Goal: Task Accomplishment & Management: Manage account settings

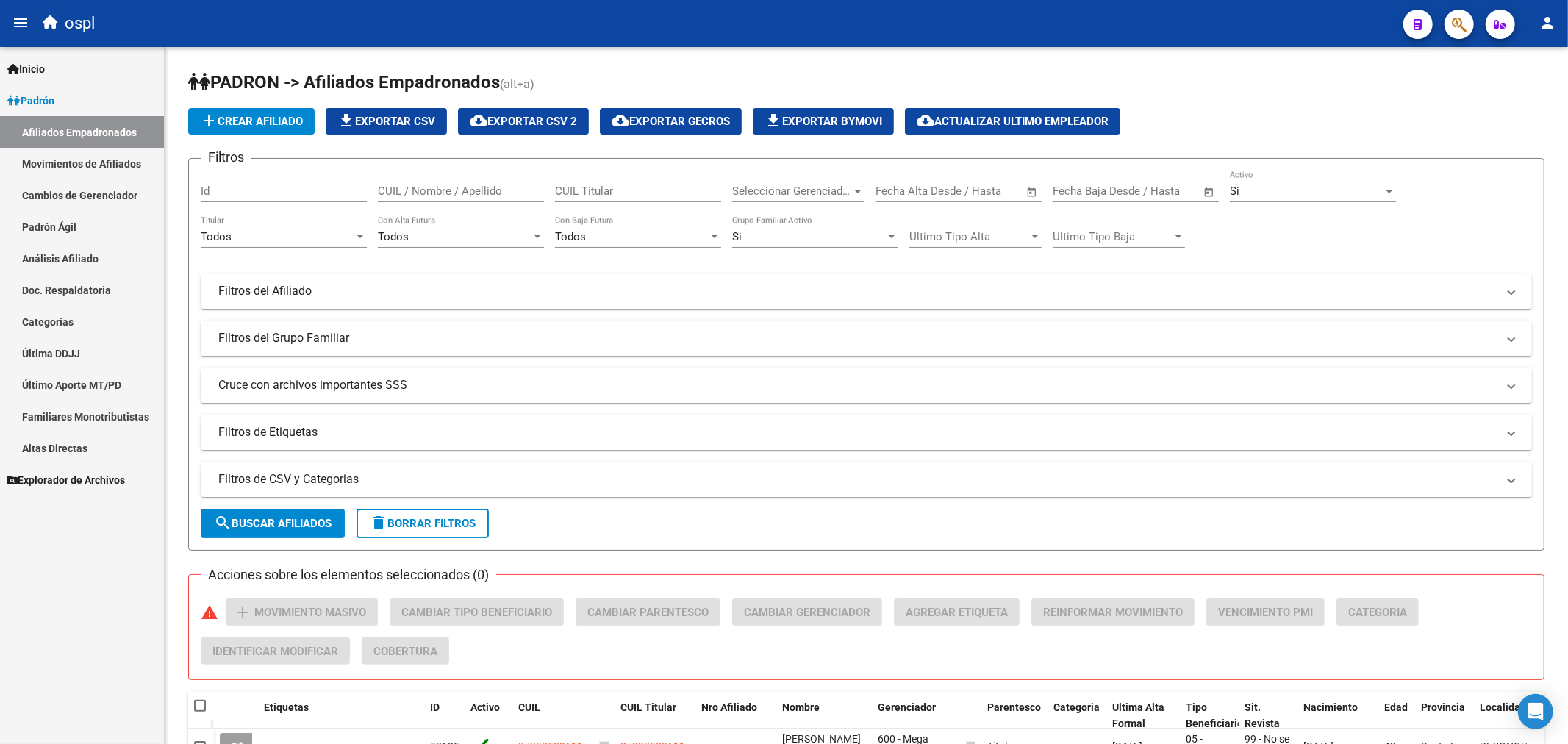
click at [60, 487] on span "Explorador de Archivos" at bounding box center [66, 480] width 117 height 16
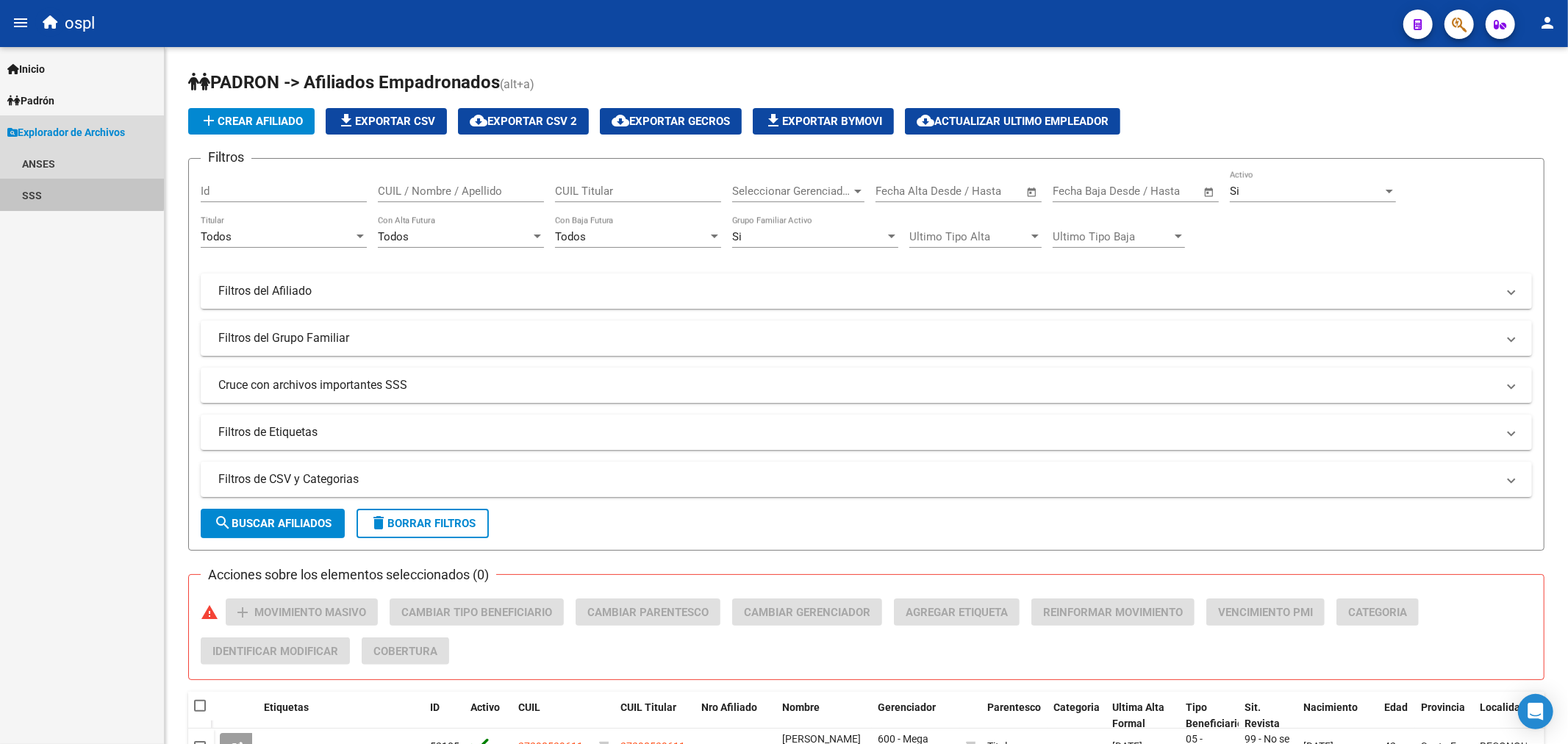
click at [53, 181] on link "SSS" at bounding box center [82, 195] width 164 height 31
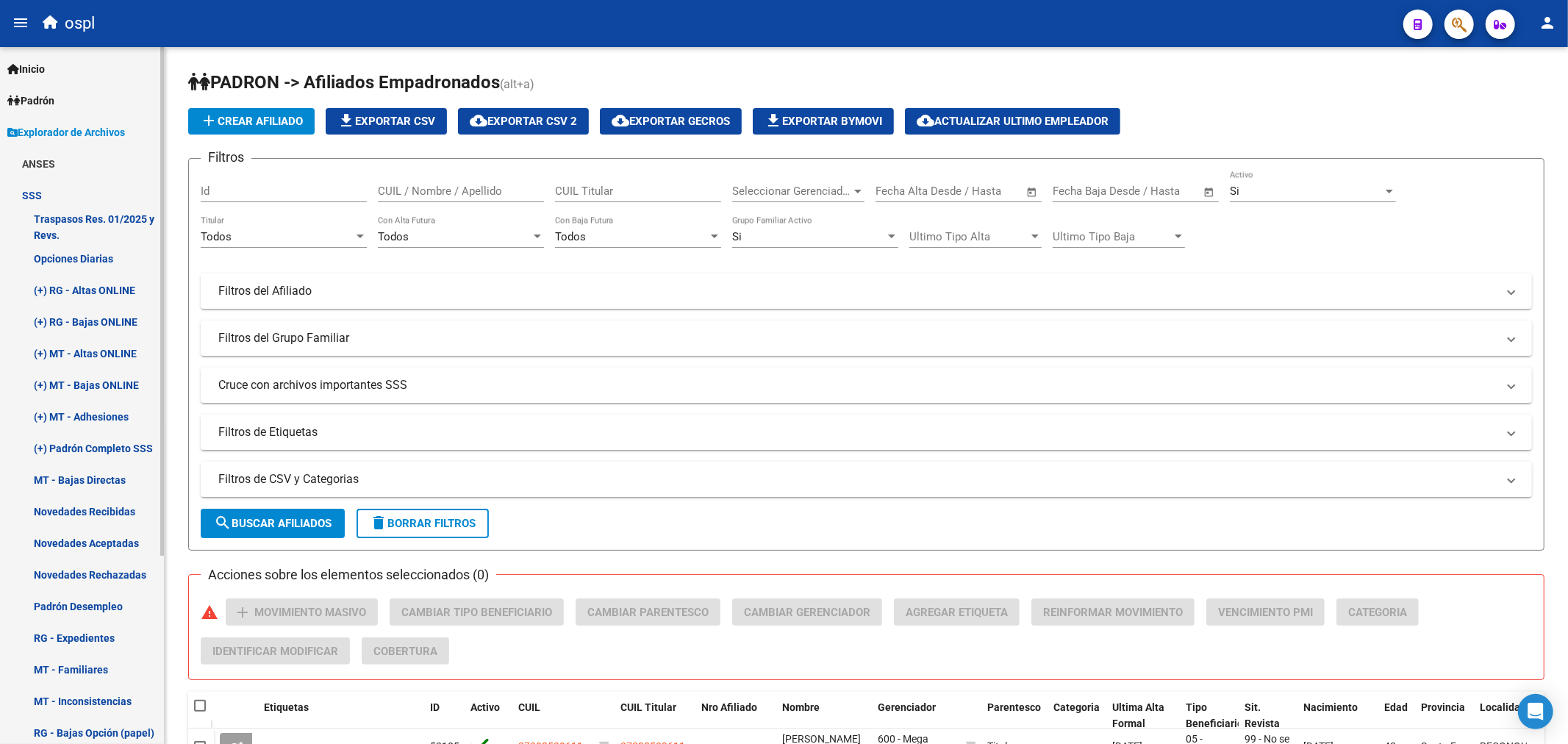
click at [84, 506] on link "Novedades Recibidas" at bounding box center [82, 511] width 164 height 31
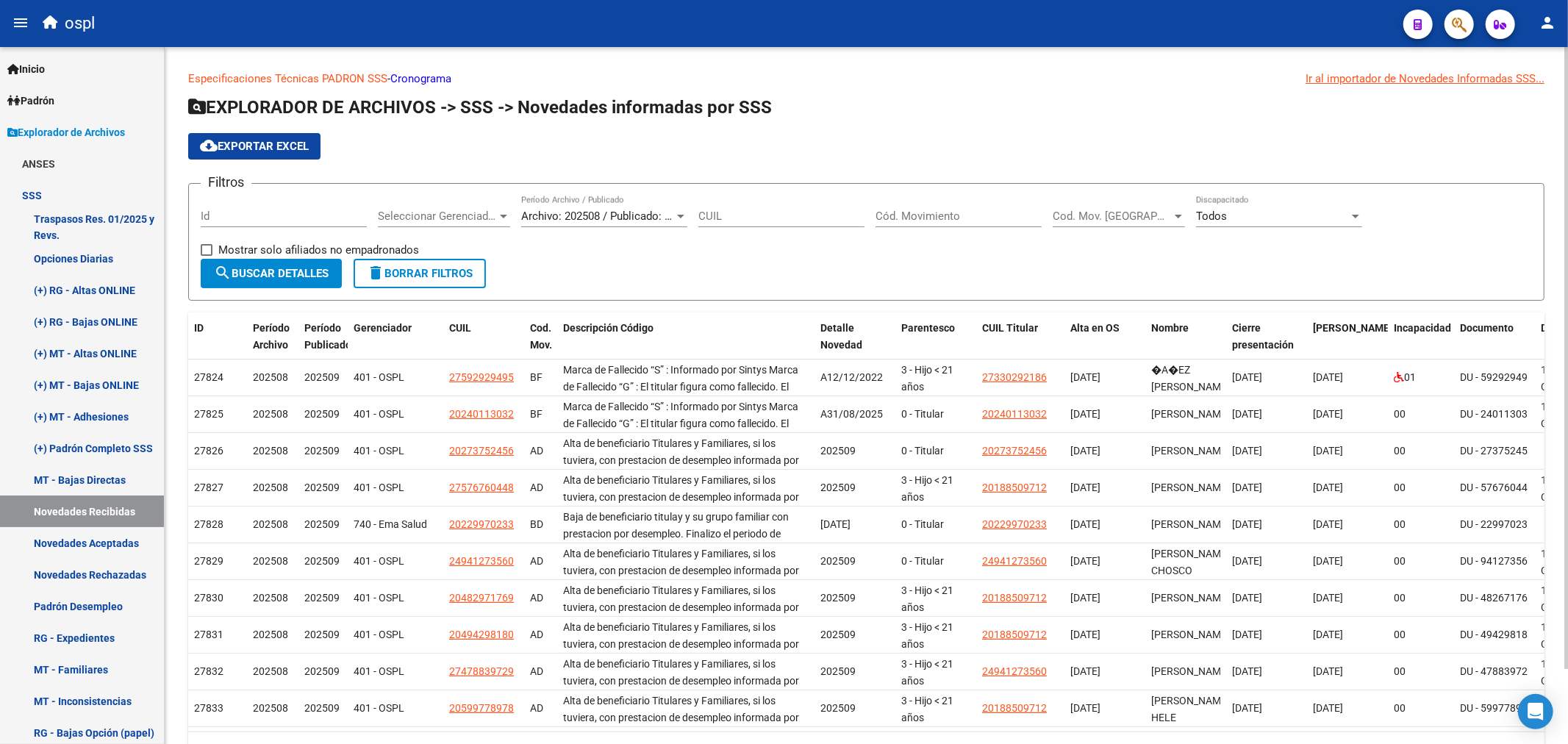
click at [562, 222] on span "Archivo: 202508 / Publicado: 202509" at bounding box center [610, 216] width 179 height 13
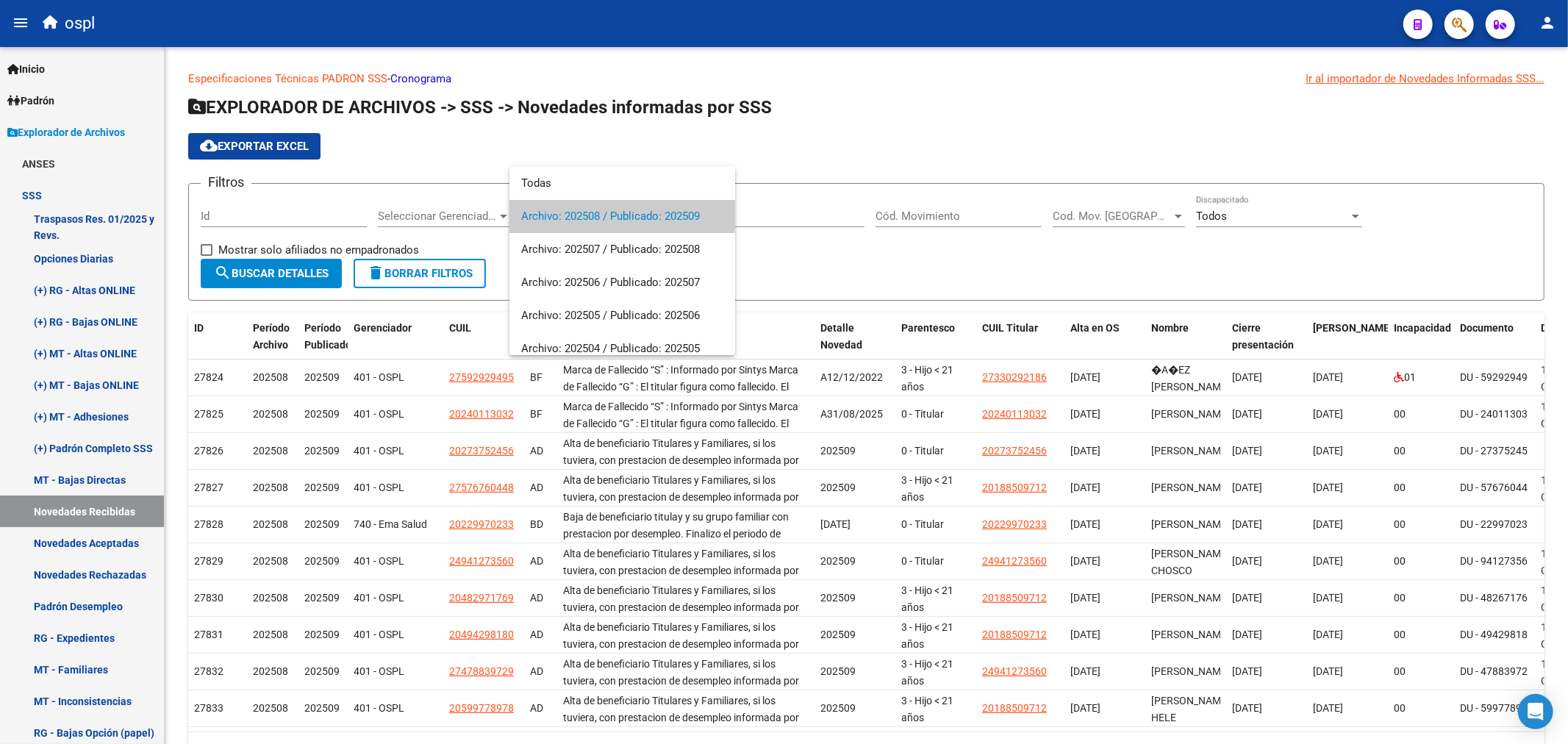
click at [630, 217] on span "Archivo: 202508 / Publicado: 202509" at bounding box center [622, 216] width 203 height 33
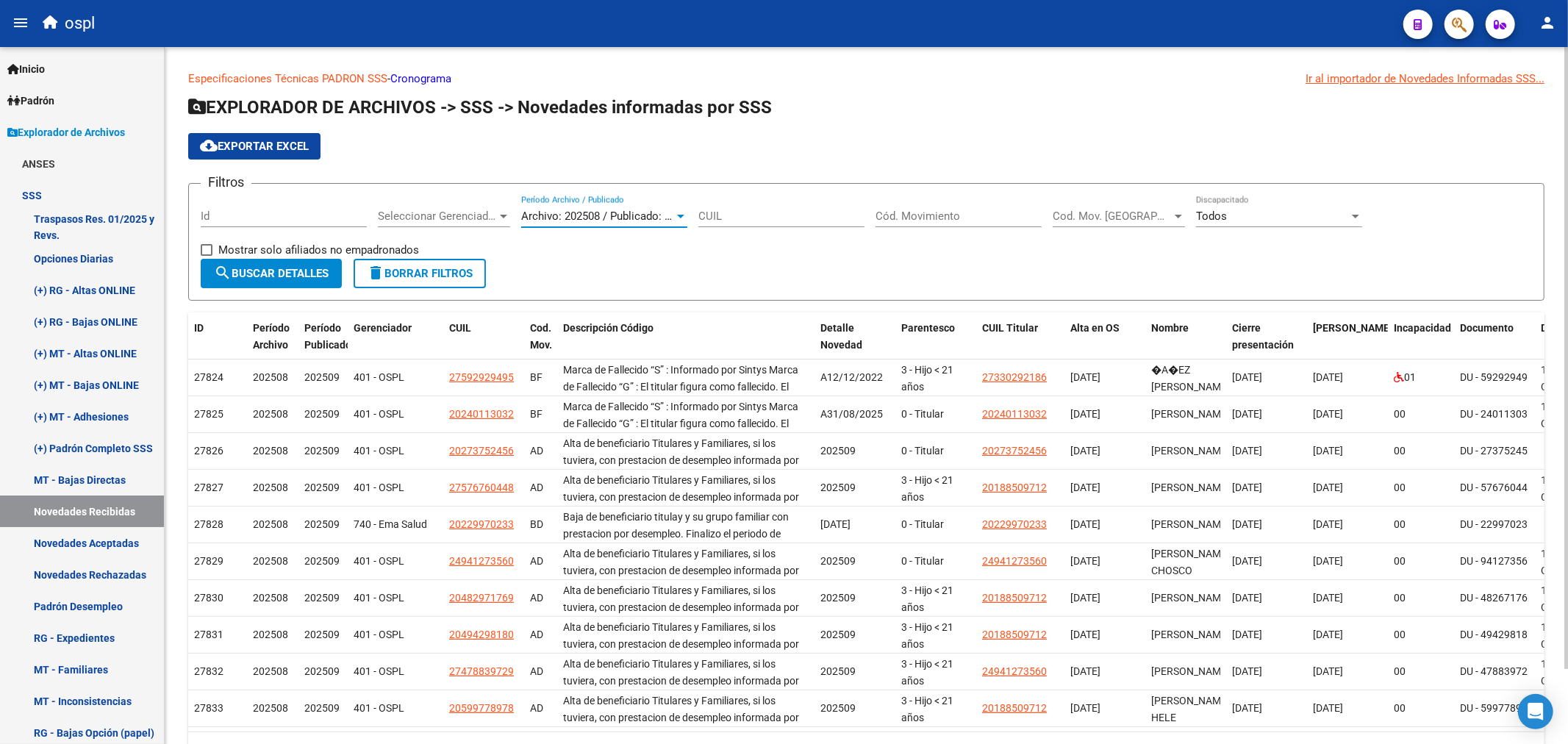
click at [310, 279] on span "search Buscar Detalles" at bounding box center [270, 273] width 115 height 13
click at [600, 212] on span "Archivo: 202508 / Publicado: 202509" at bounding box center [610, 216] width 179 height 13
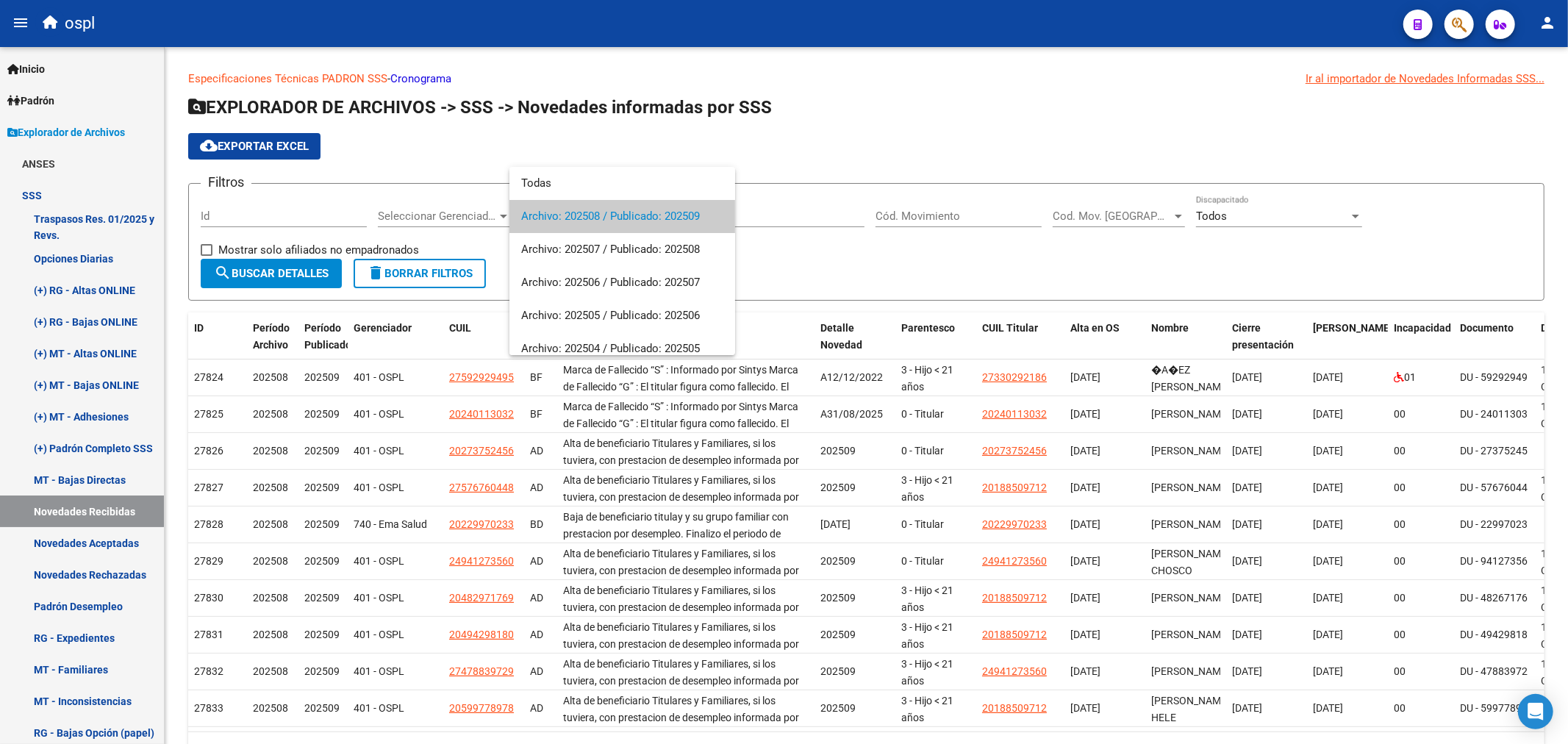
click at [755, 120] on div at bounding box center [784, 372] width 1568 height 744
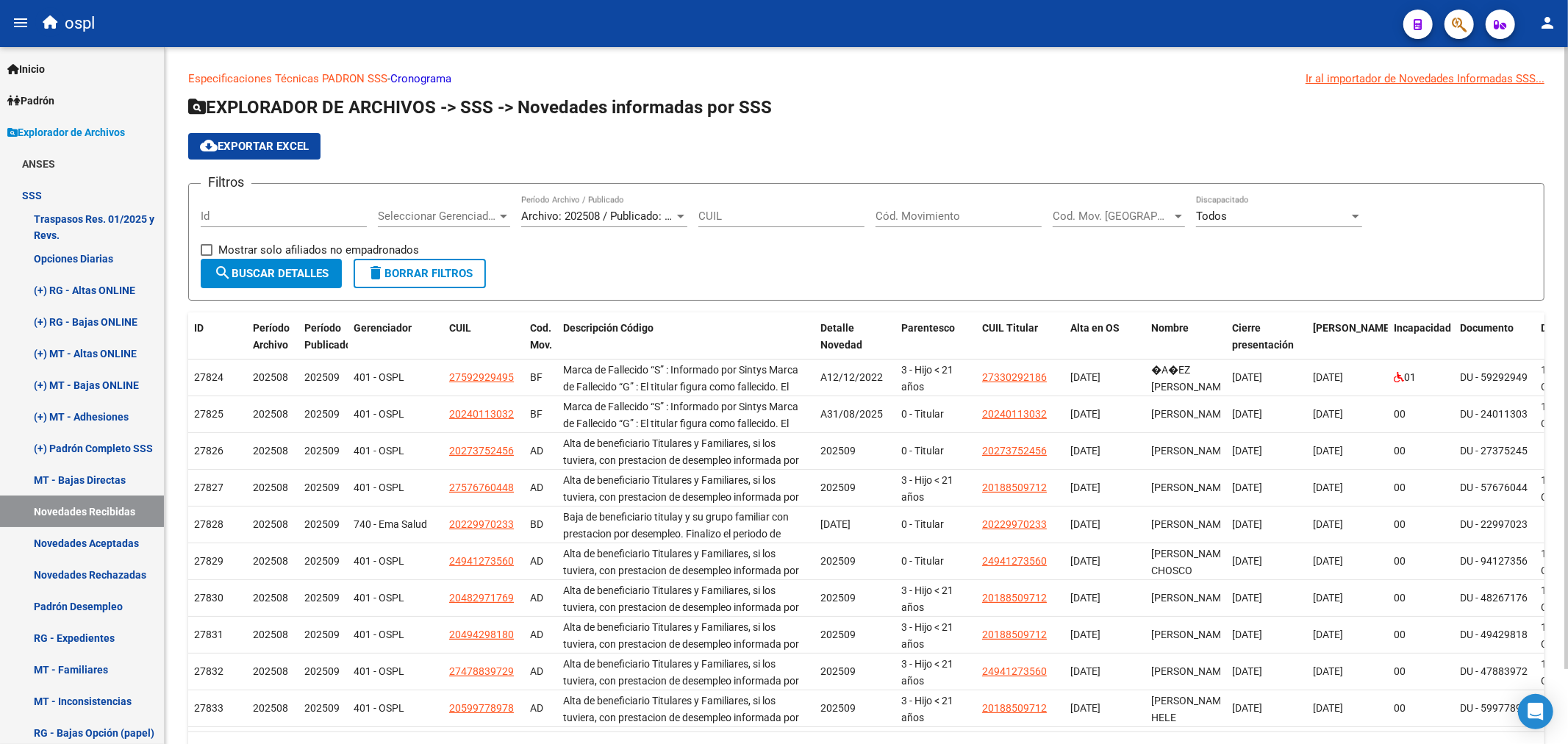
click at [262, 268] on span "search Buscar Detalles" at bounding box center [270, 273] width 115 height 13
click at [276, 147] on span "cloud_download Exportar EXCEL" at bounding box center [254, 146] width 109 height 13
click at [45, 69] on span "Inicio" at bounding box center [26, 70] width 38 height 16
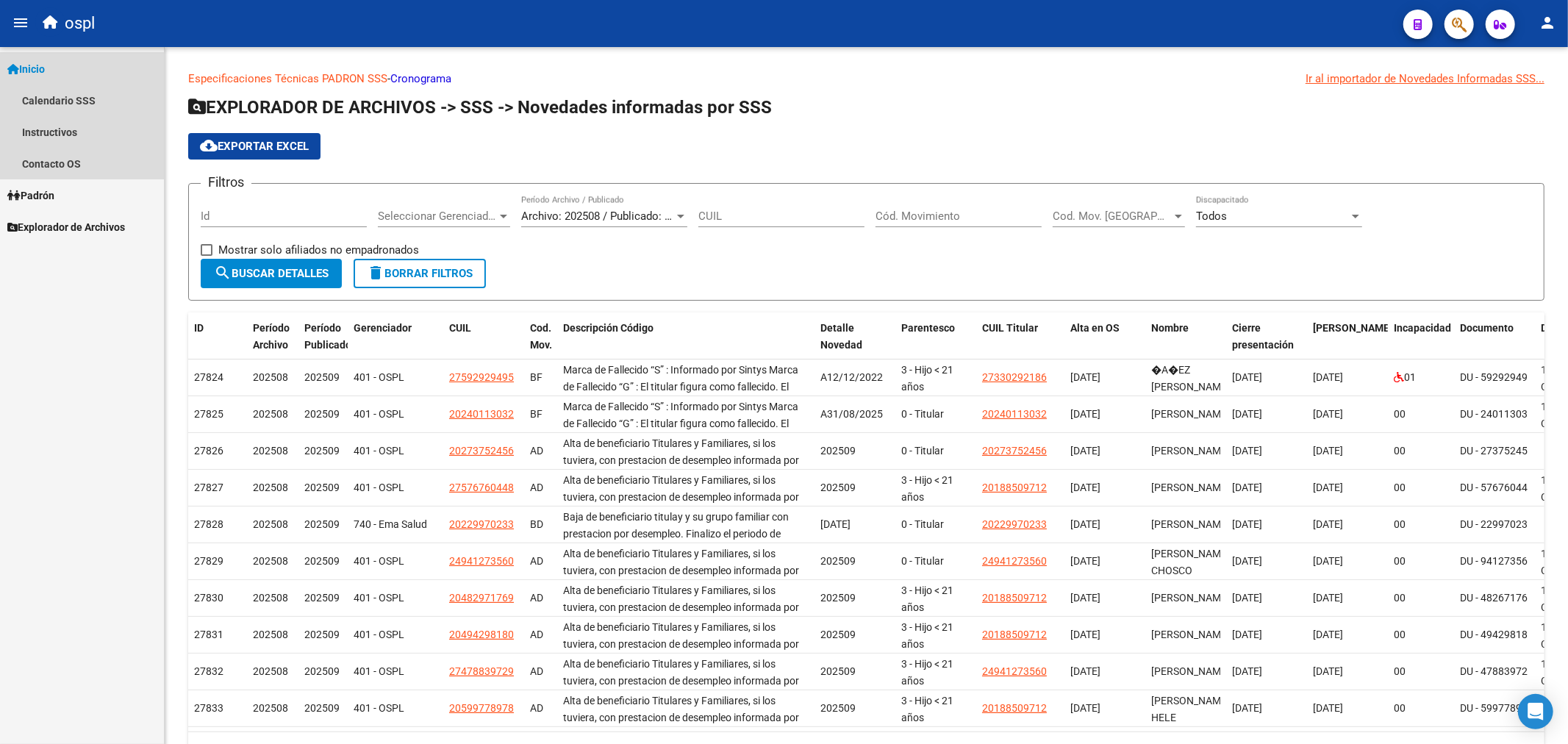
click at [43, 69] on span "Inicio" at bounding box center [26, 70] width 38 height 16
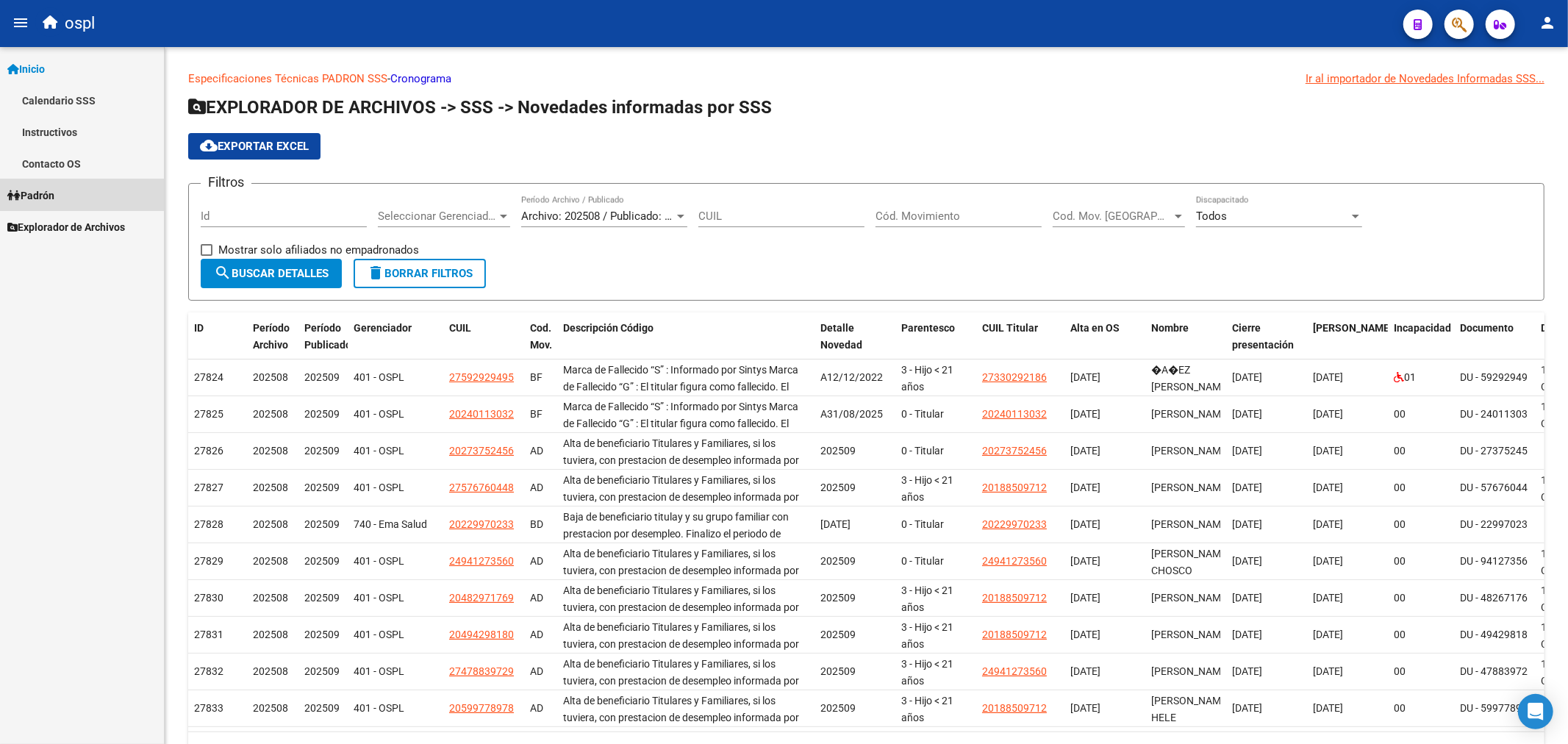
click at [42, 188] on span "Padrón" at bounding box center [30, 196] width 47 height 16
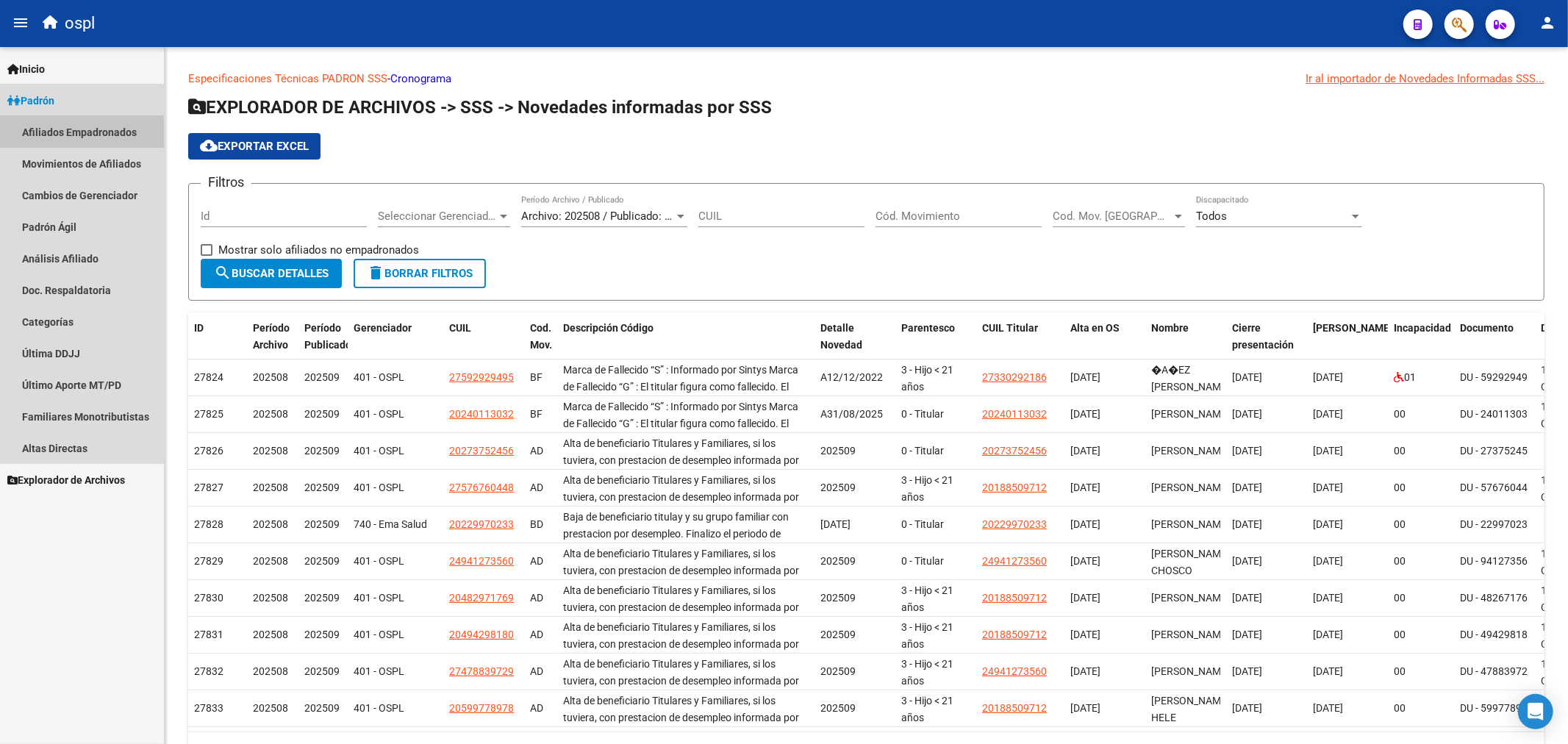
click at [54, 136] on link "Afiliados Empadronados" at bounding box center [82, 132] width 164 height 31
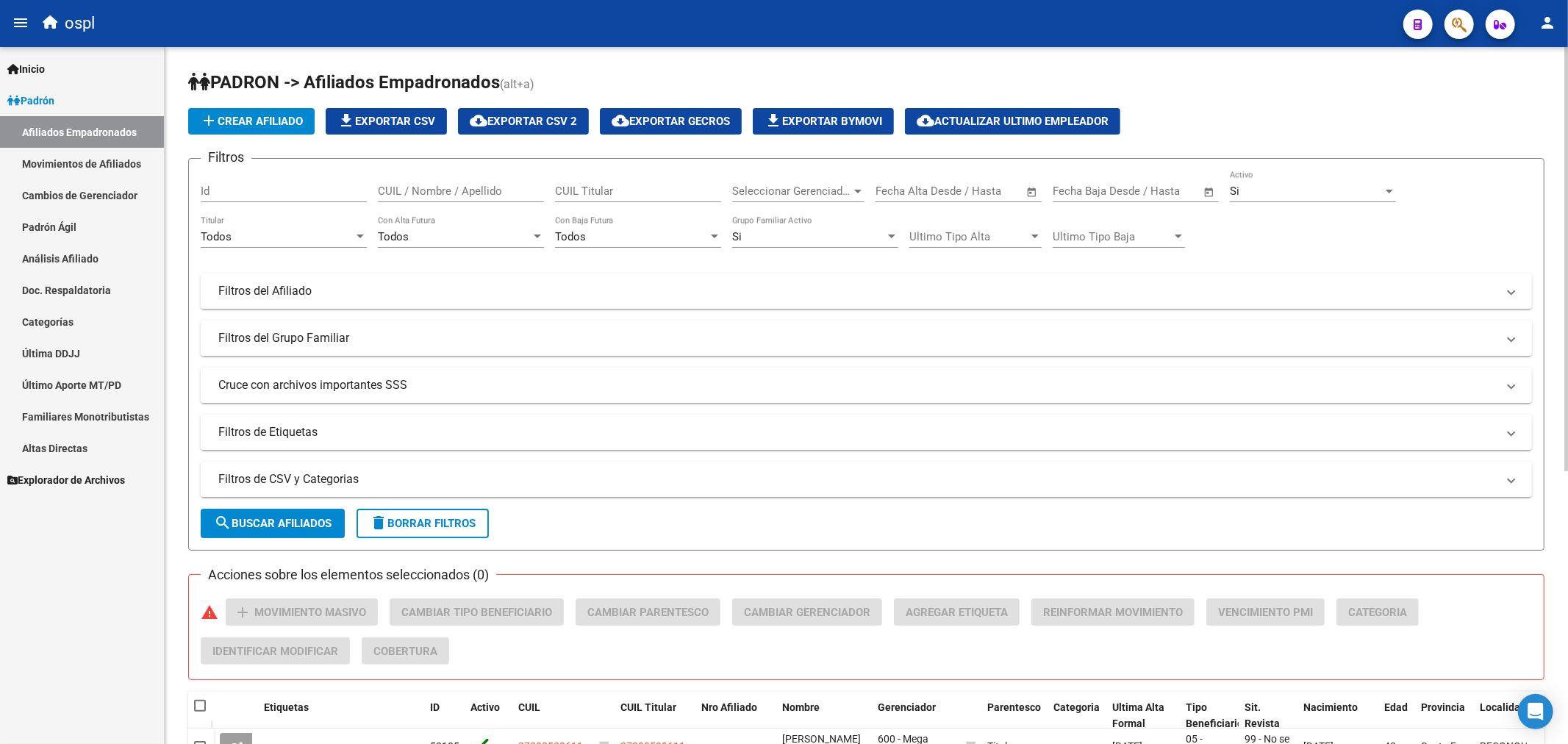
scroll to position [448, 0]
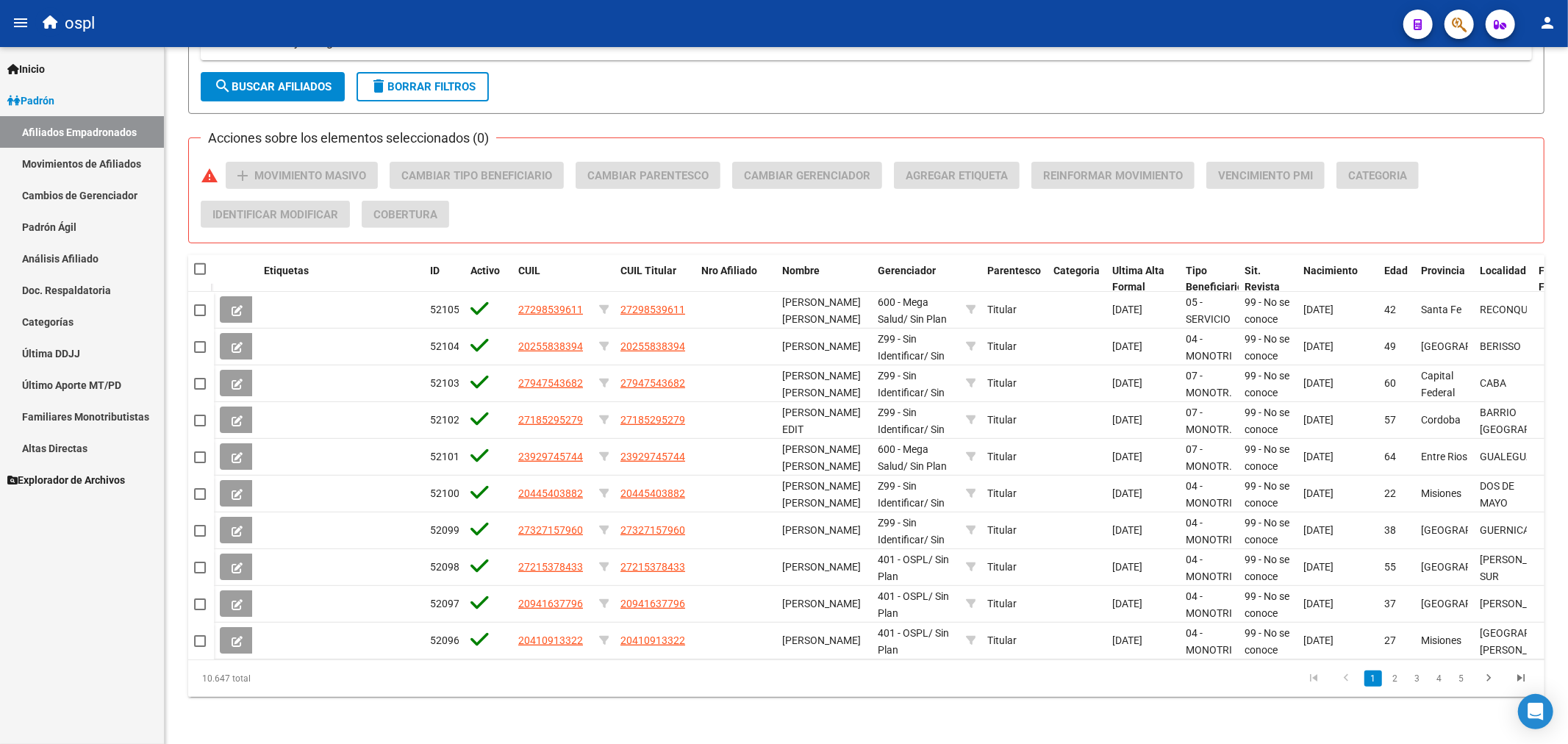
click at [118, 141] on link "Afiliados Empadronados" at bounding box center [82, 132] width 164 height 31
click at [64, 269] on link "Análisis Afiliado" at bounding box center [82, 258] width 164 height 31
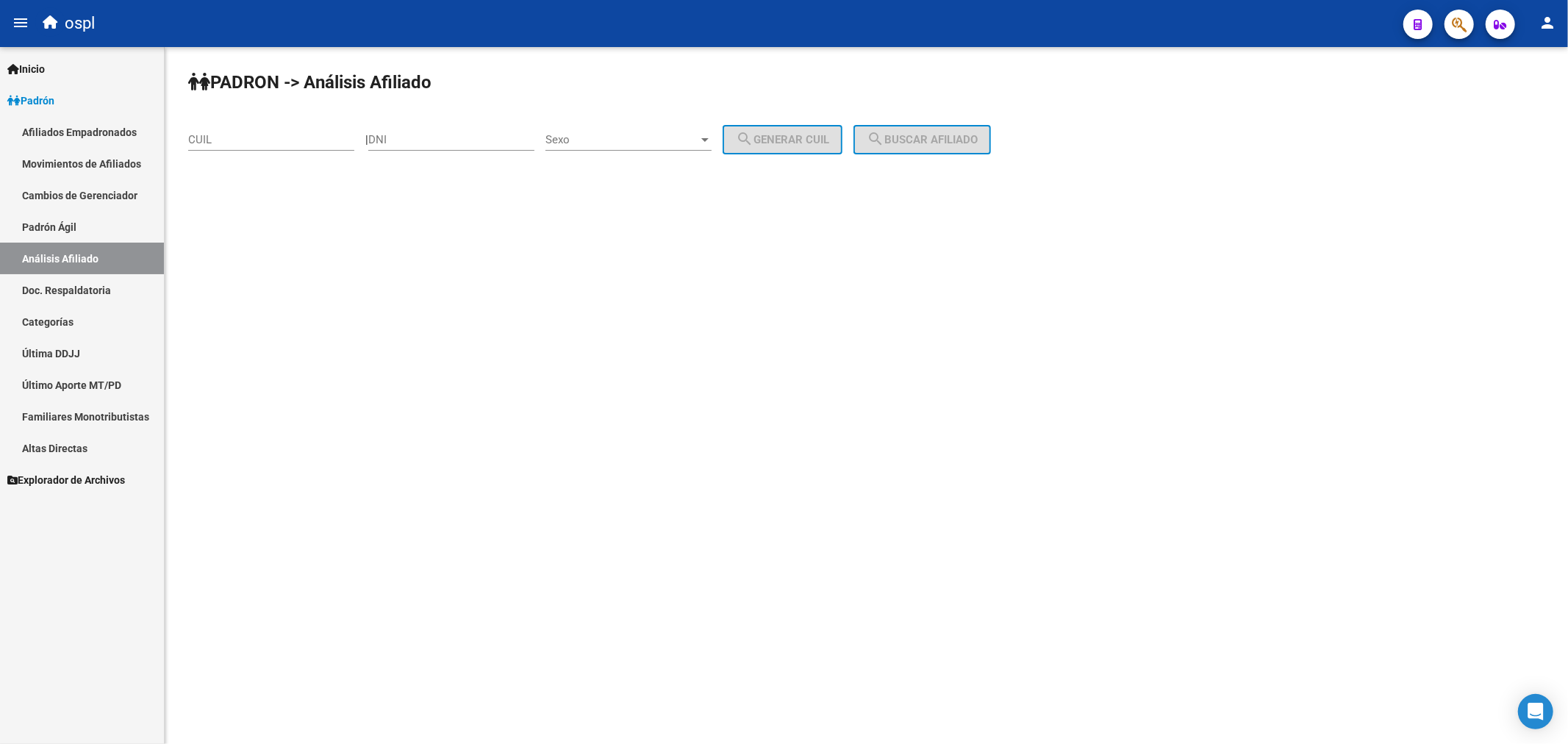
click at [273, 130] on div "CUIL" at bounding box center [270, 135] width 166 height 31
type input "27-37929464-8"
click at [925, 149] on button "search Buscar afiliado" at bounding box center [922, 139] width 137 height 29
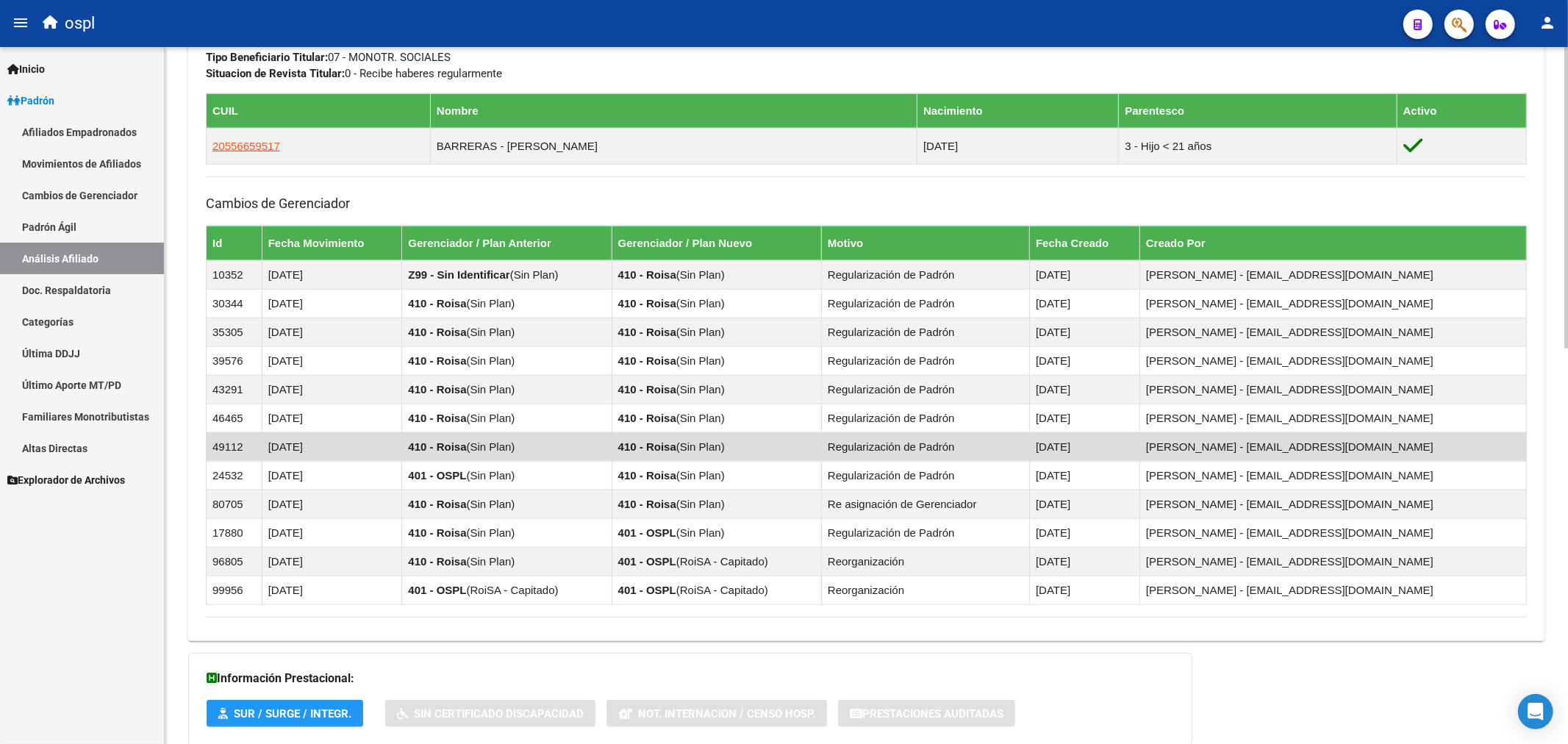
scroll to position [915, 0]
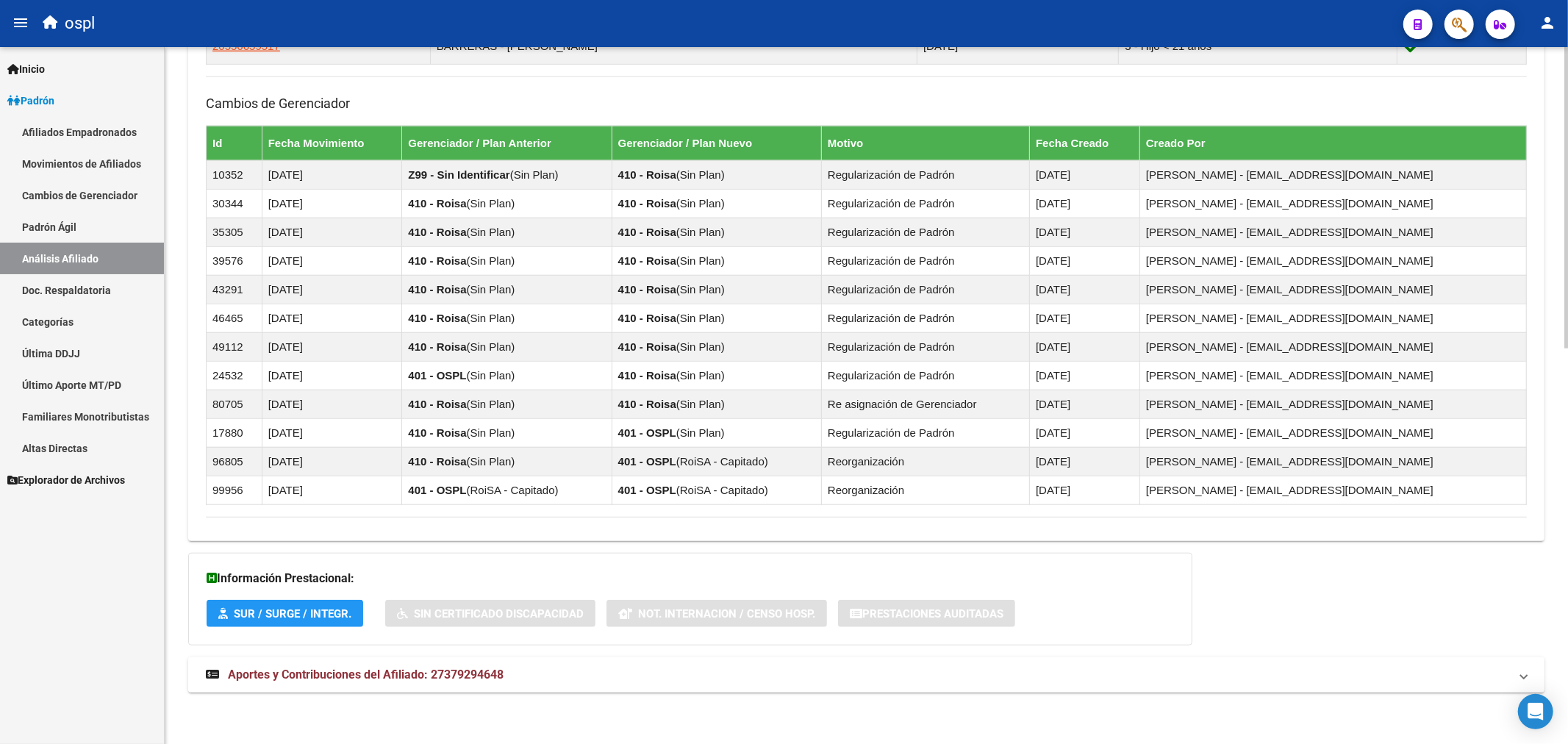
click at [296, 662] on mat-expansion-panel-header "Aportes y Contribuciones del Afiliado: 27379294648" at bounding box center [866, 674] width 1356 height 36
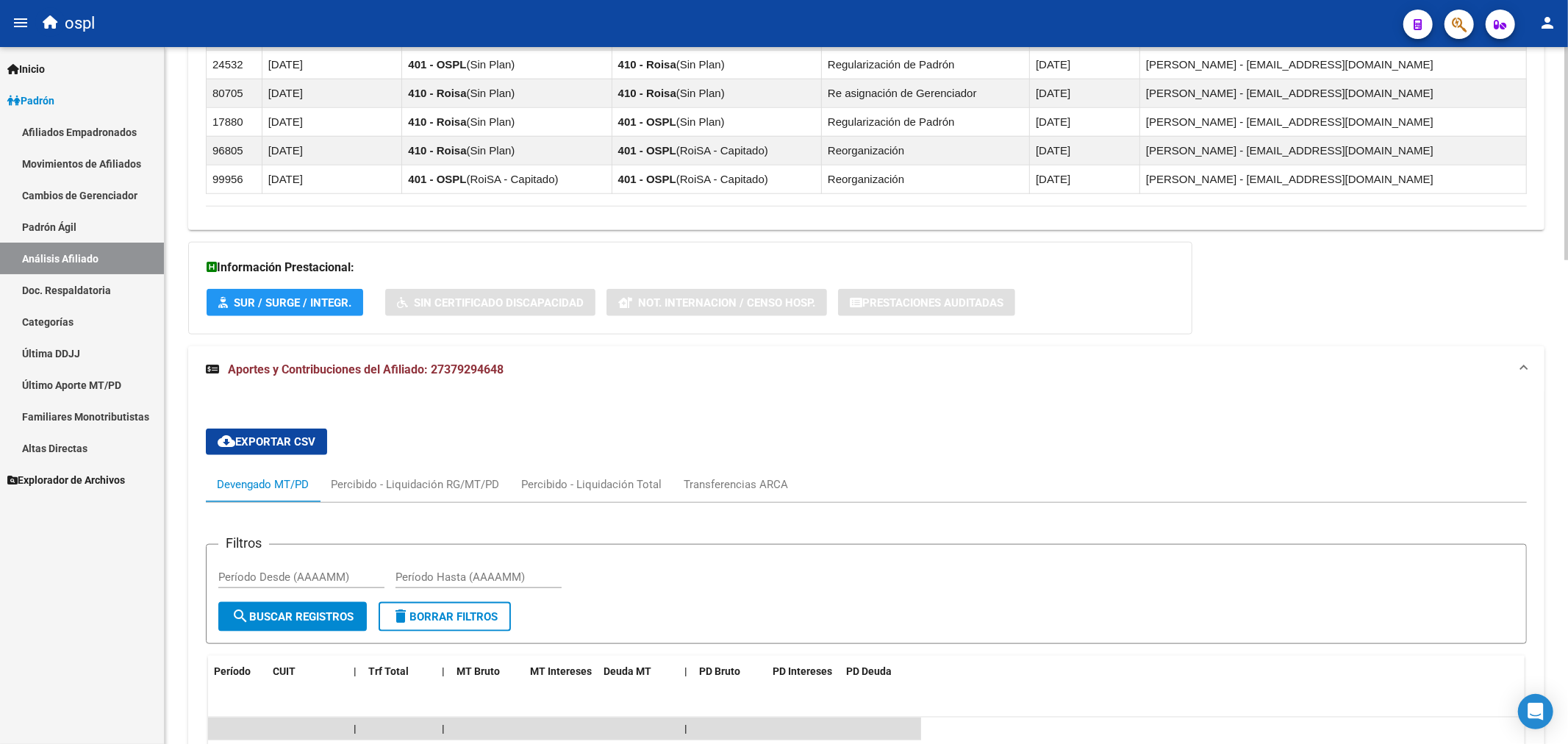
scroll to position [1585, 0]
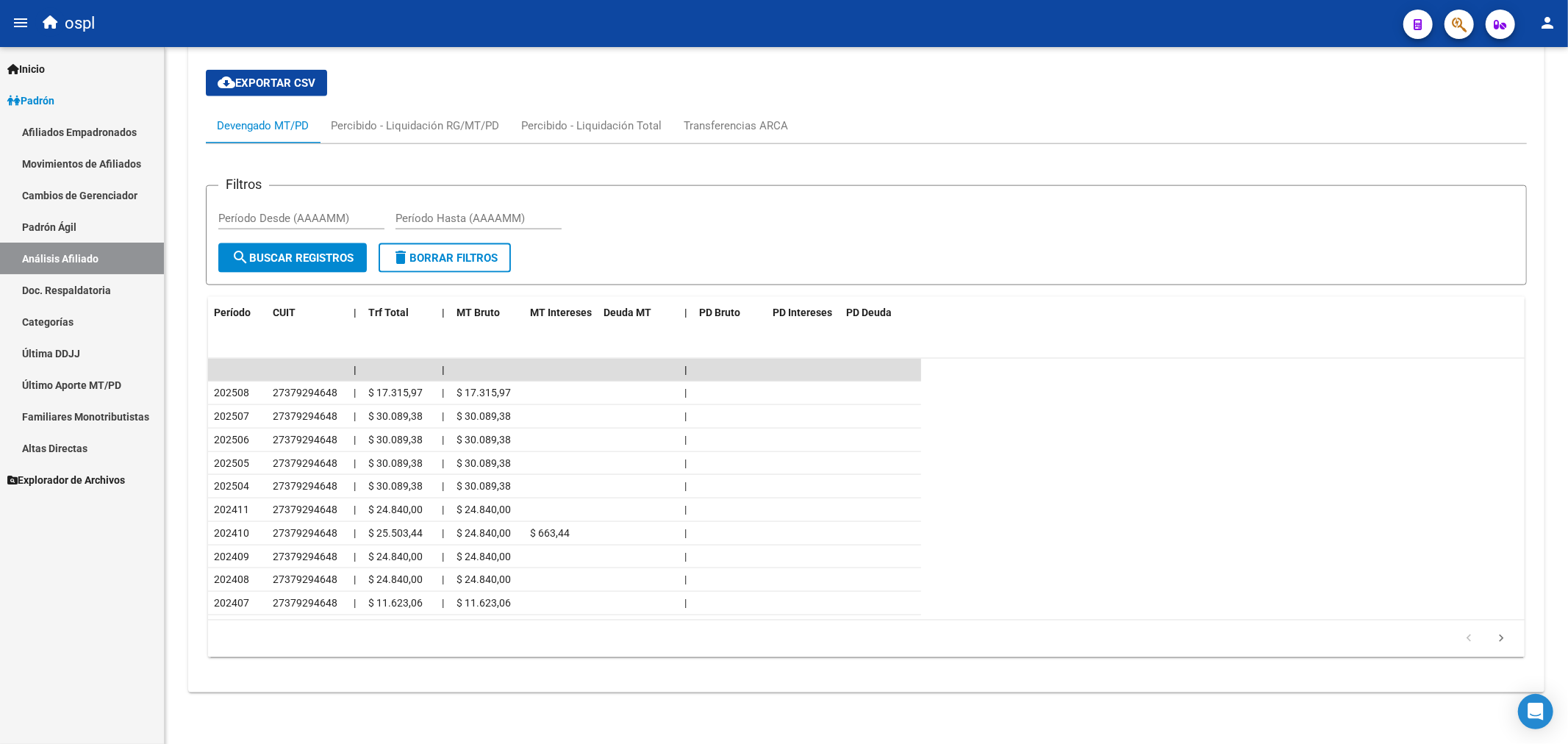
click at [91, 121] on link "Afiliados Empadronados" at bounding box center [82, 132] width 164 height 31
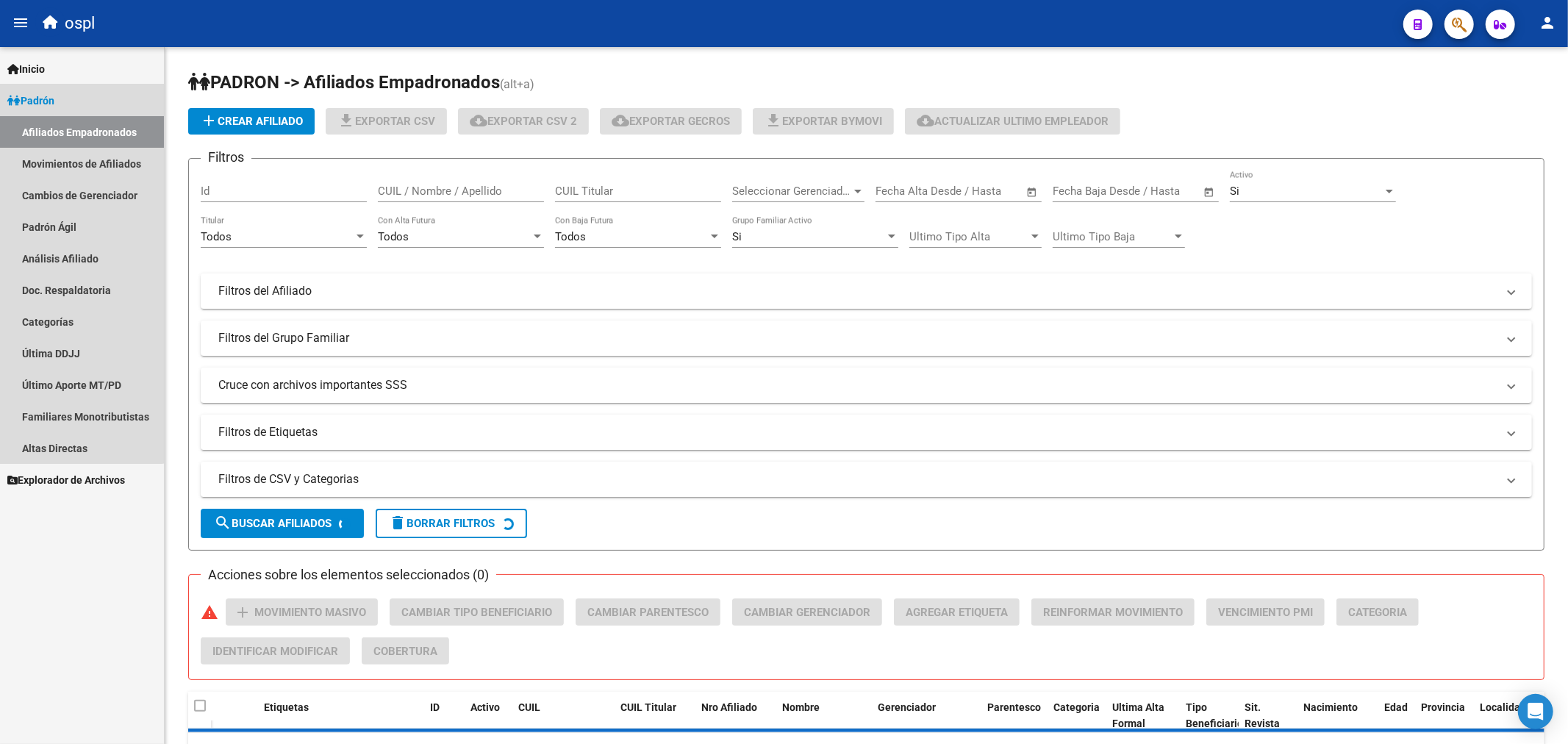
click at [72, 93] on link "Padrón" at bounding box center [82, 100] width 164 height 31
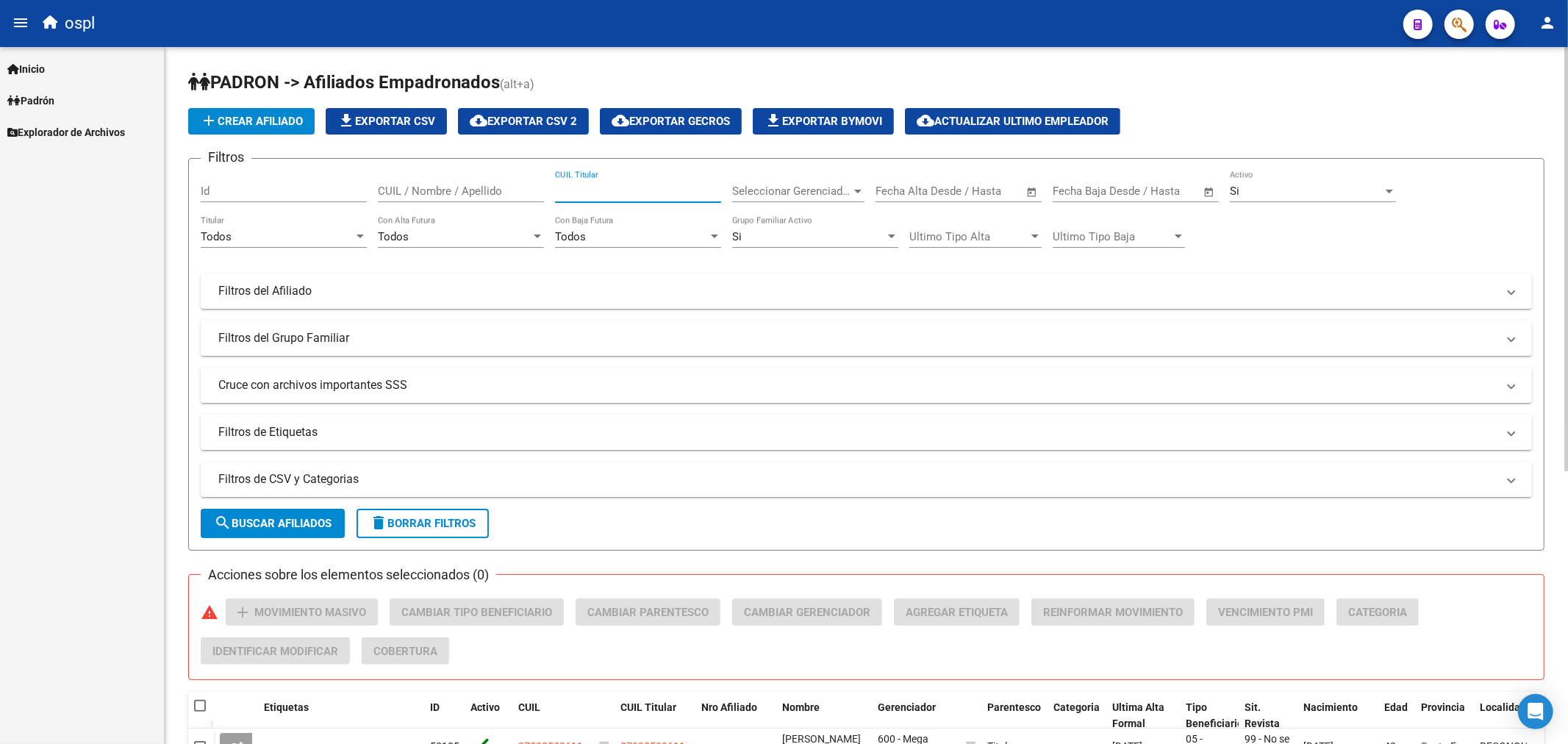
click at [587, 192] on input "CUIL Titular" at bounding box center [638, 191] width 166 height 13
paste input "27592929495"
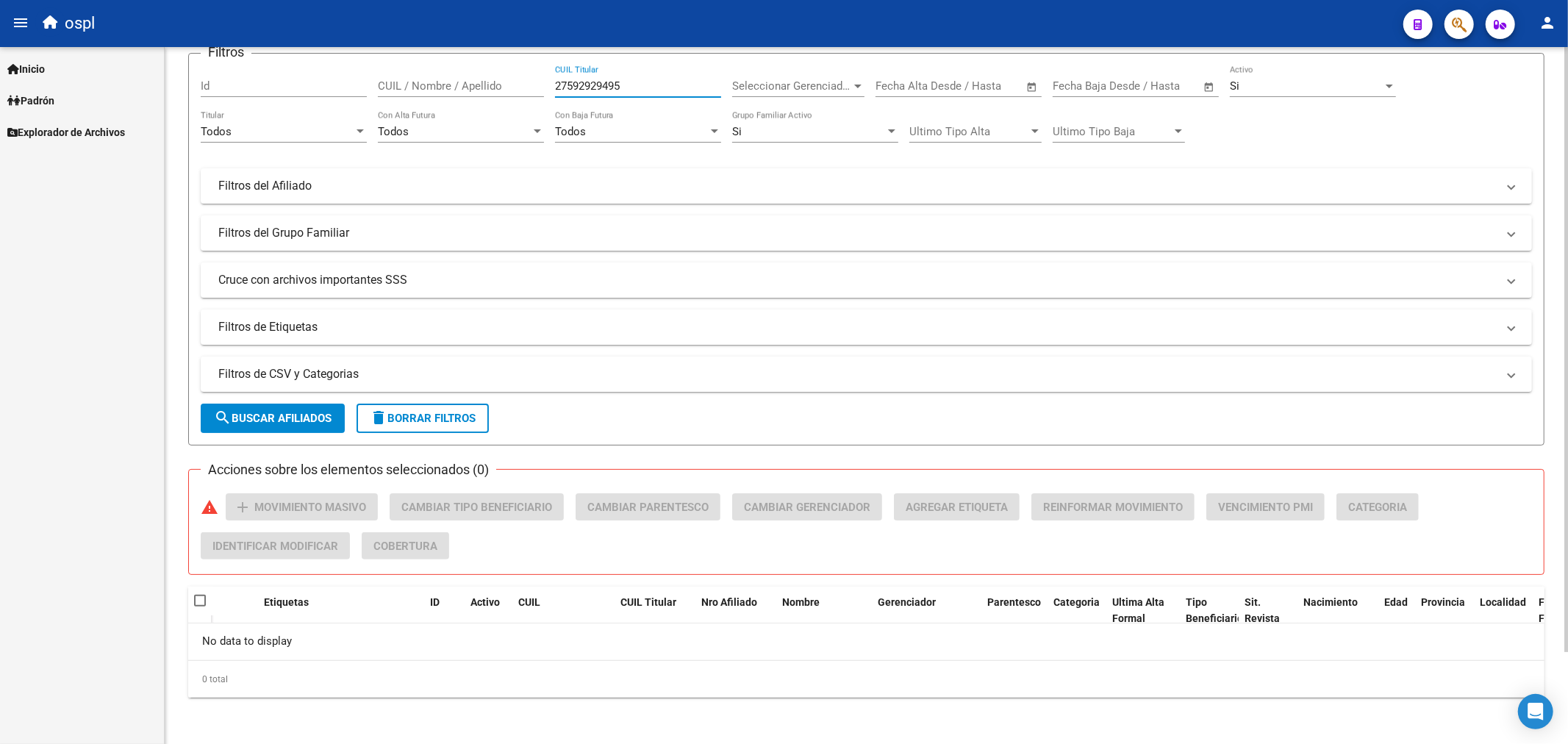
click at [634, 84] on input "27592929495" at bounding box center [638, 86] width 166 height 13
click at [584, 82] on input "27592929495" at bounding box center [638, 86] width 166 height 13
paste input "0240113032"
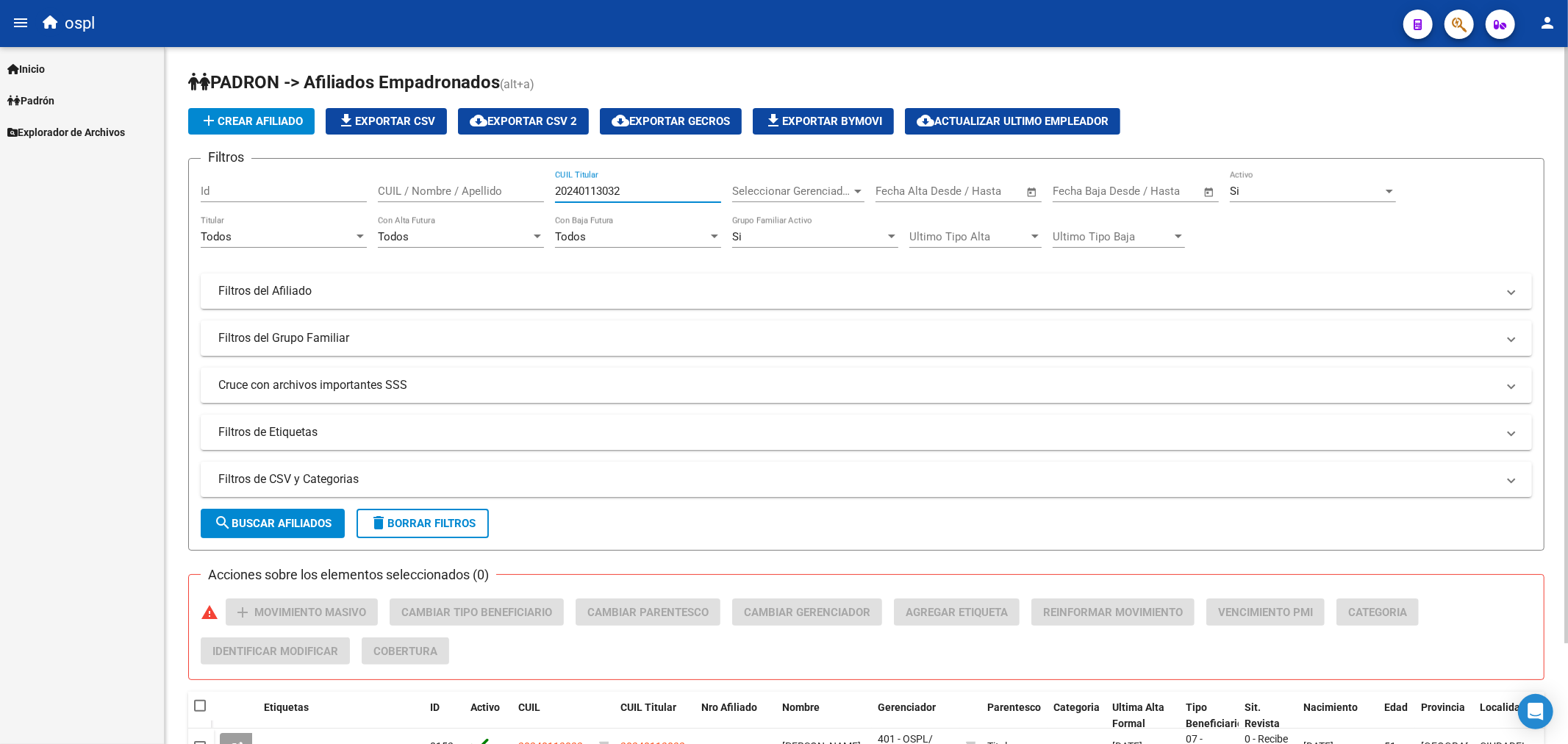
scroll to position [117, 0]
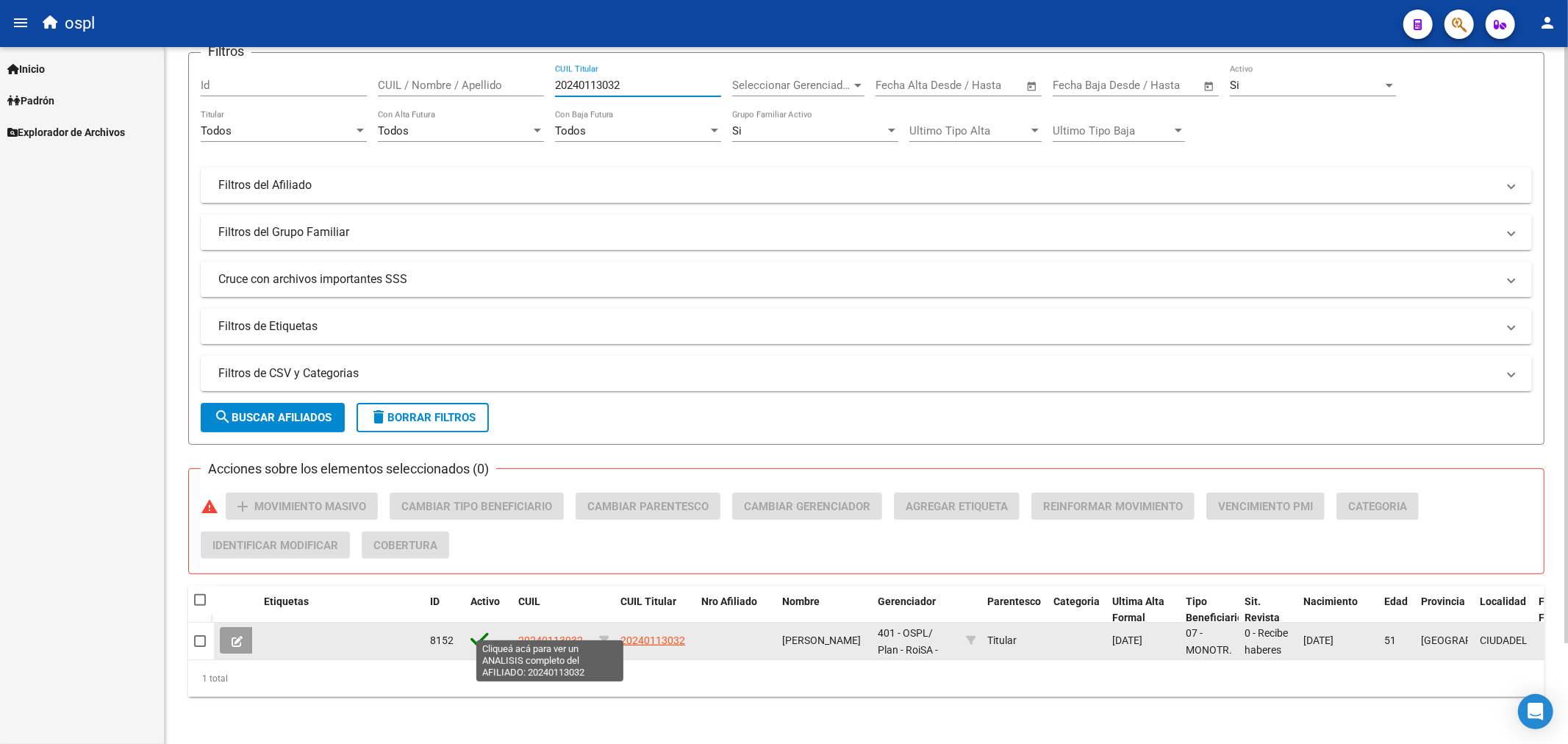
type input "20240113032"
click at [552, 634] on span "20240113032" at bounding box center [551, 640] width 65 height 12
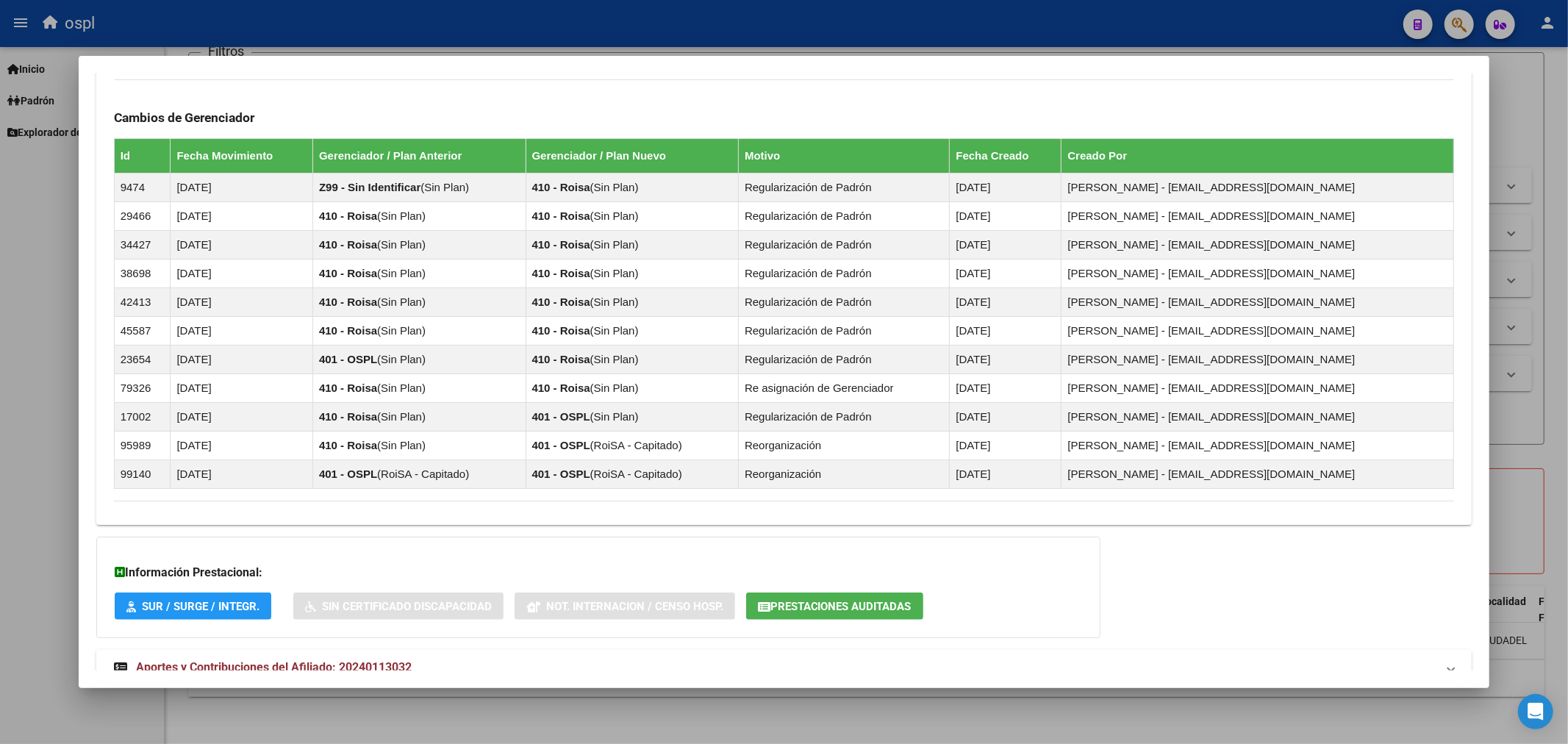
scroll to position [900, 0]
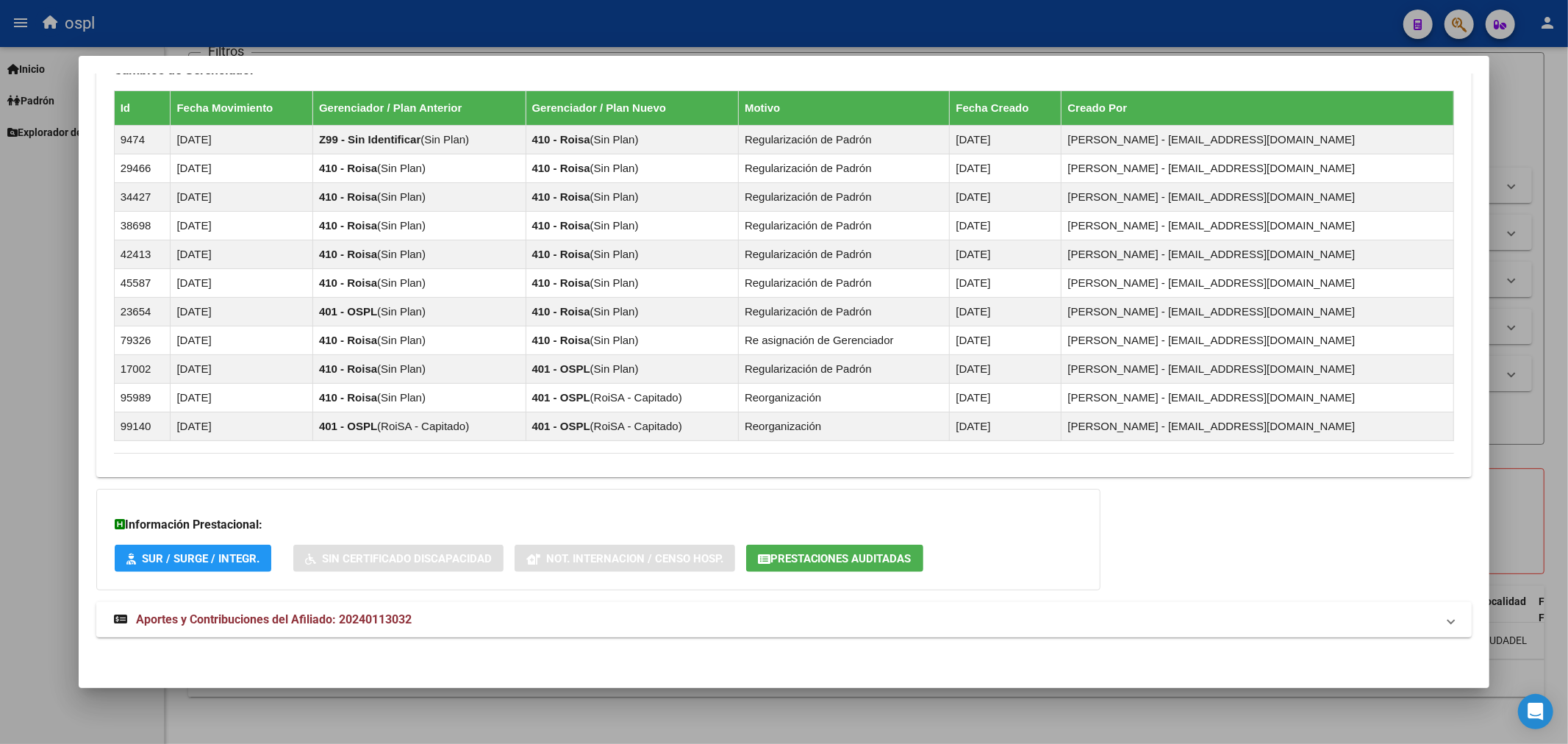
click at [291, 623] on span "Aportes y Contribuciones del Afiliado: 20240113032" at bounding box center [273, 618] width 276 height 14
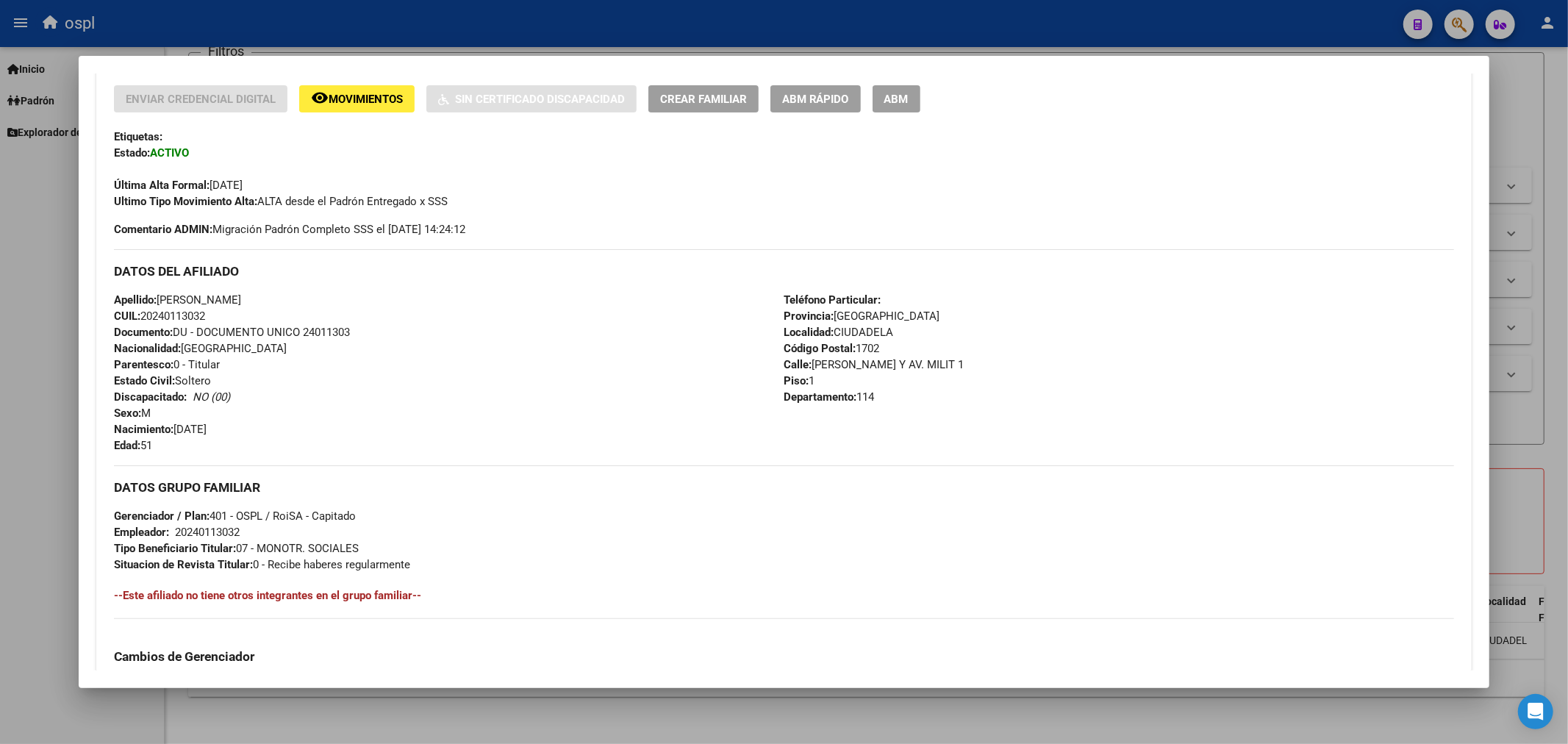
scroll to position [311, 0]
click at [879, 104] on button "ABM" at bounding box center [896, 100] width 48 height 27
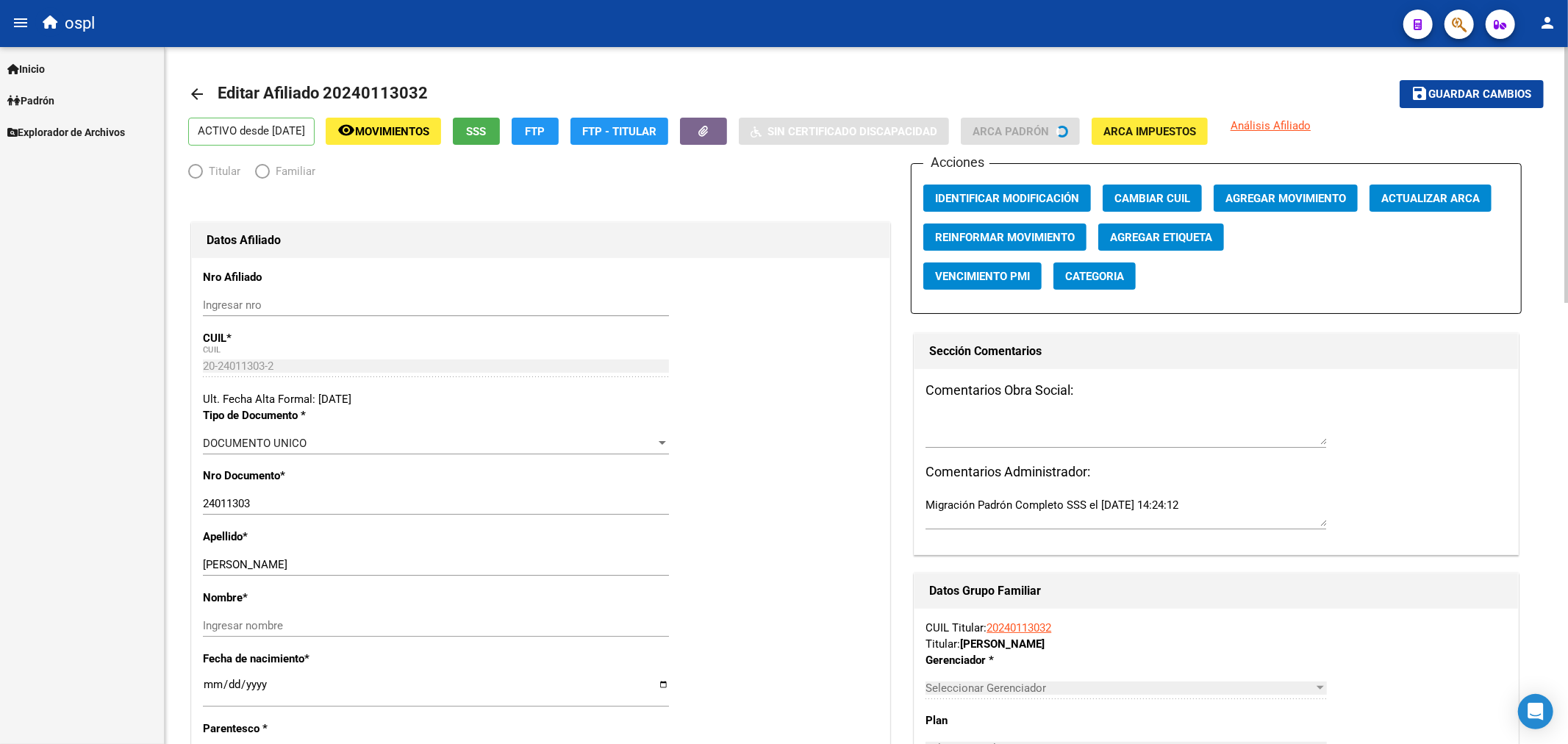
radio input "true"
type input "20-24011303-2"
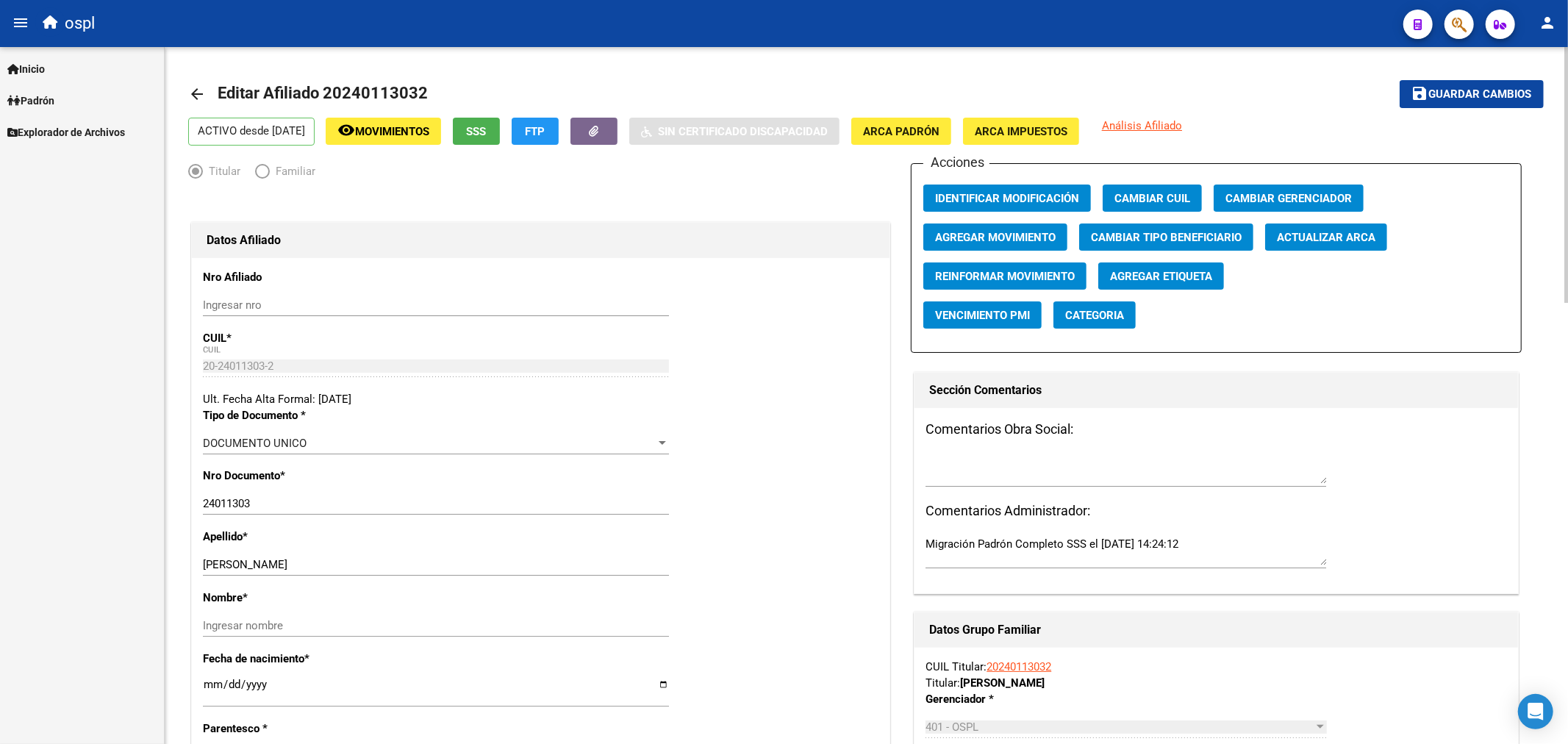
click at [1014, 244] on span "Agregar Movimiento" at bounding box center [996, 237] width 121 height 13
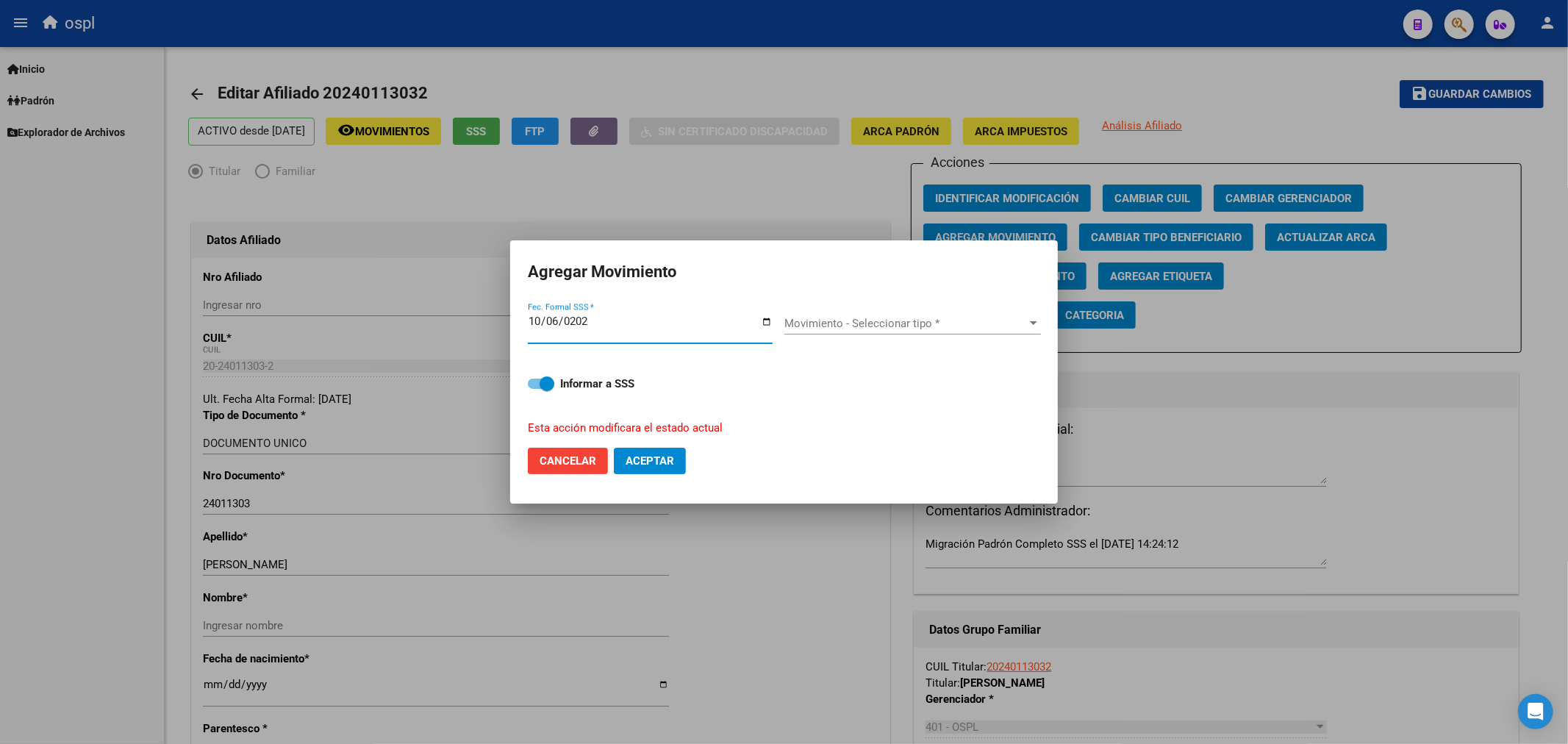
type input "[DATE]"
click at [545, 381] on span at bounding box center [547, 384] width 15 height 15
click at [535, 388] on input "Informar a SSS" at bounding box center [534, 388] width 1 height 1
checkbox input "false"
click at [629, 454] on span "Aceptar" at bounding box center [650, 461] width 49 height 13
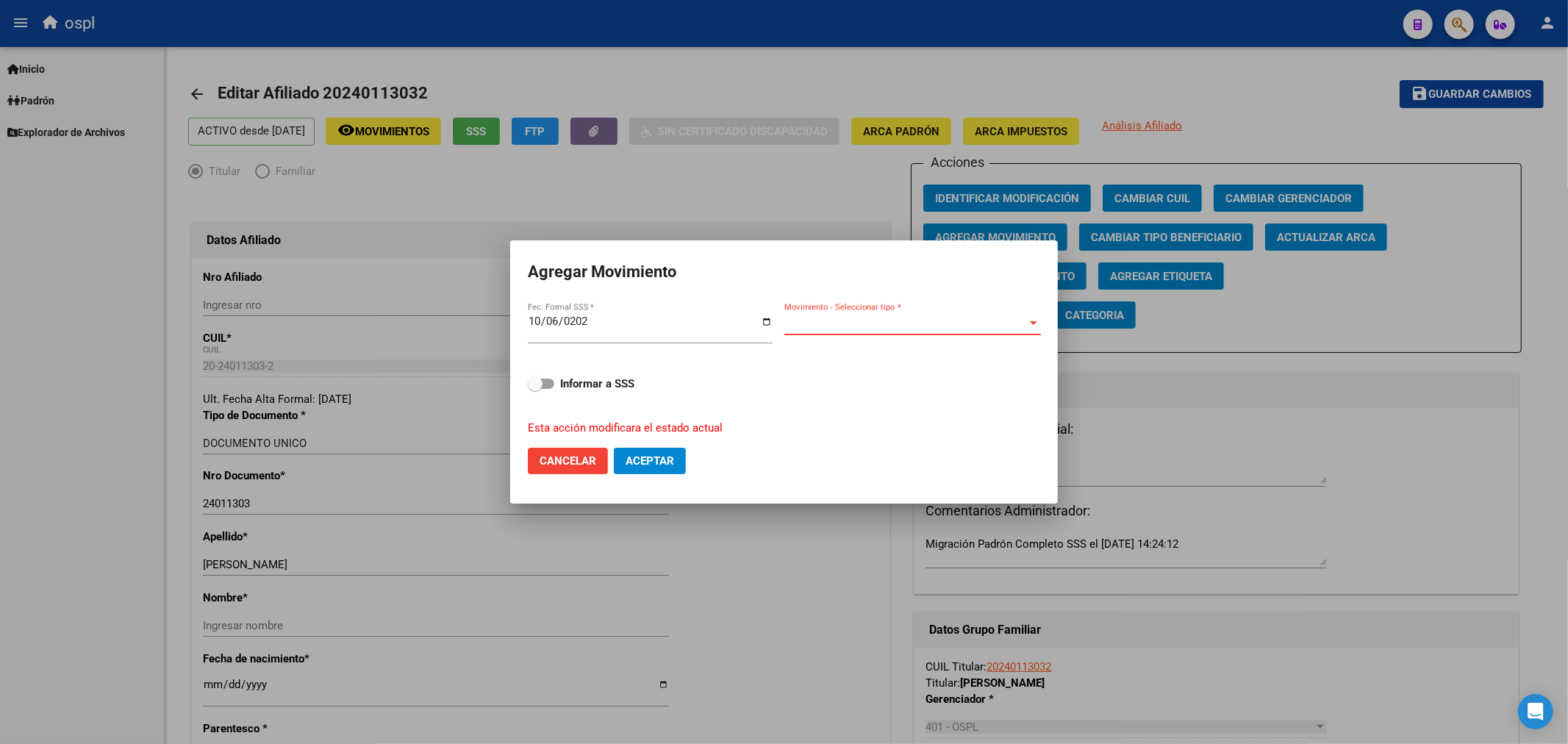
click at [858, 319] on span "Movimiento - Seleccionar tipo *" at bounding box center [906, 323] width 244 height 13
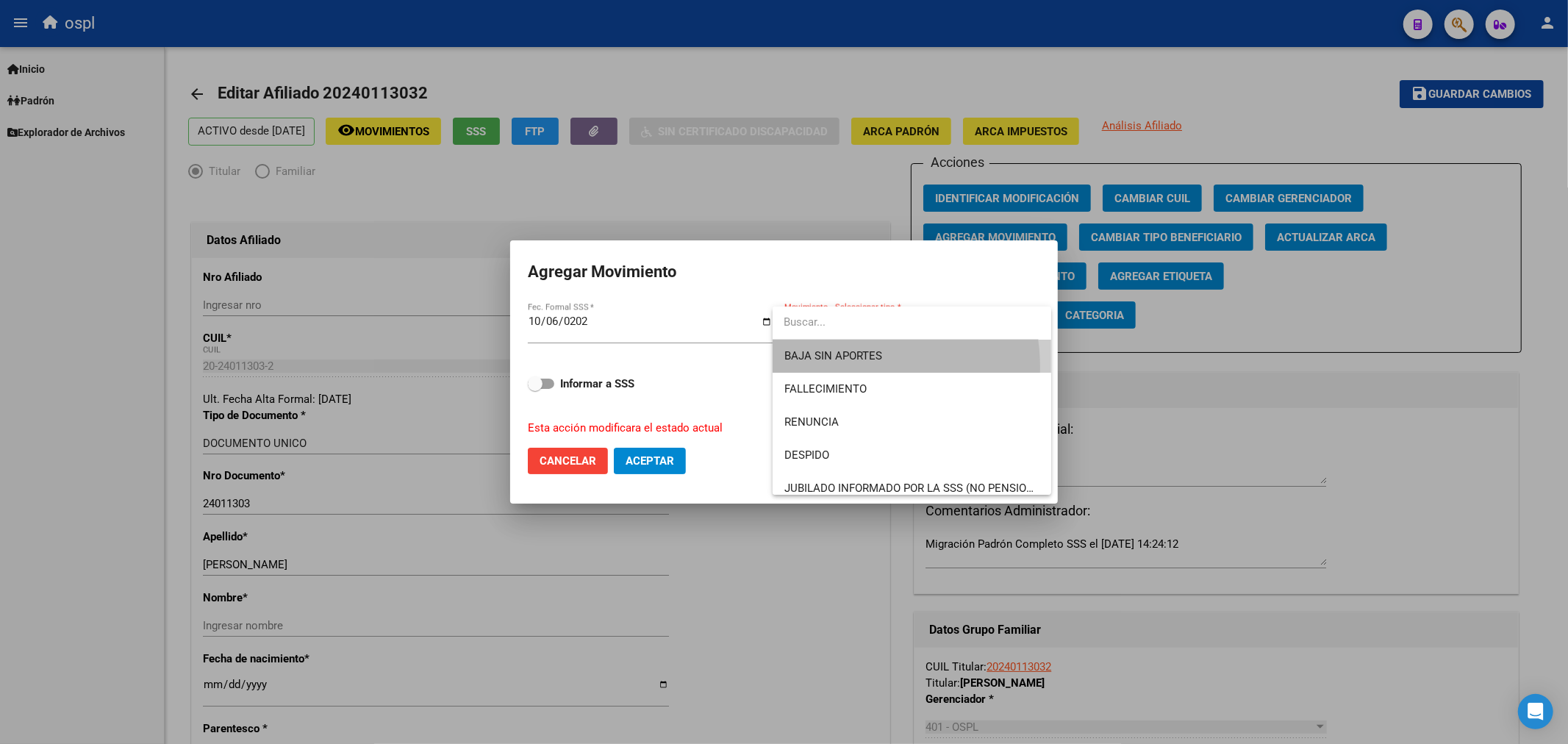
click at [836, 367] on span "BAJA SIN APORTES" at bounding box center [912, 356] width 255 height 33
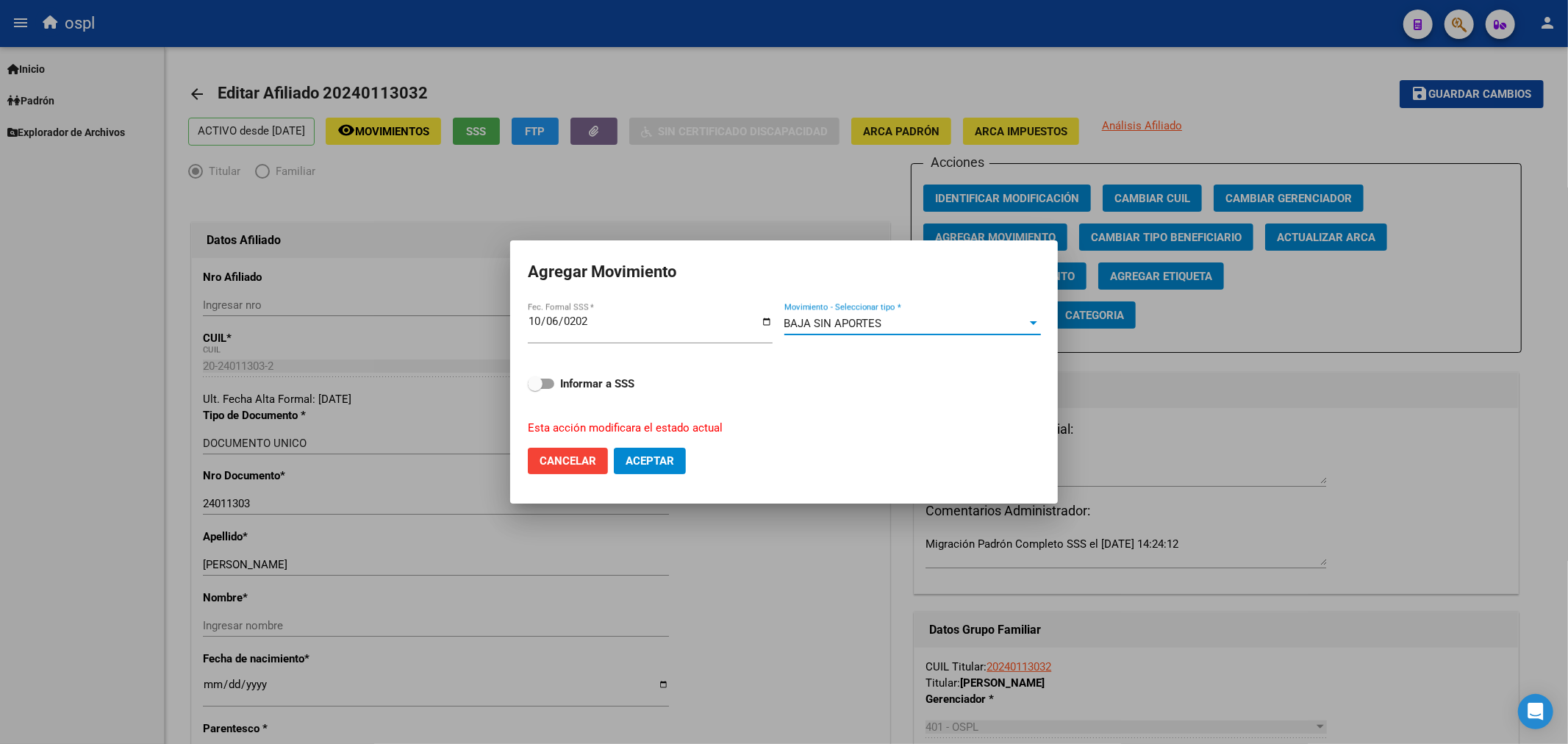
click at [828, 326] on span "BAJA SIN APORTES" at bounding box center [833, 323] width 98 height 13
click at [649, 468] on button "Aceptar" at bounding box center [650, 461] width 72 height 27
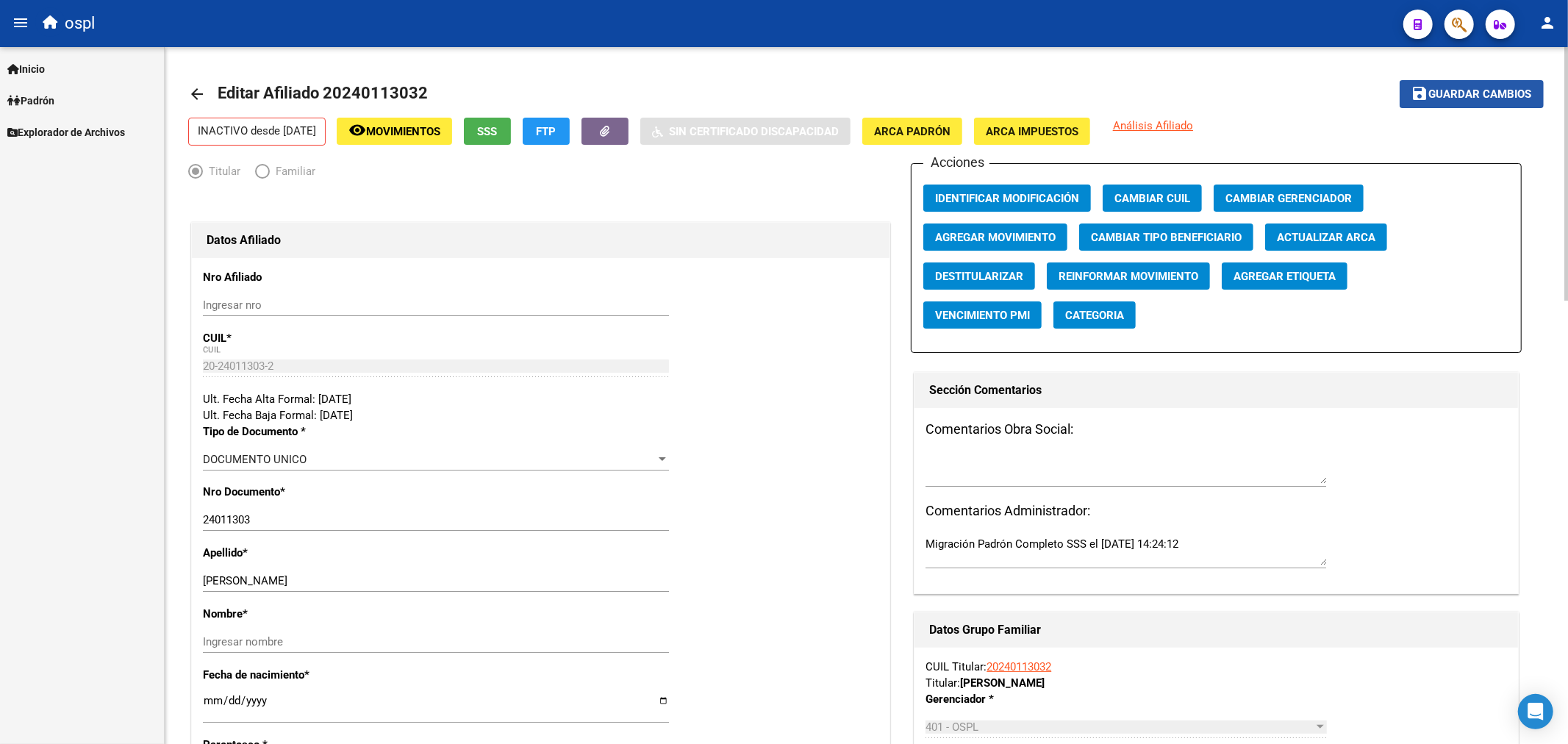
click at [1478, 96] on span "Guardar cambios" at bounding box center [1481, 94] width 103 height 13
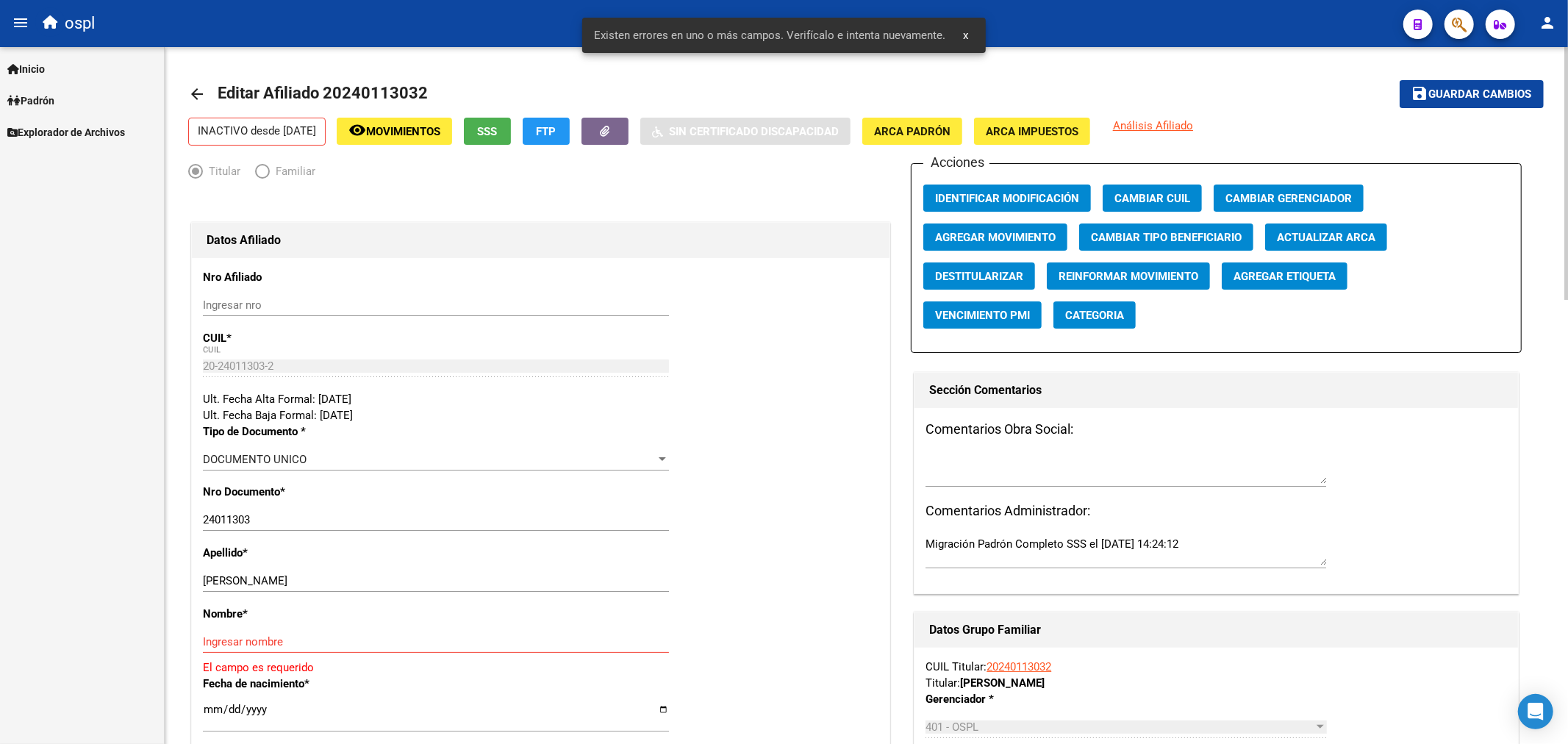
click at [325, 647] on input "Ingresar nombre" at bounding box center [435, 641] width 466 height 13
click at [1488, 90] on span "Guardar cambios" at bounding box center [1481, 94] width 103 height 13
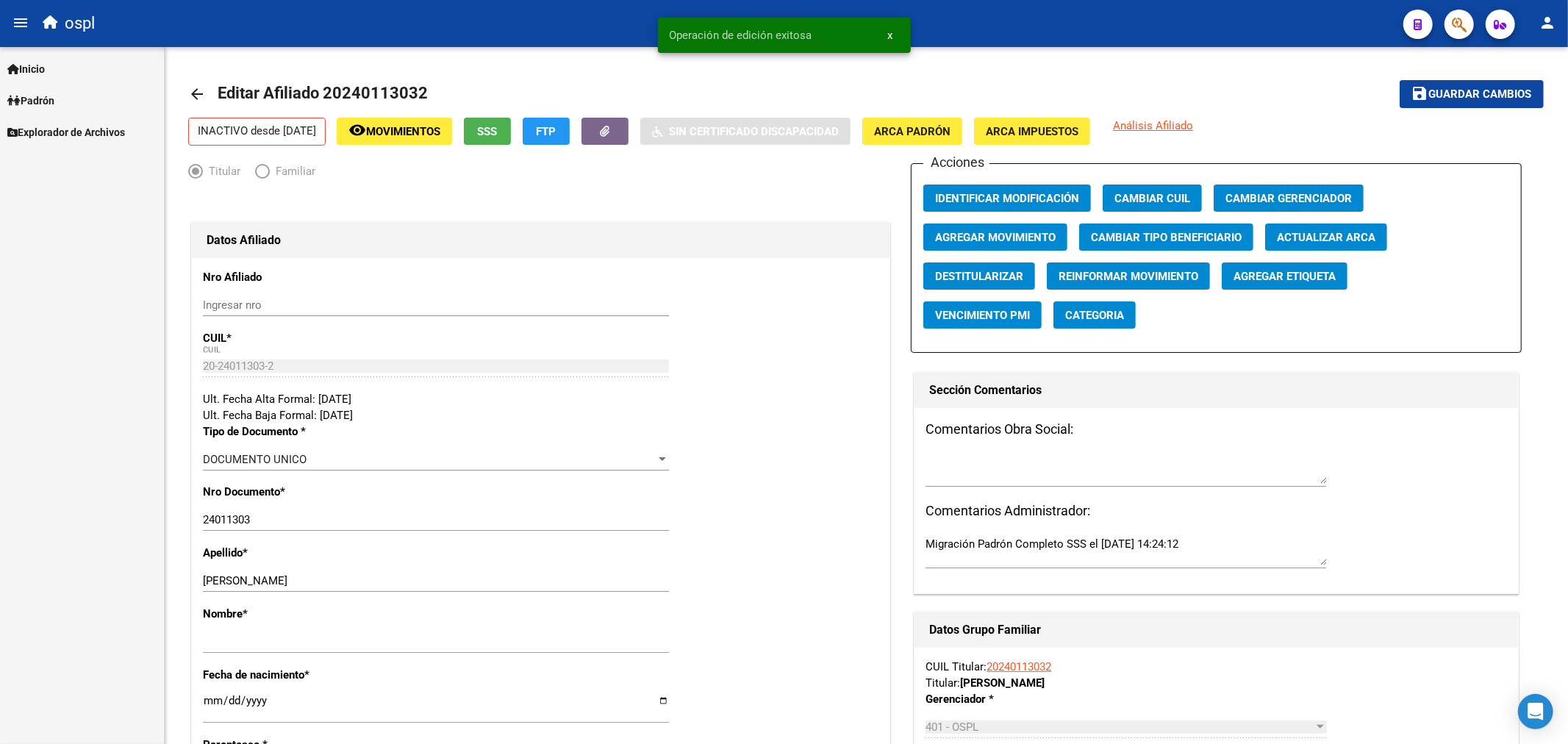
click at [37, 96] on span "Padrón" at bounding box center [30, 101] width 47 height 16
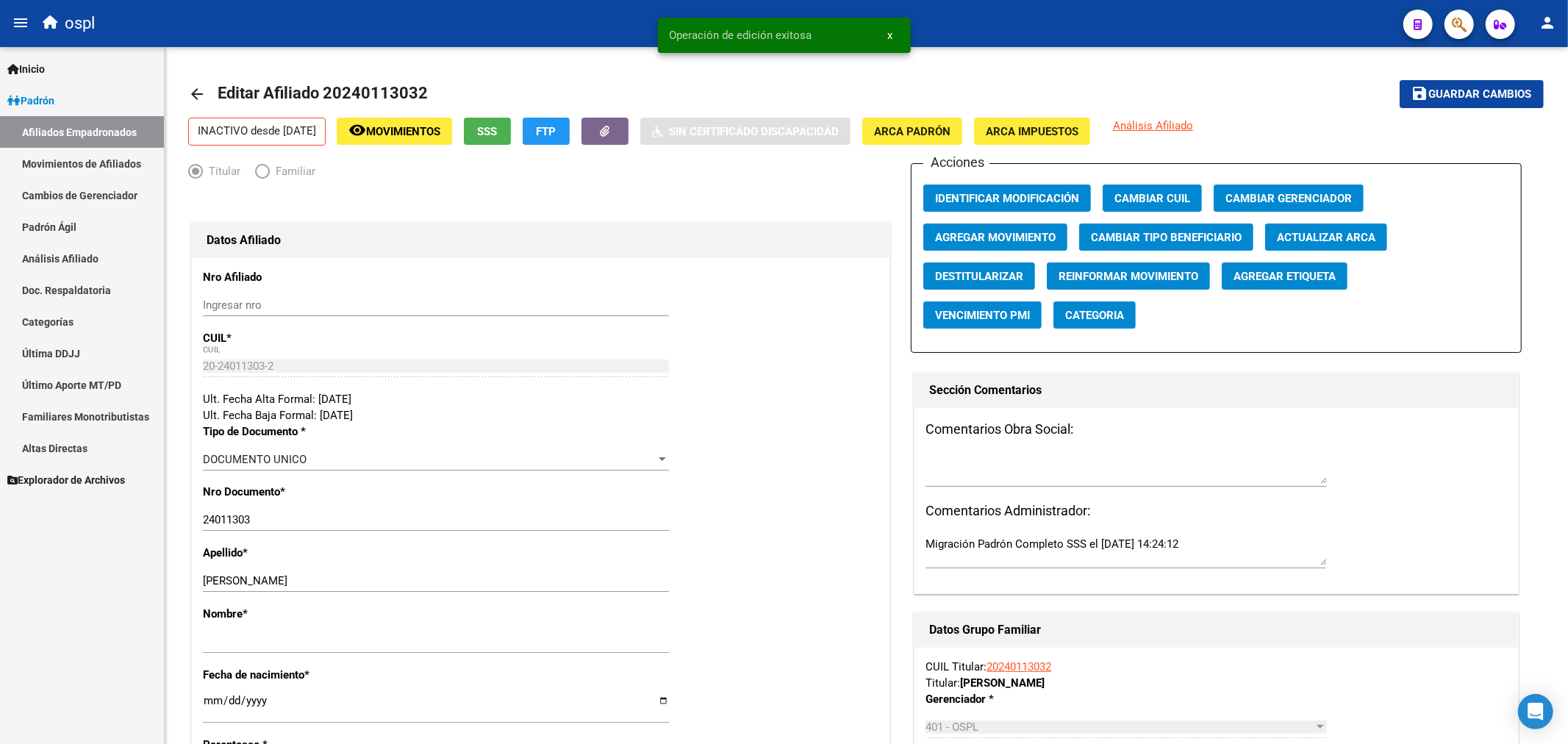
click at [75, 229] on link "Padrón Ágil" at bounding box center [82, 226] width 164 height 31
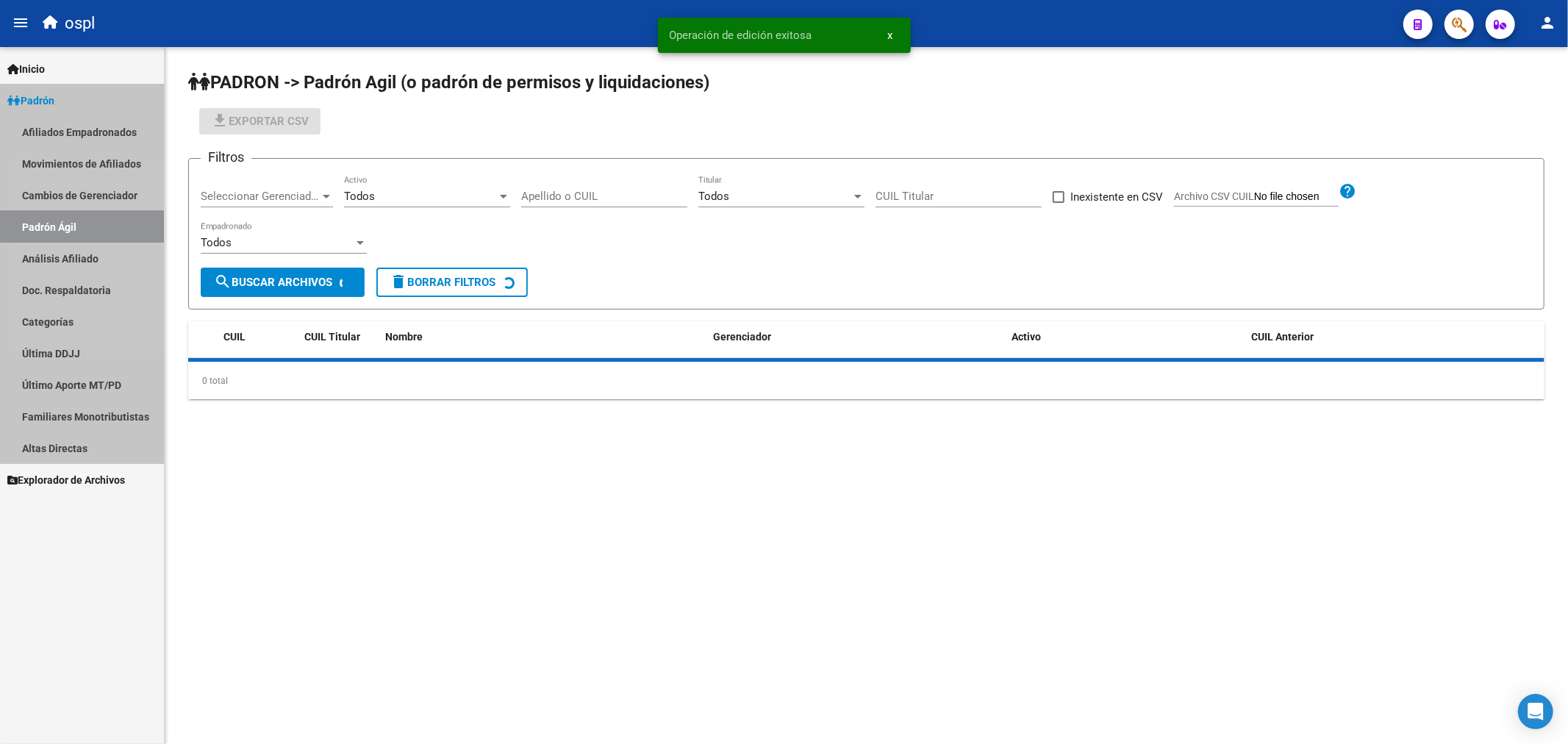
click at [75, 229] on link "Padrón Ágil" at bounding box center [82, 226] width 164 height 31
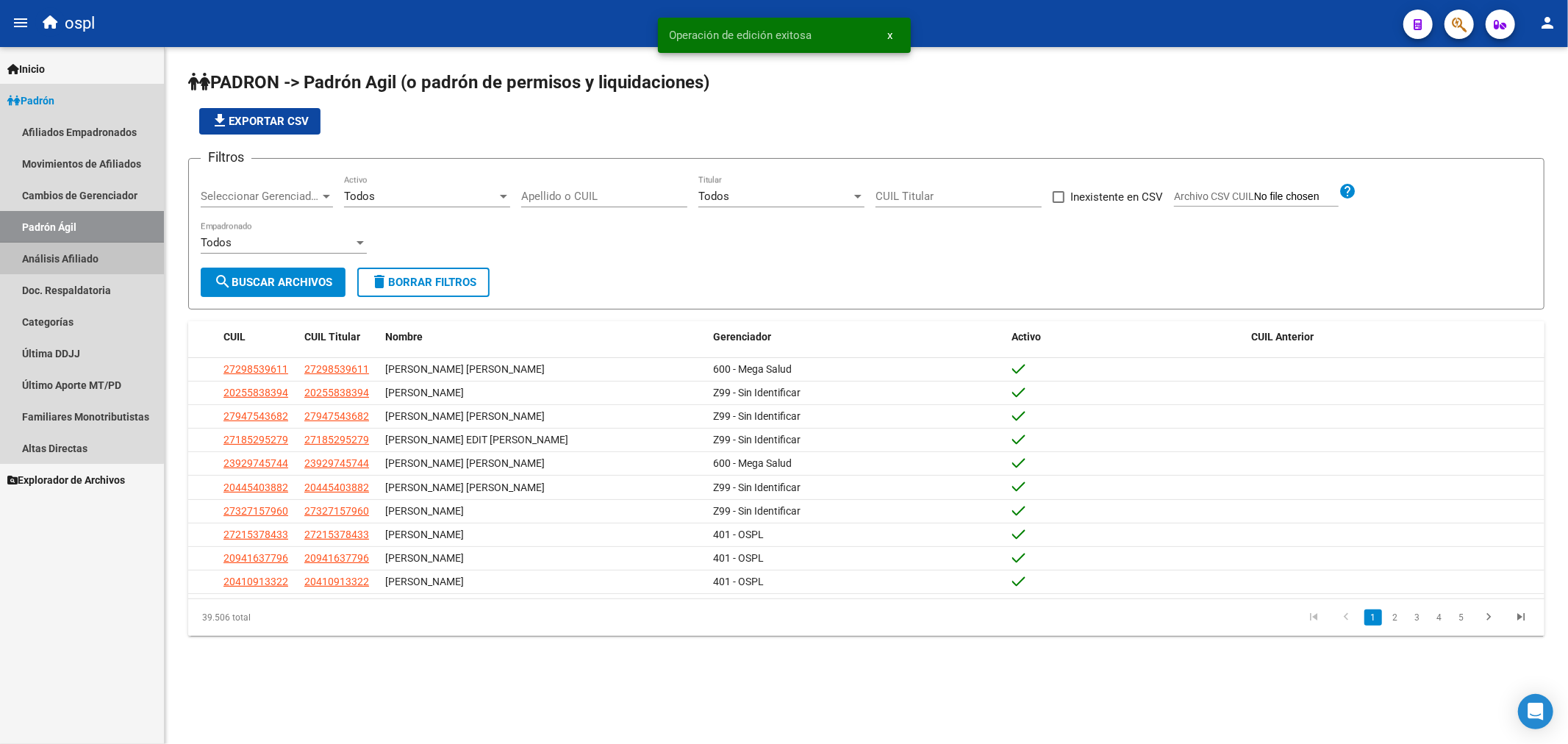
click at [76, 255] on link "Análisis Afiliado" at bounding box center [82, 258] width 164 height 31
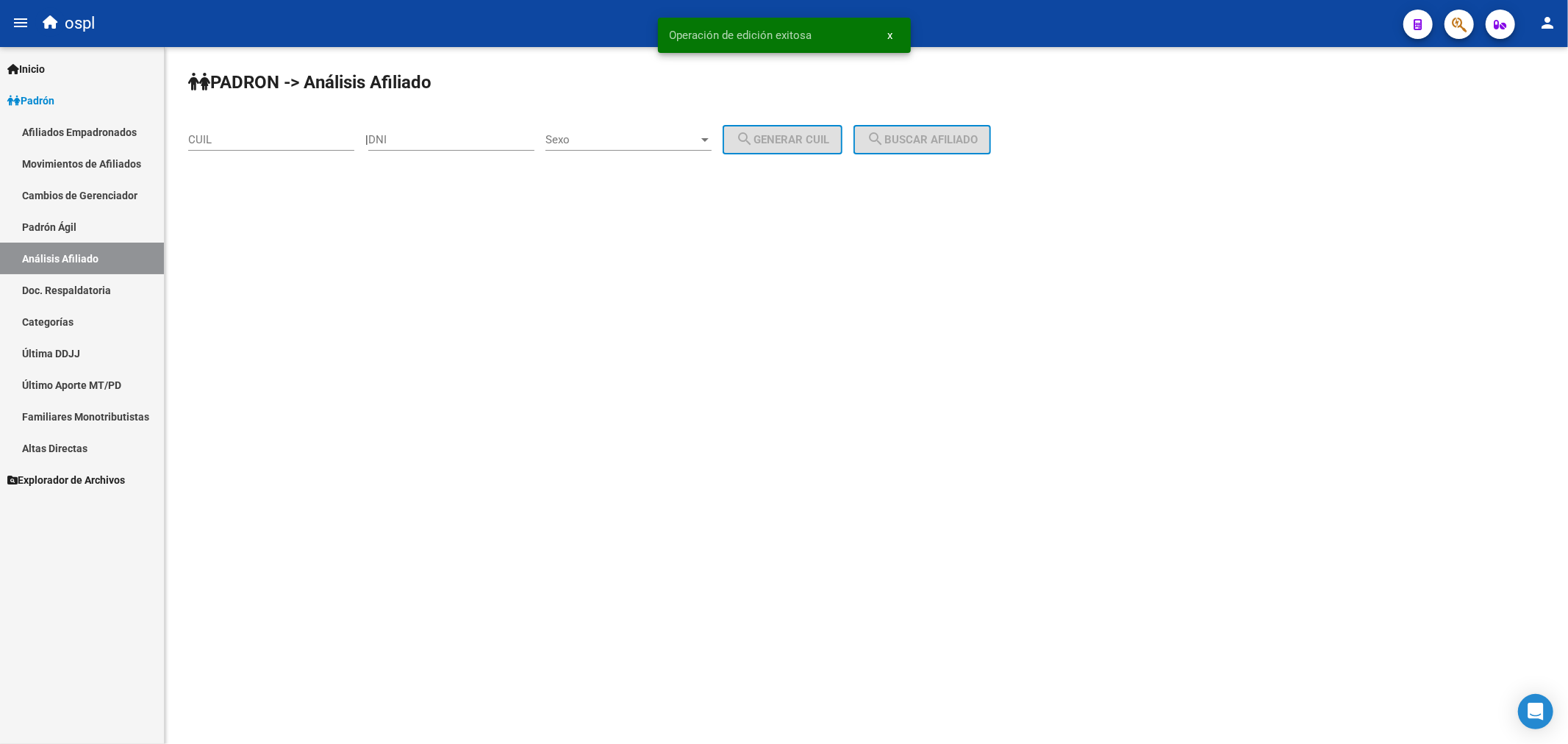
click at [247, 136] on input "CUIL" at bounding box center [270, 139] width 166 height 13
paste input "20-45773492-2"
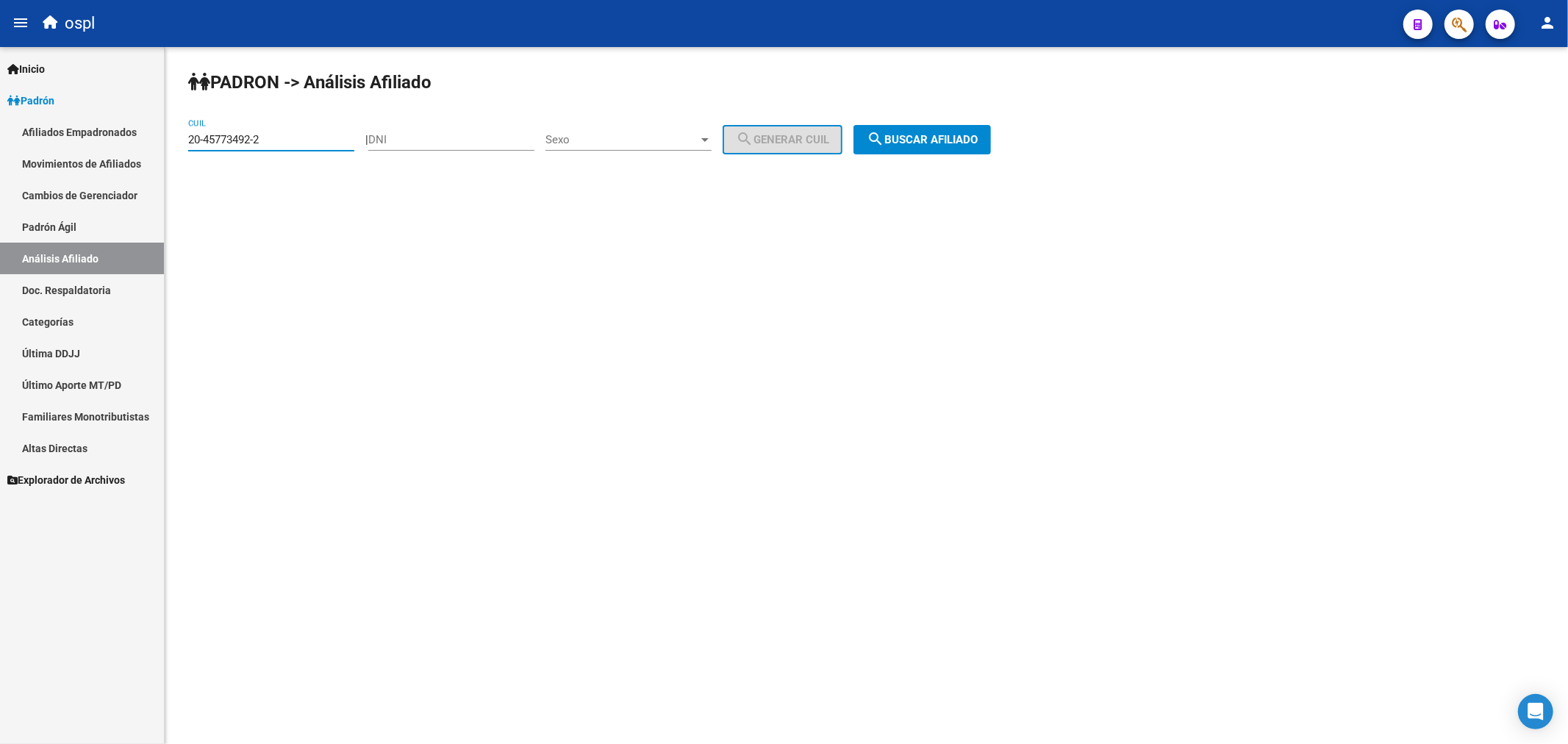
type input "20-45773492-2"
click at [912, 147] on button "search Buscar afiliado" at bounding box center [922, 139] width 137 height 29
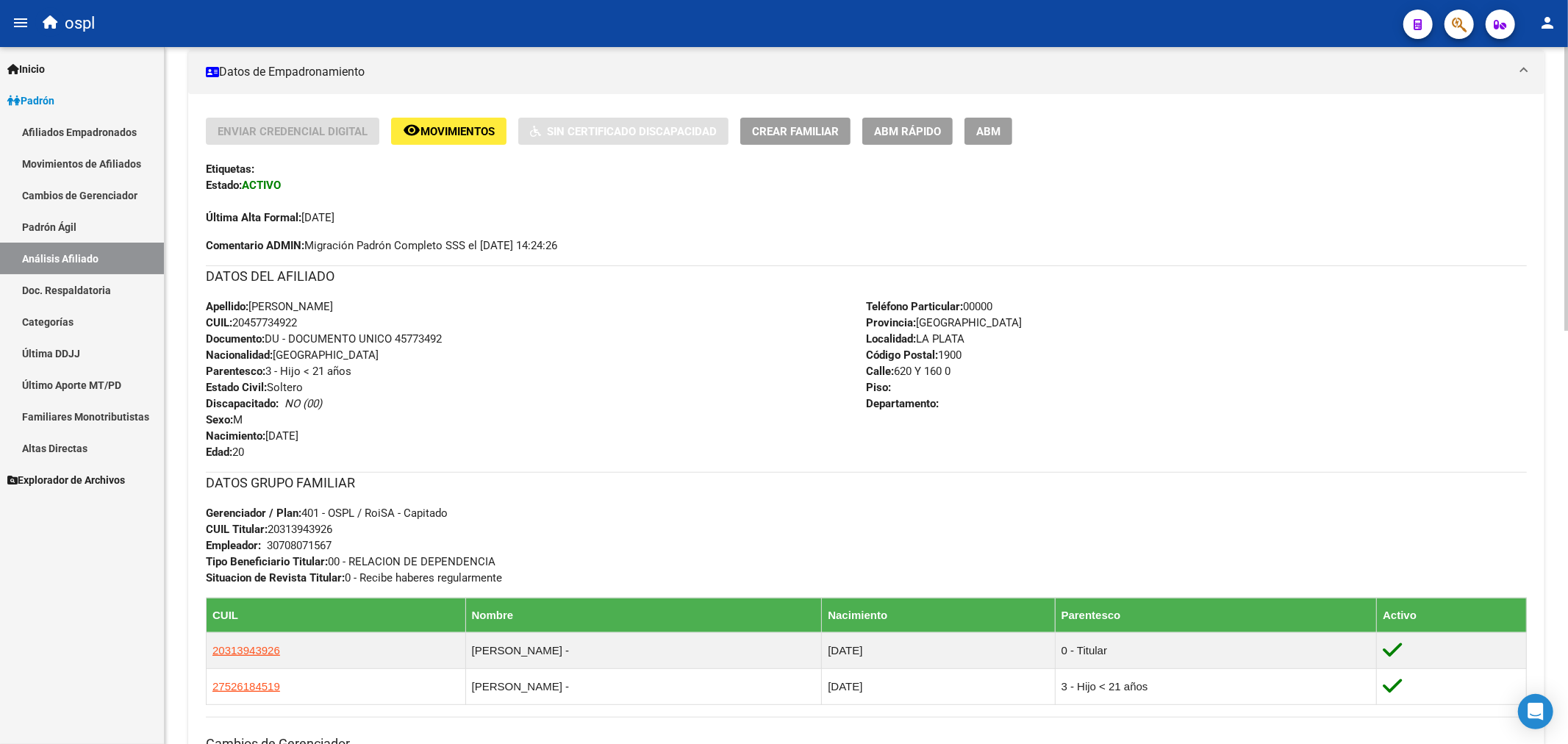
scroll to position [307, 0]
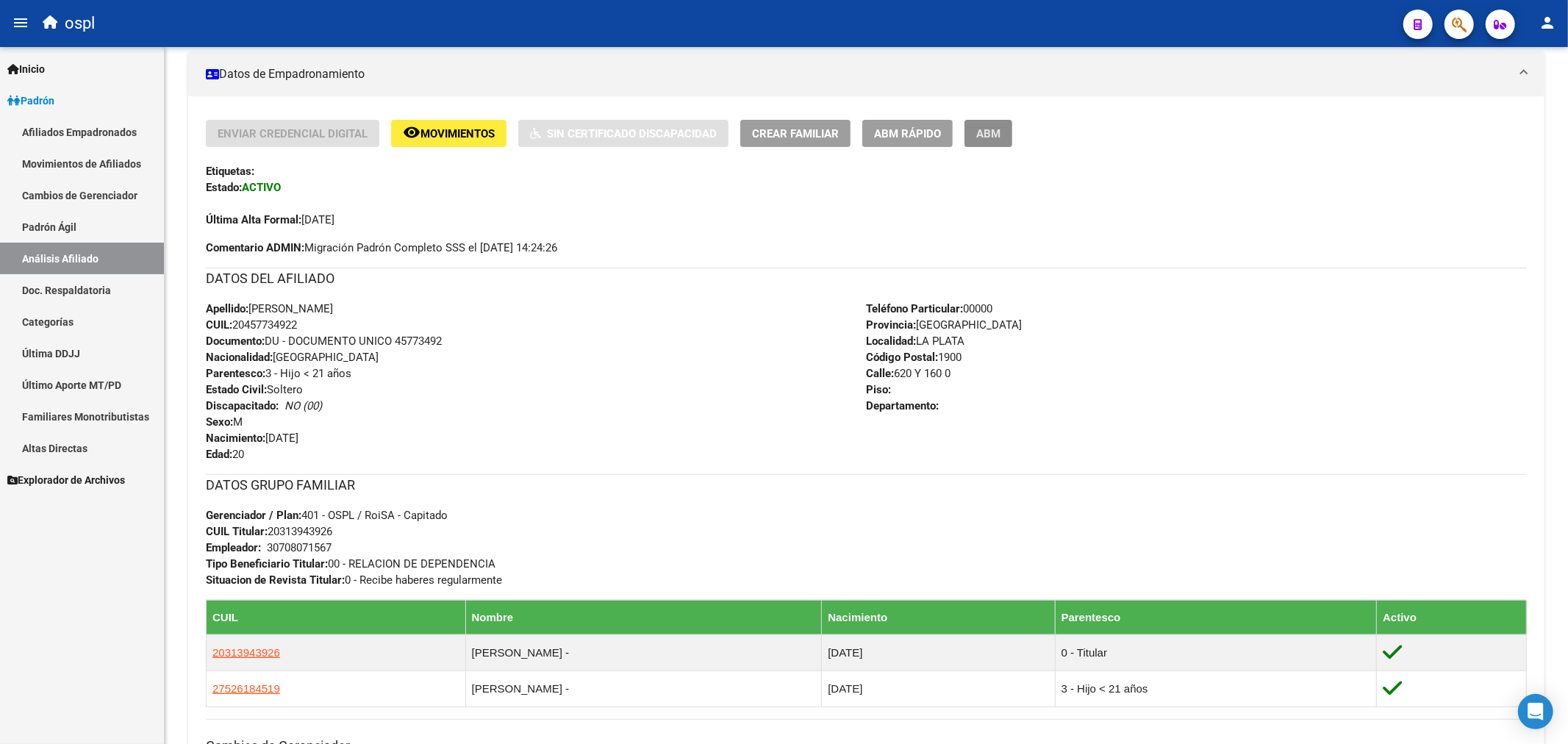
click at [974, 127] on button "ABM" at bounding box center [989, 134] width 48 height 27
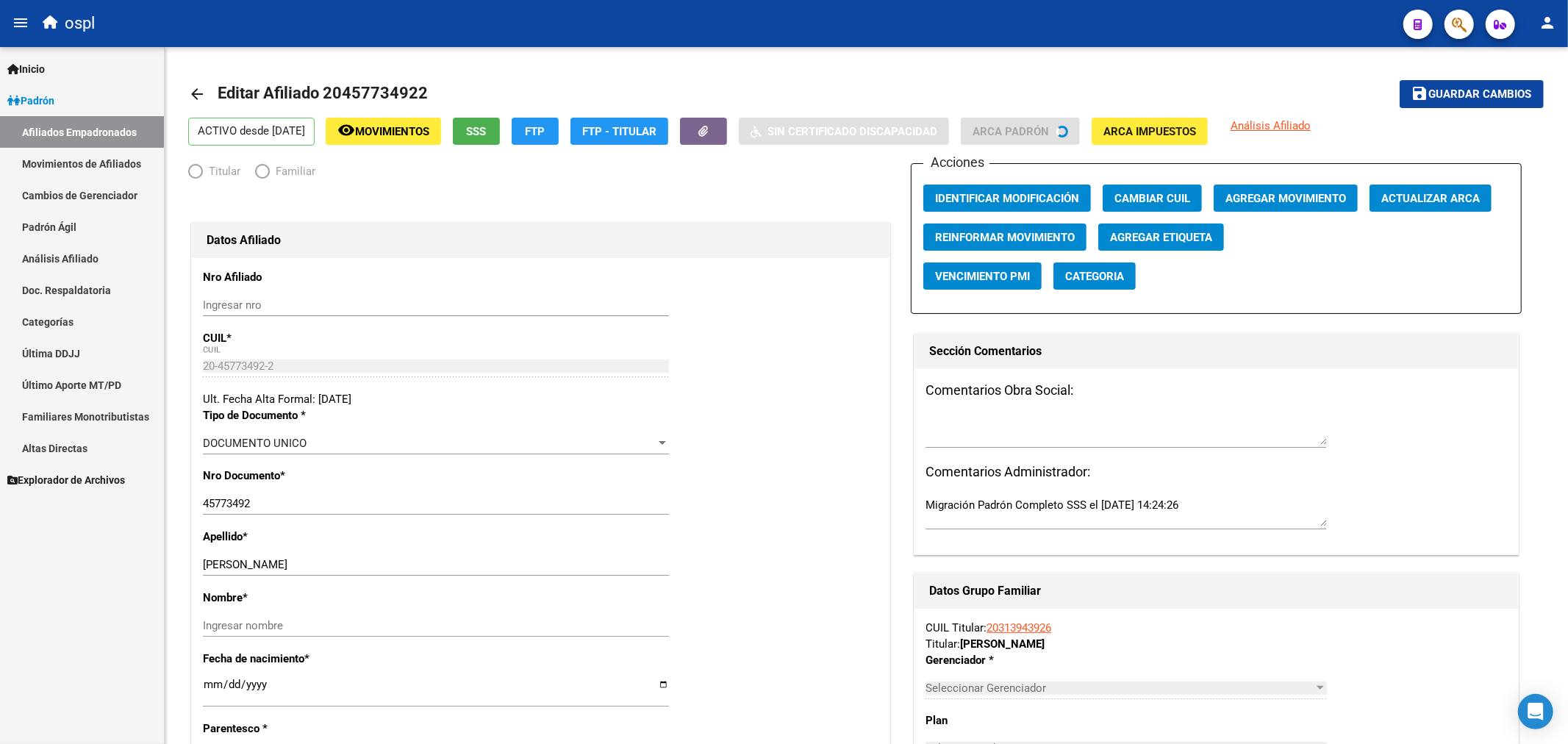
radio input "true"
type input "30-70807156-7"
click at [1250, 194] on span "Agregar Movimiento" at bounding box center [1286, 198] width 121 height 13
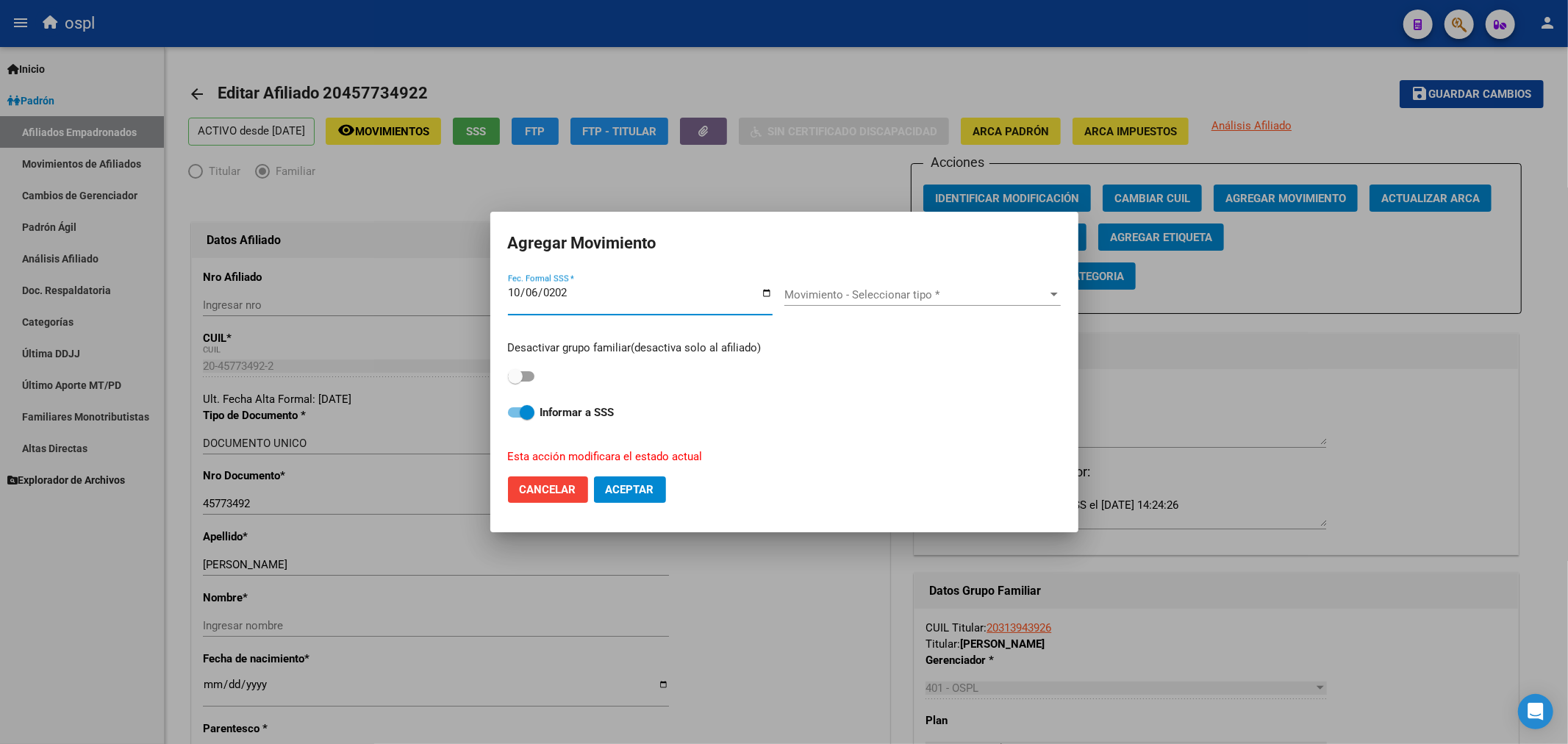
type input "[DATE]"
click at [897, 296] on span "Movimiento - Seleccionar tipo *" at bounding box center [916, 295] width 263 height 13
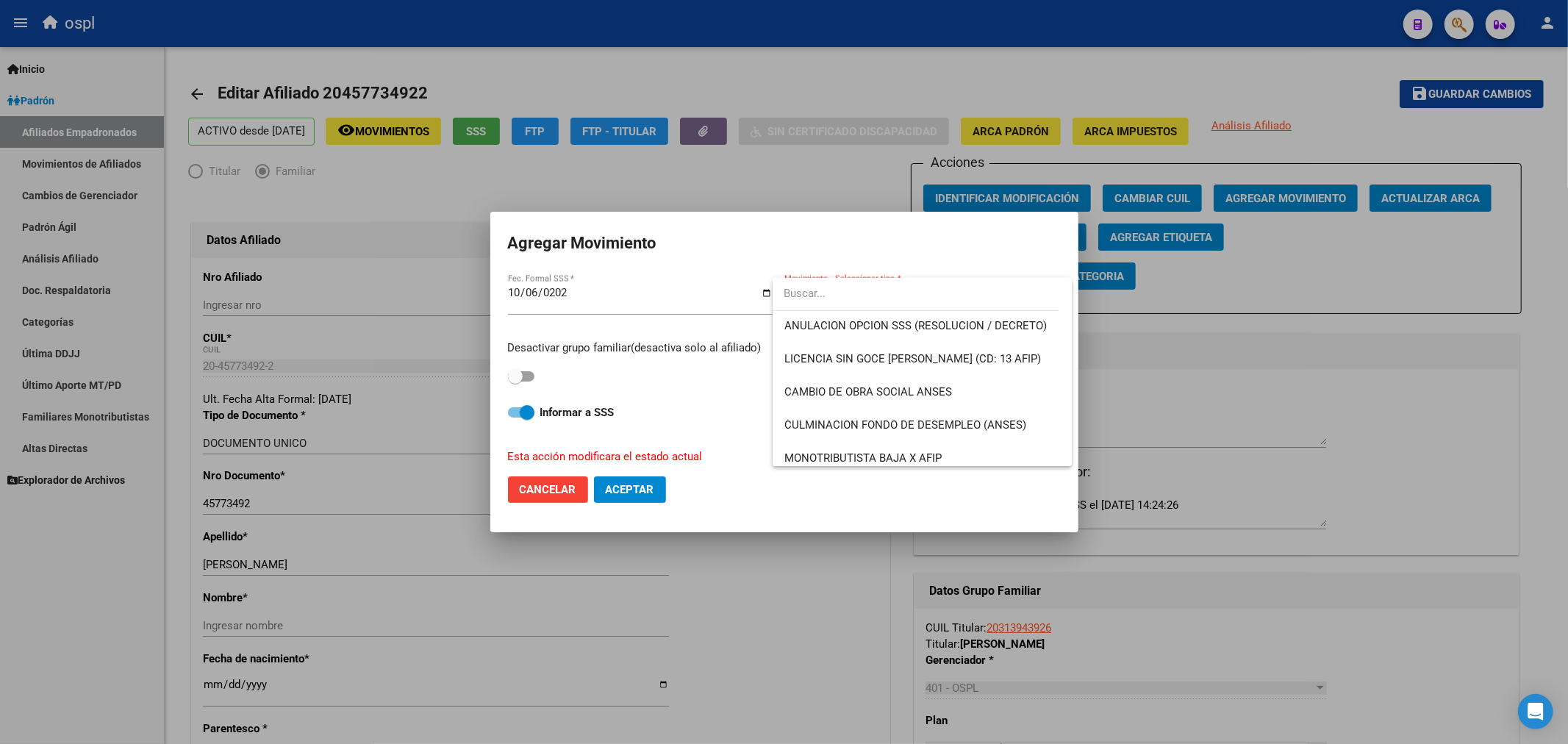
scroll to position [266, 0]
click at [996, 387] on span "CAMBIO DE OBRA SOCIAL ANSES" at bounding box center [922, 392] width 276 height 33
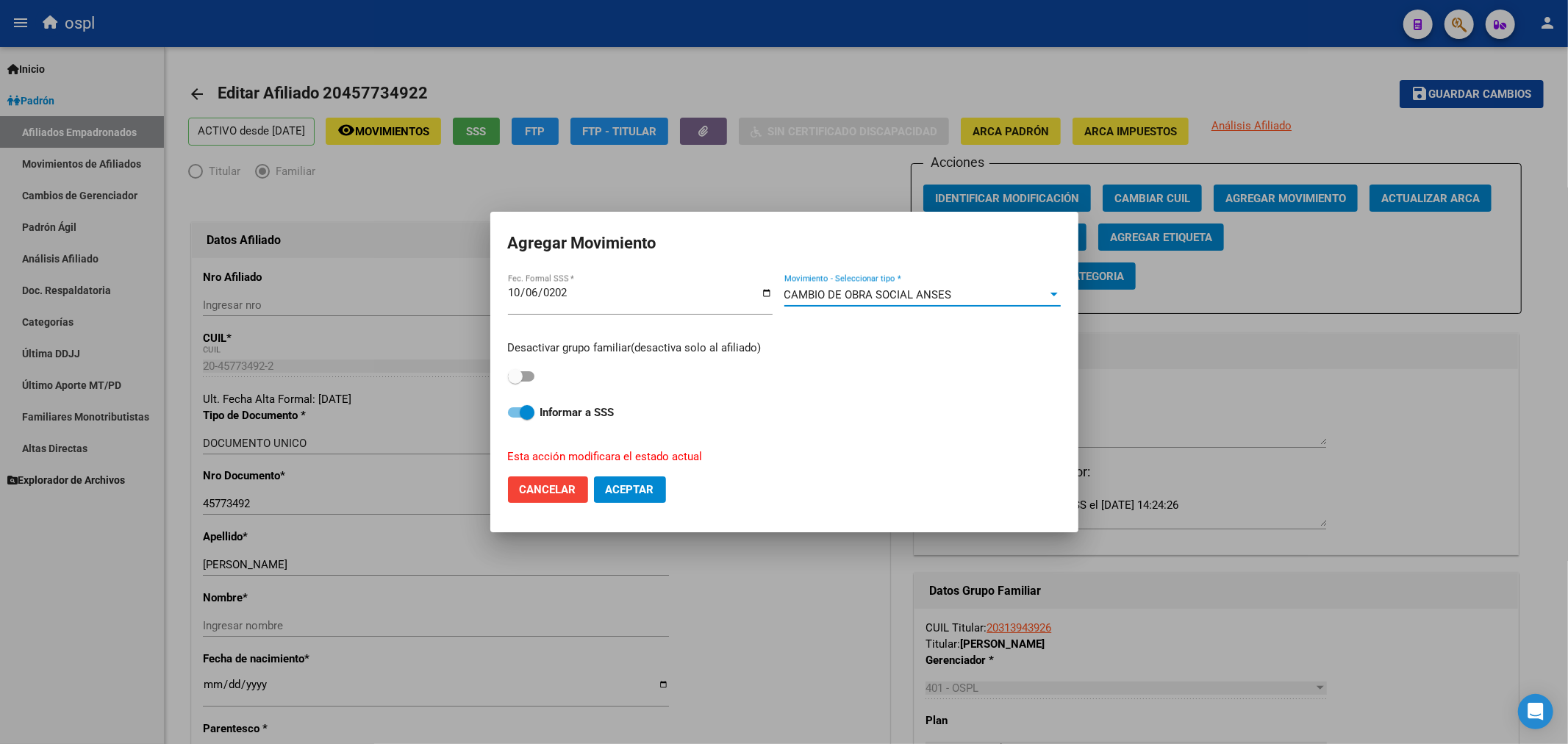
click at [945, 294] on span "CAMBIO DE OBRA SOCIAL ANSES" at bounding box center [868, 295] width 168 height 13
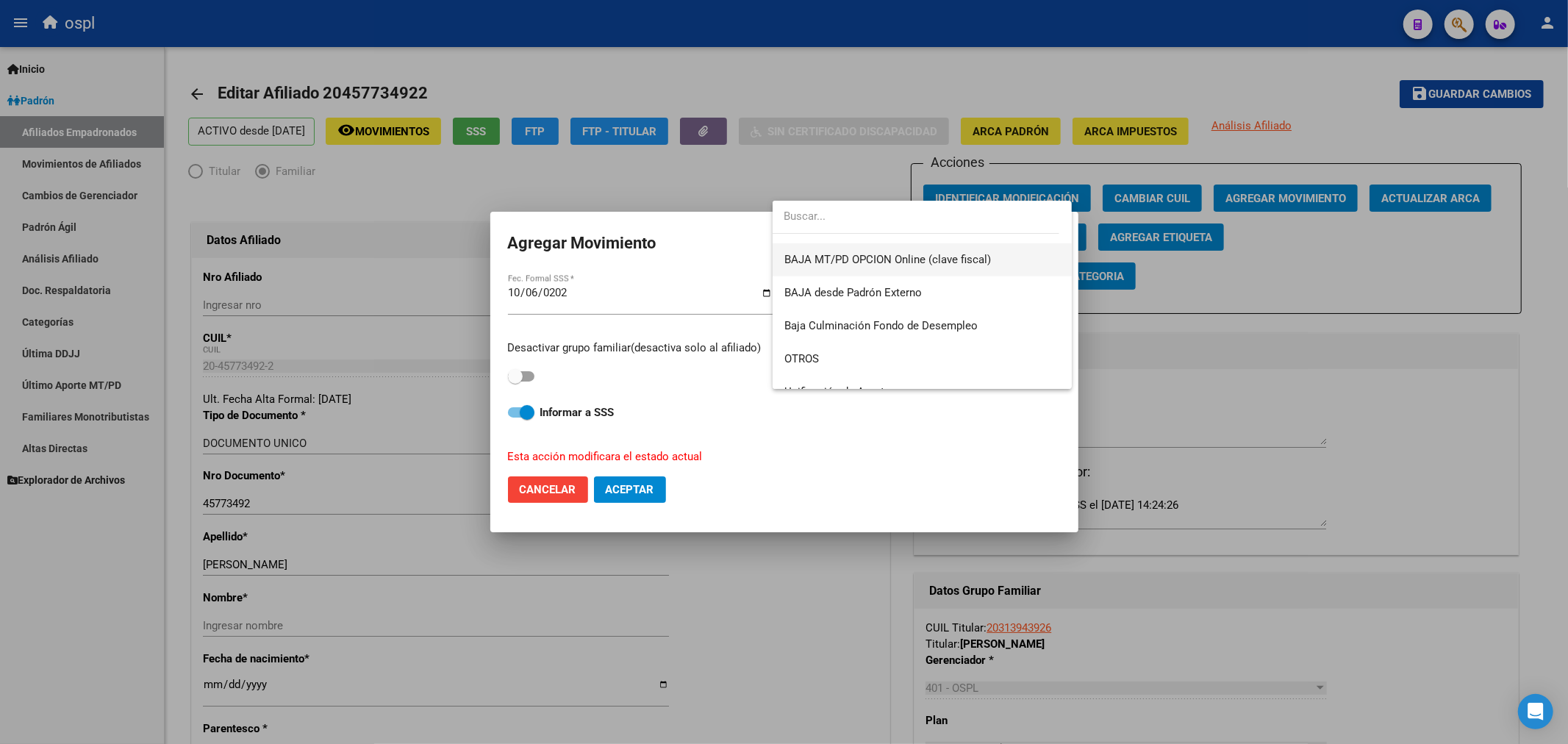
scroll to position [986, 0]
click at [915, 353] on span "OTROS" at bounding box center [922, 356] width 276 height 33
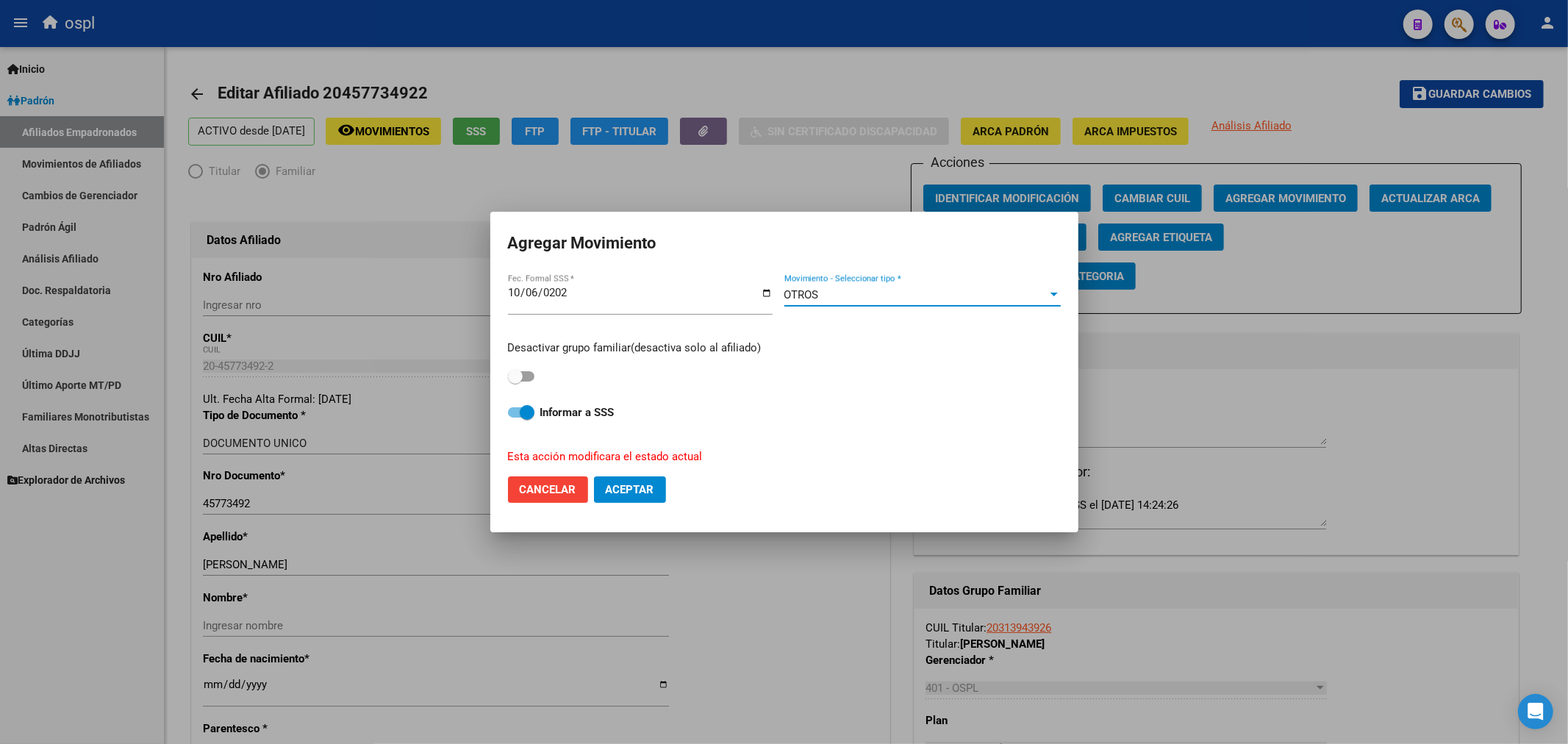
click at [527, 419] on span at bounding box center [527, 412] width 15 height 15
click at [515, 419] on input "Informar a SSS" at bounding box center [515, 418] width 1 height 1
checkbox input "false"
click at [525, 378] on span at bounding box center [521, 376] width 27 height 10
click at [515, 381] on input "checkbox" at bounding box center [515, 381] width 1 height 1
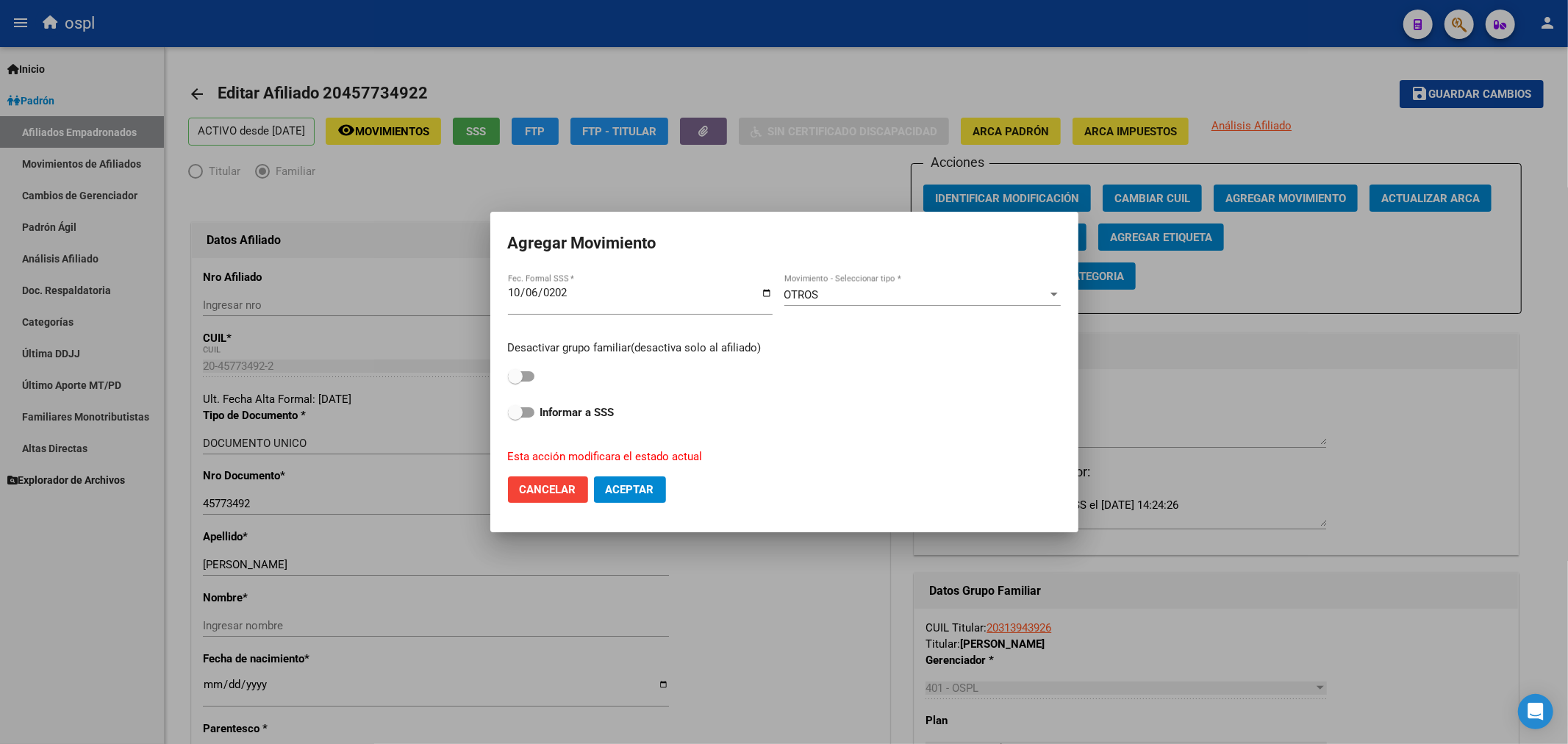
checkbox input "true"
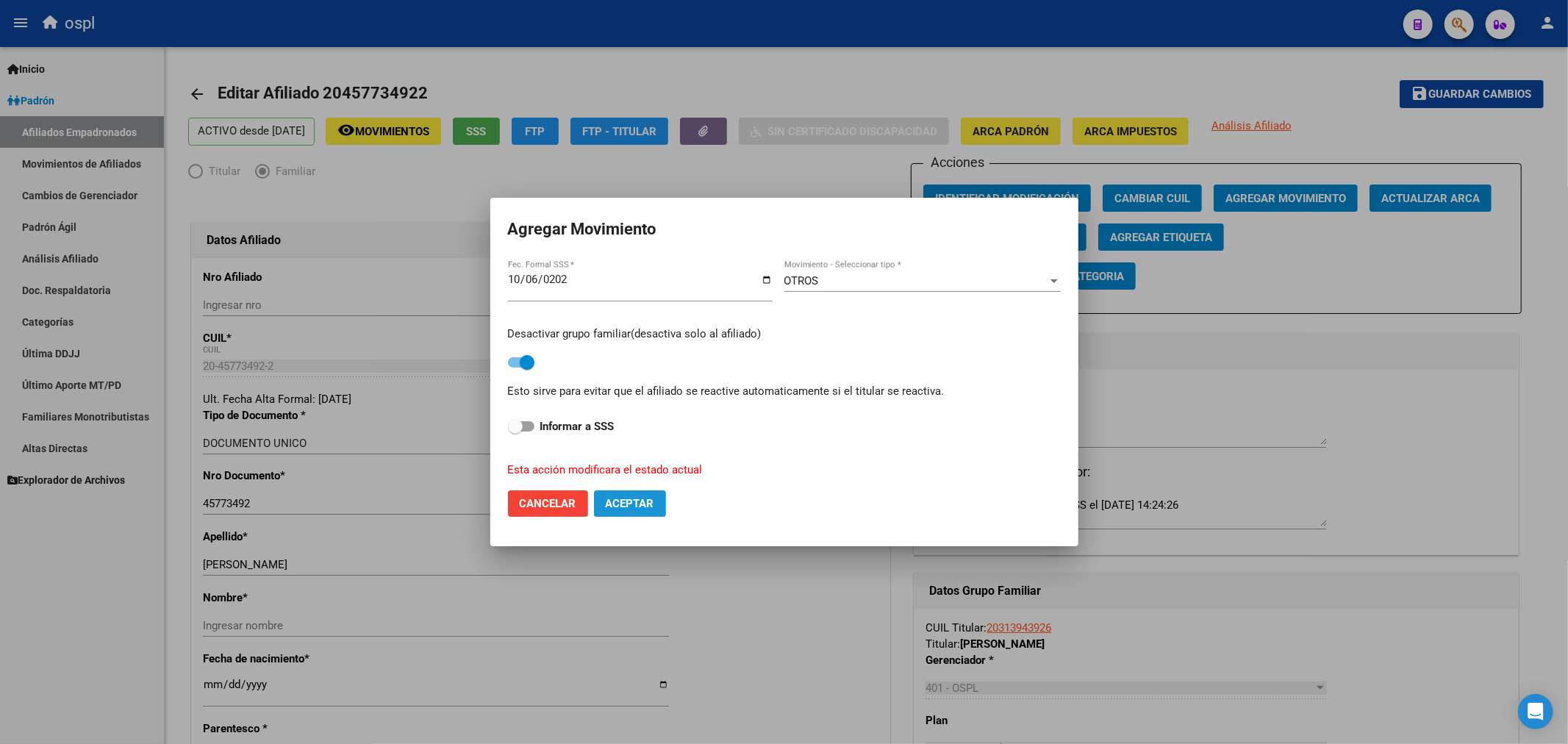
click at [645, 504] on span "Aceptar" at bounding box center [630, 503] width 49 height 13
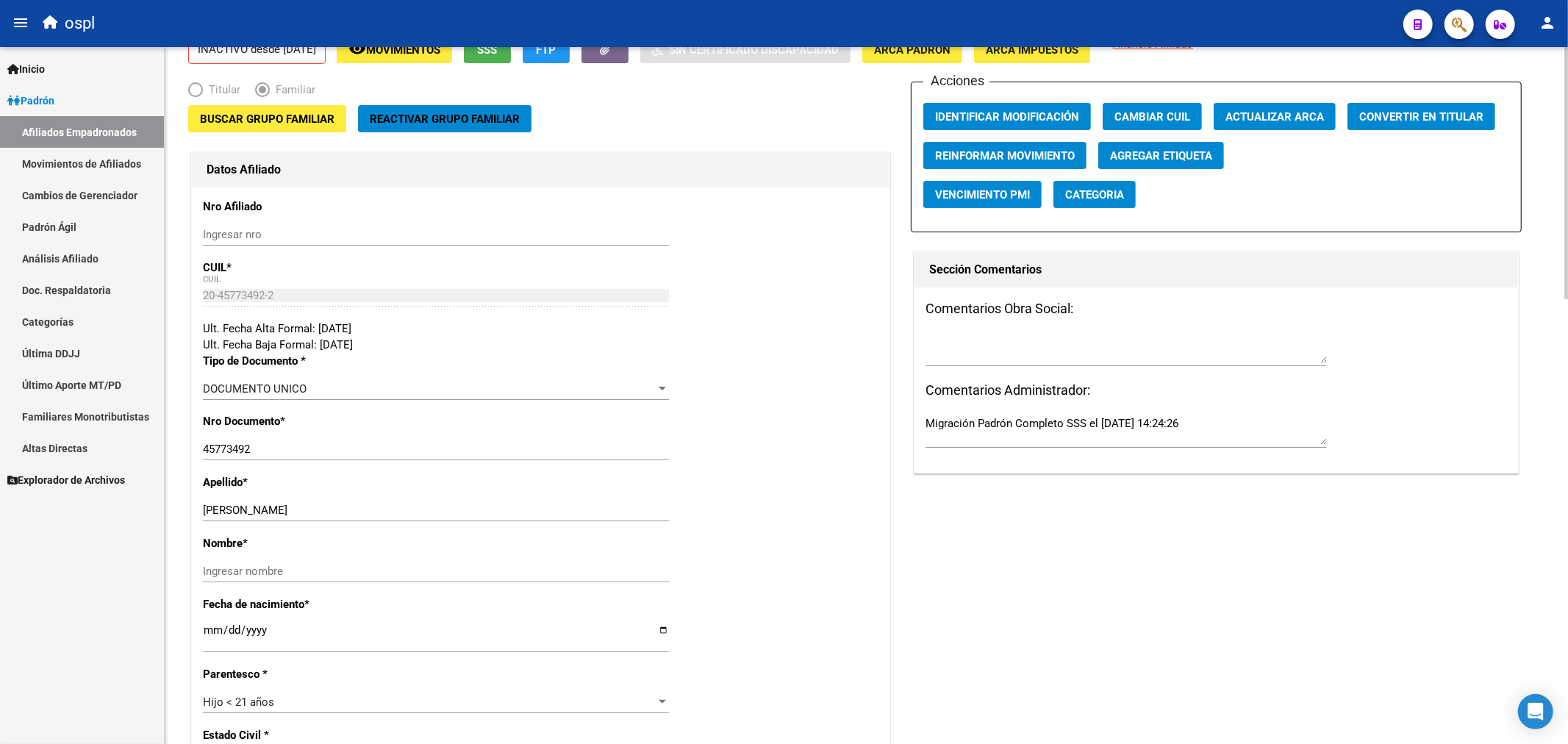
scroll to position [0, 0]
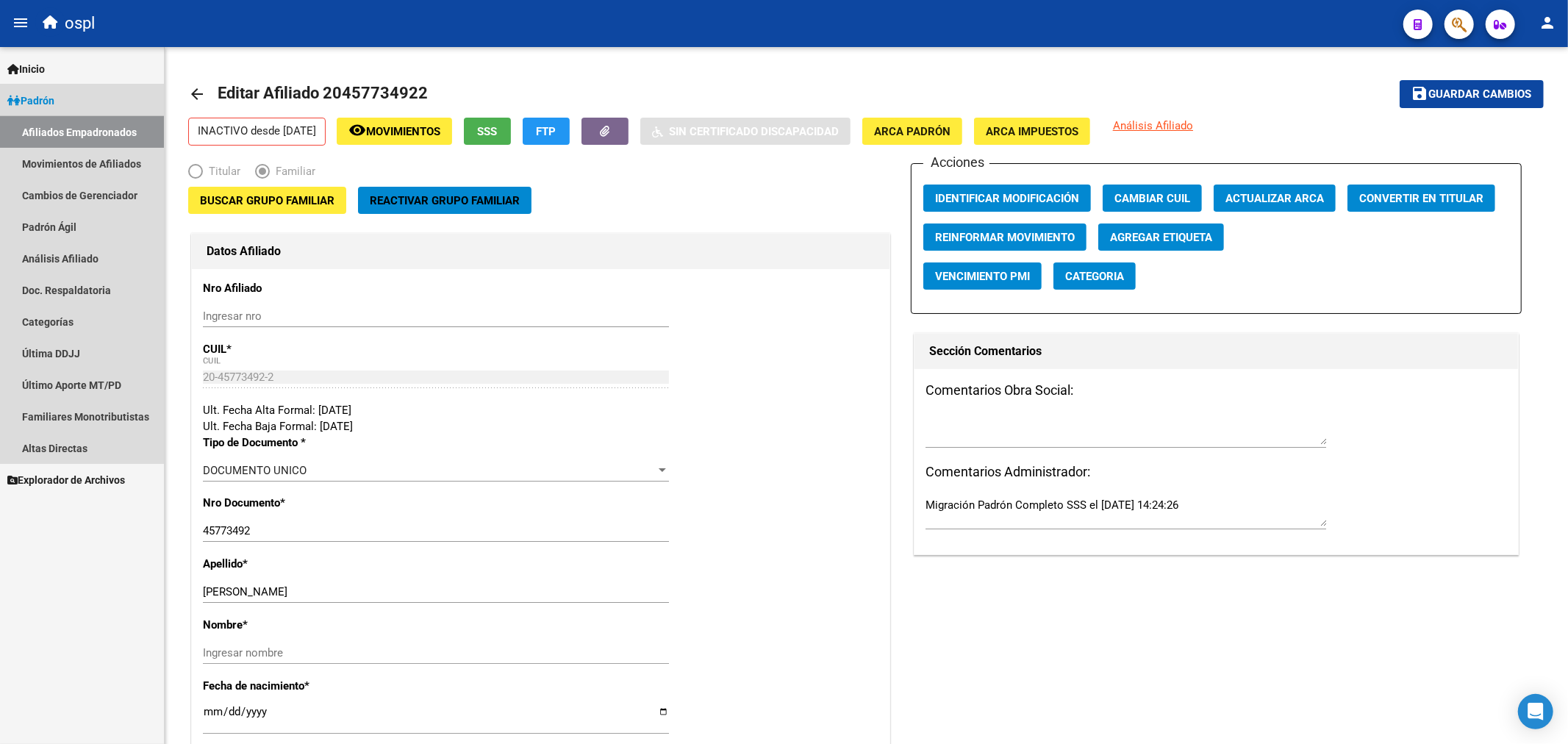
click at [125, 117] on link "Afiliados Empadronados" at bounding box center [82, 132] width 164 height 31
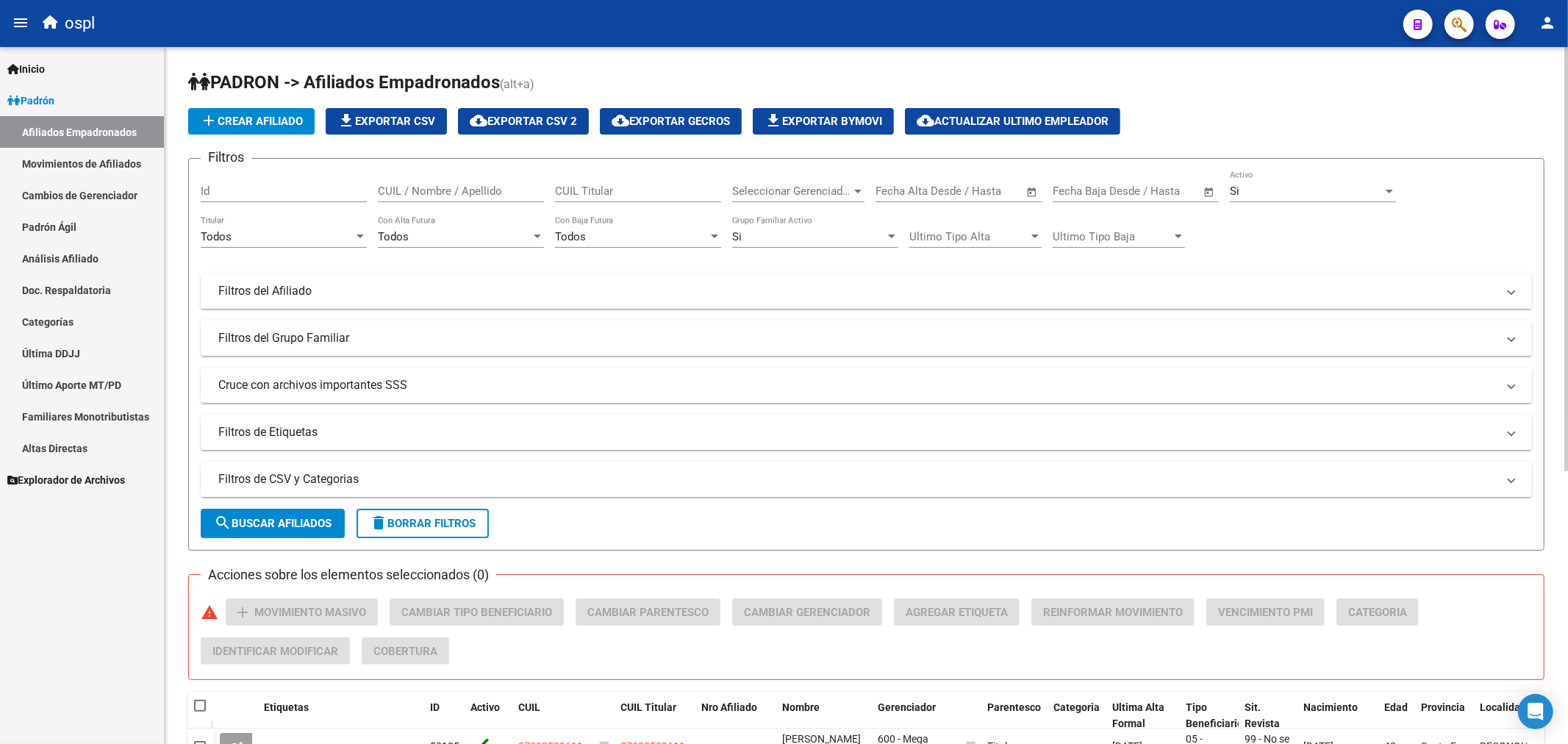
click at [641, 202] on div "CUIL Titular" at bounding box center [638, 186] width 166 height 31
paste input "20475538839"
type input "20475538839"
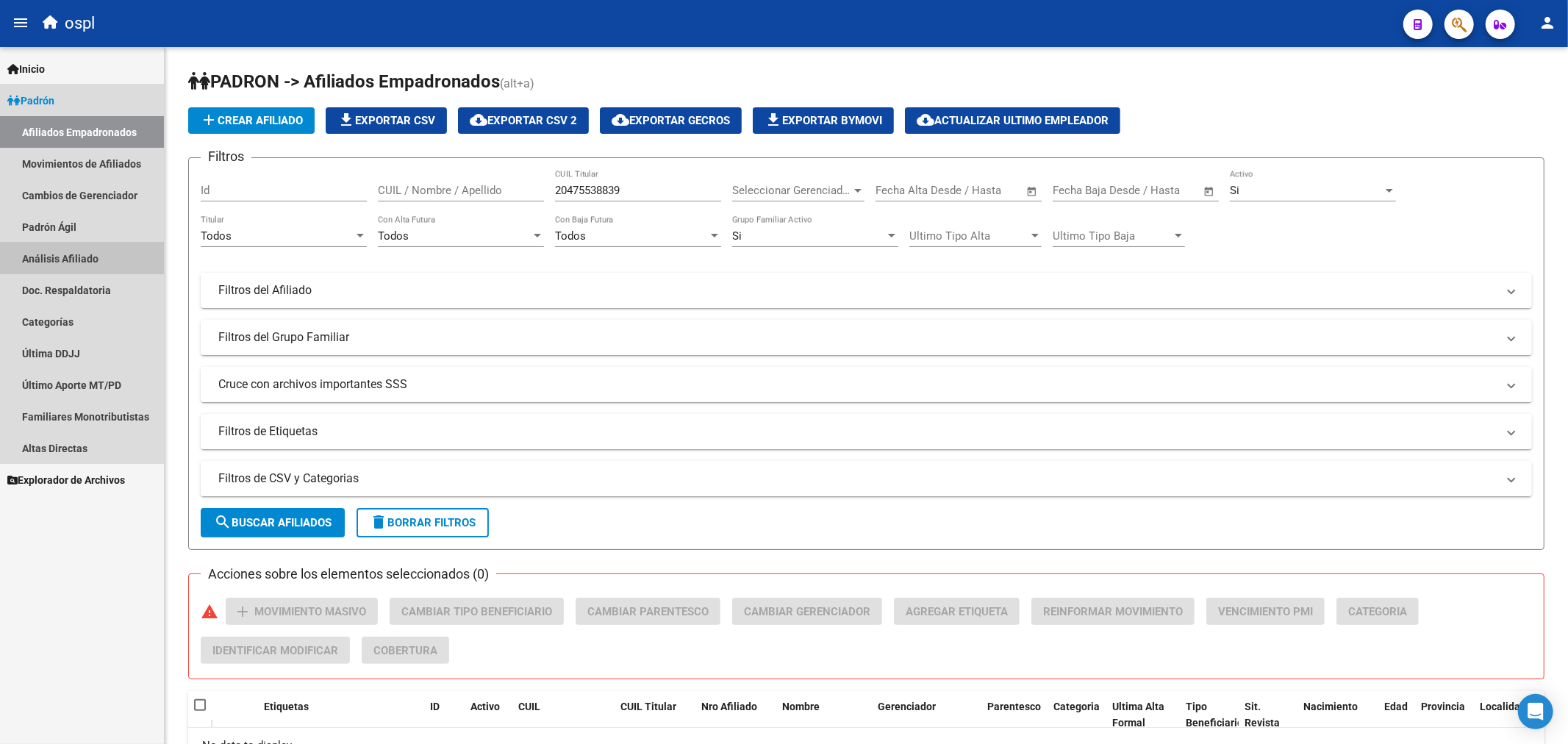
click at [90, 252] on link "Análisis Afiliado" at bounding box center [82, 258] width 164 height 31
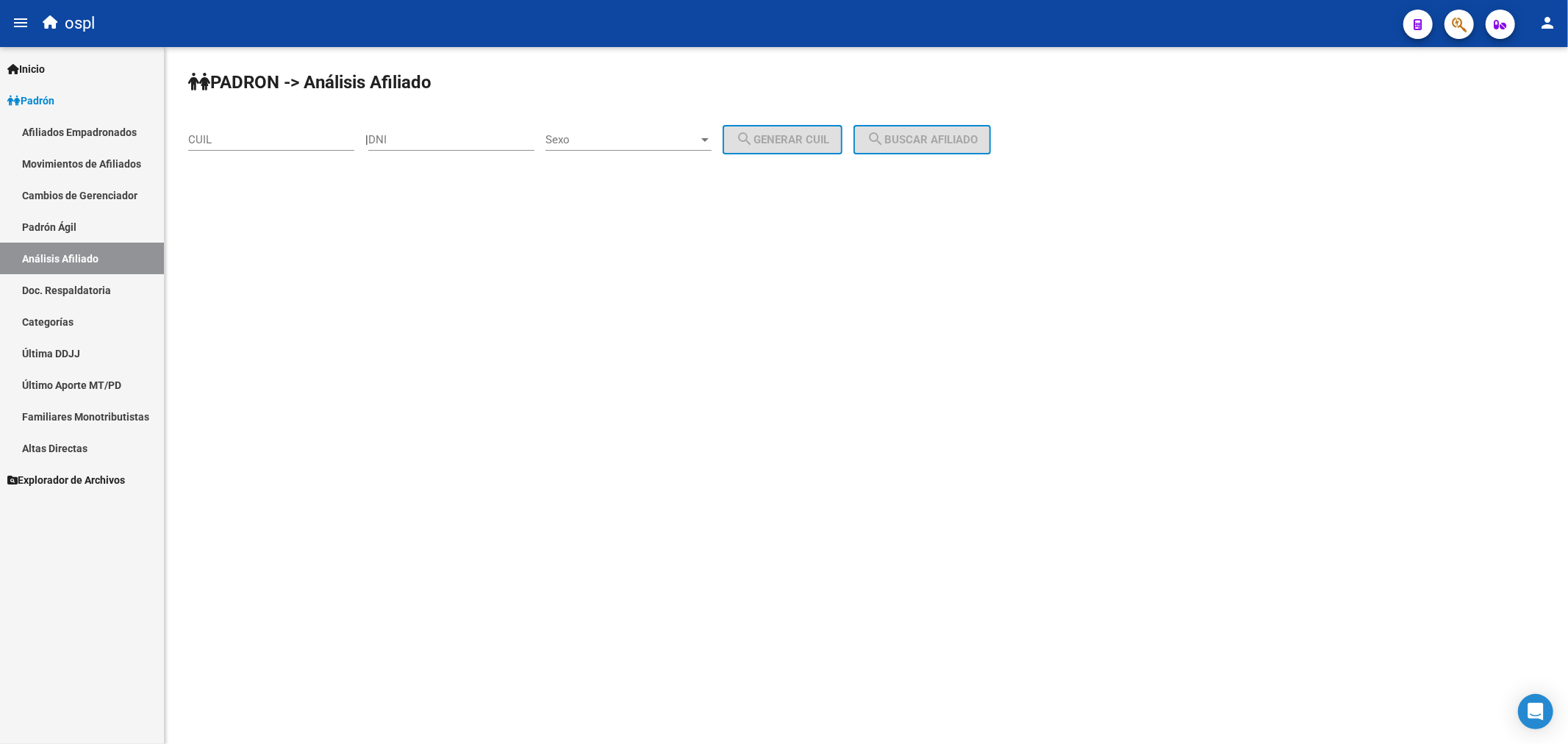
click at [238, 124] on div "CUIL" at bounding box center [270, 135] width 166 height 31
paste input "20-47553883-9"
type input "20-47553883-9"
click at [942, 132] on button "search Buscar afiliado" at bounding box center [922, 139] width 137 height 29
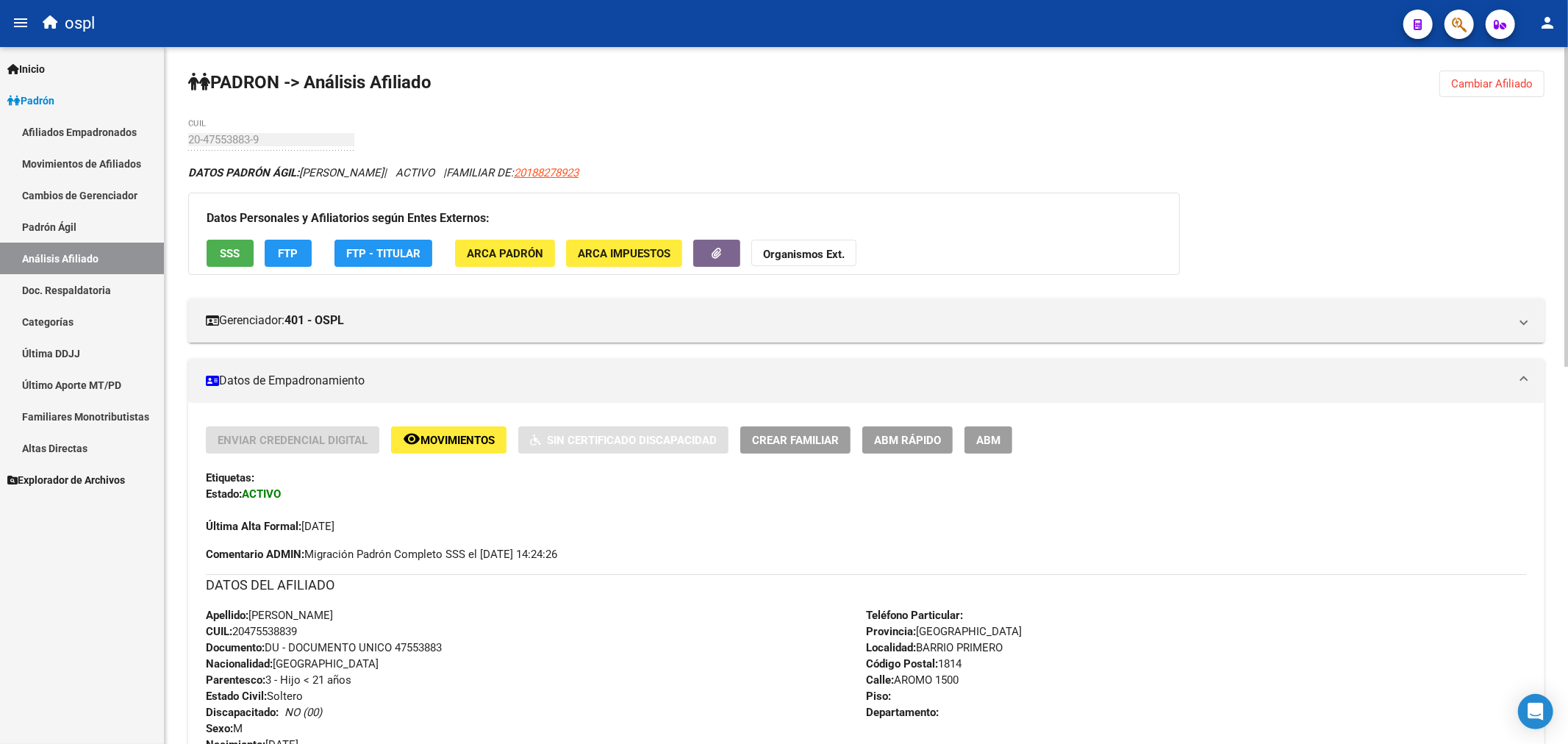
click at [82, 137] on link "Afiliados Empadronados" at bounding box center [82, 132] width 164 height 31
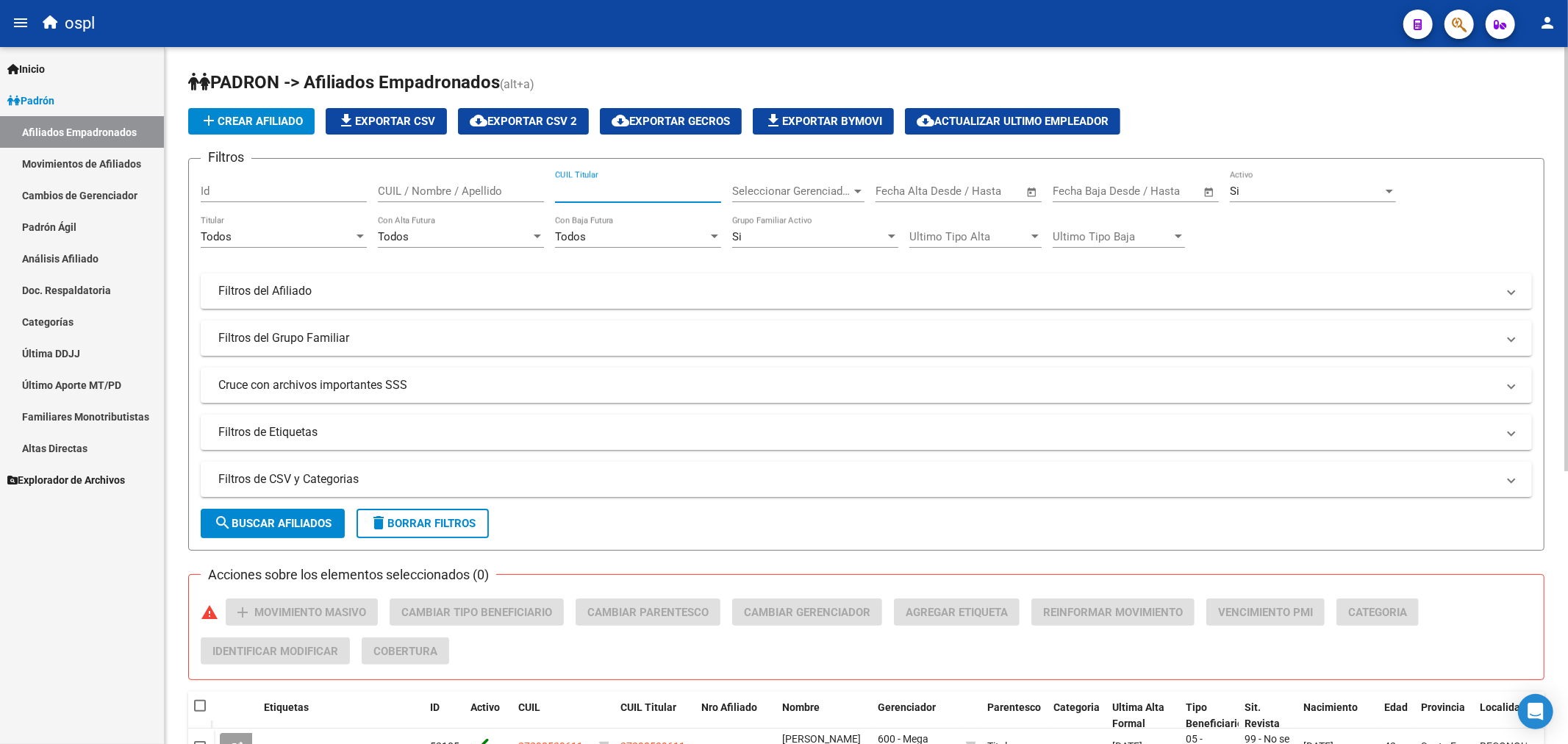
click at [583, 189] on input "CUIL Titular" at bounding box center [638, 191] width 166 height 13
click at [82, 231] on link "Padrón Ágil" at bounding box center [82, 226] width 164 height 31
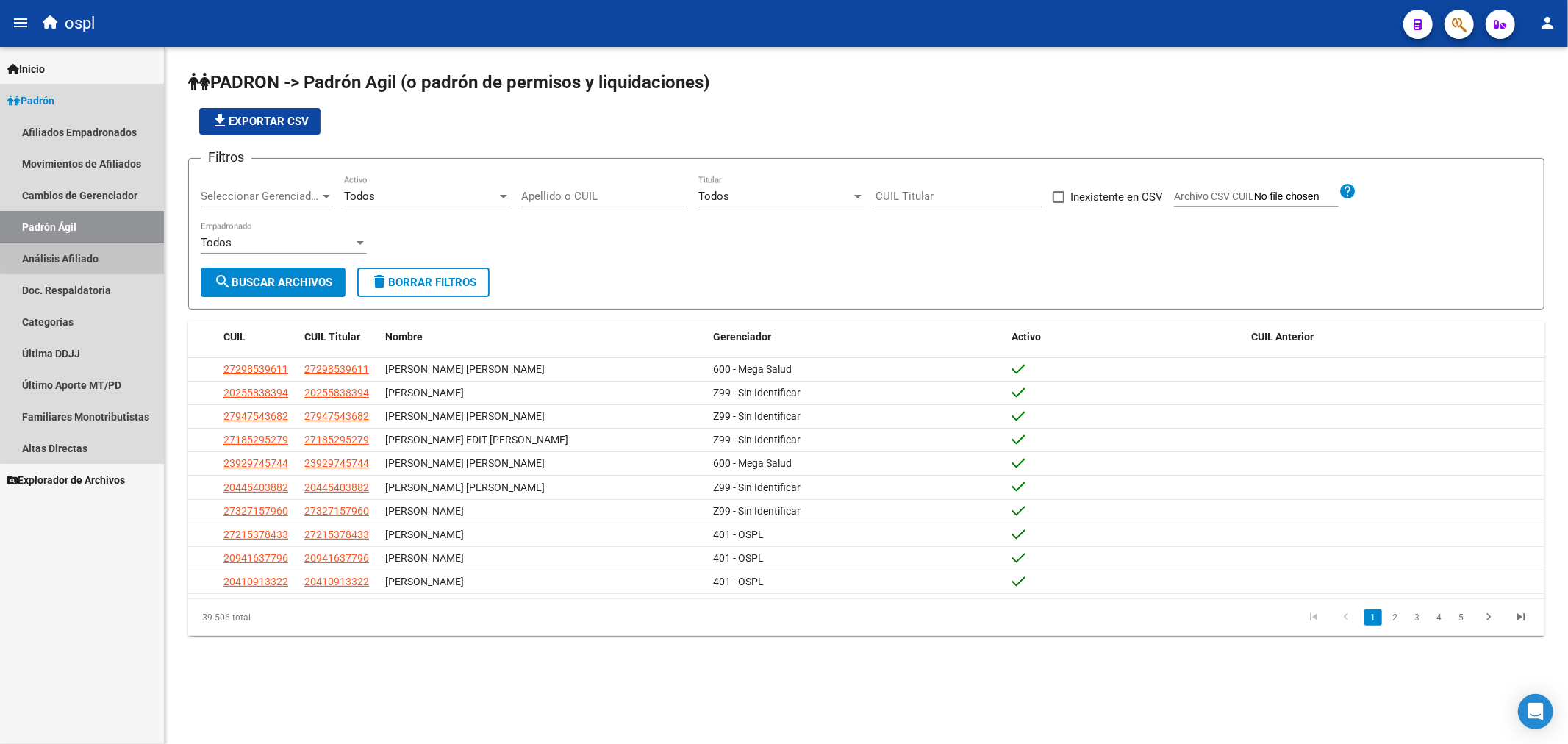
click at [115, 251] on link "Análisis Afiliado" at bounding box center [82, 258] width 164 height 31
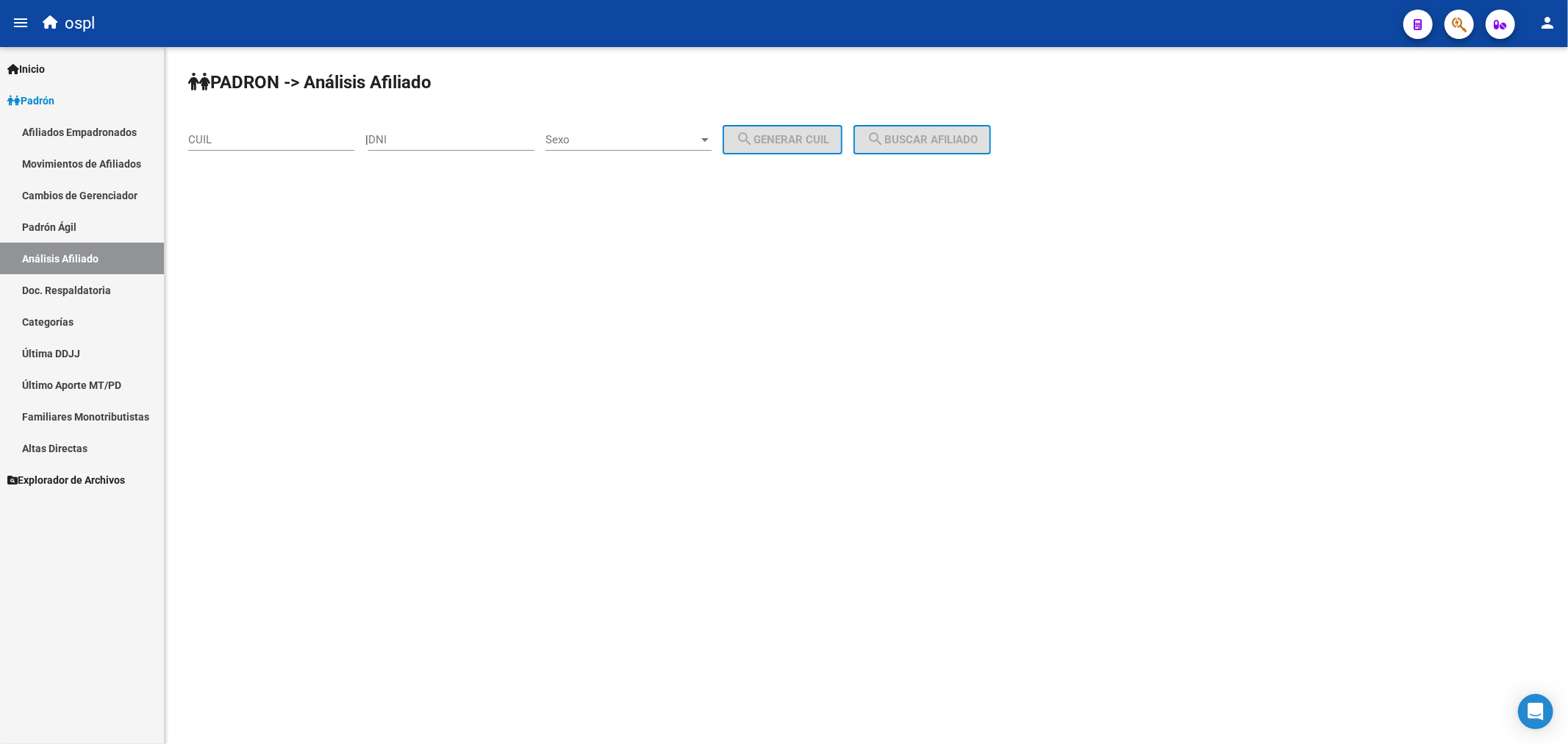
click at [306, 148] on div "CUIL" at bounding box center [270, 135] width 166 height 31
paste input "20-47553883-9"
type input "20-47553883-9"
click at [921, 132] on button "search Buscar afiliado" at bounding box center [922, 139] width 137 height 29
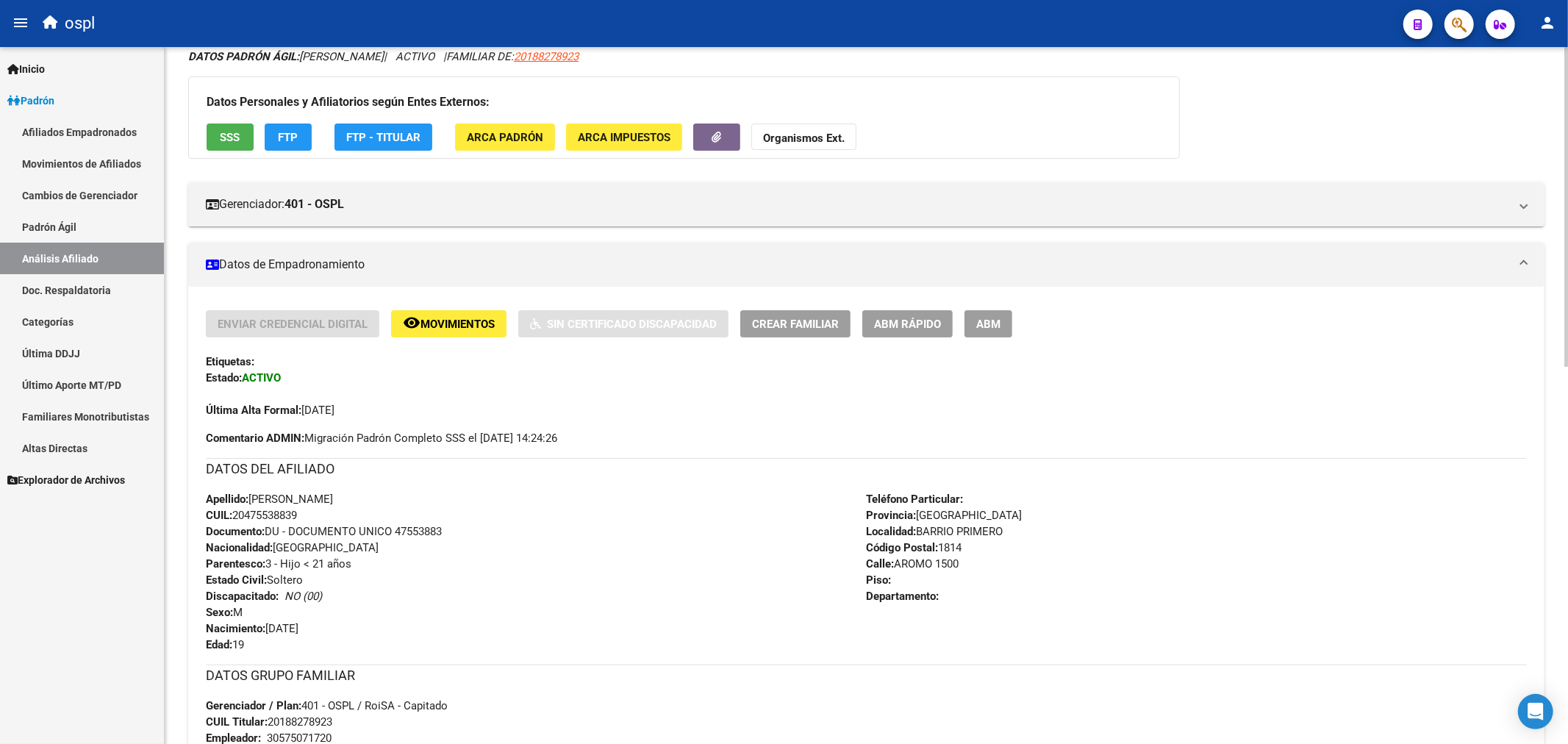
scroll to position [115, 0]
click at [981, 325] on span "ABM" at bounding box center [988, 325] width 24 height 13
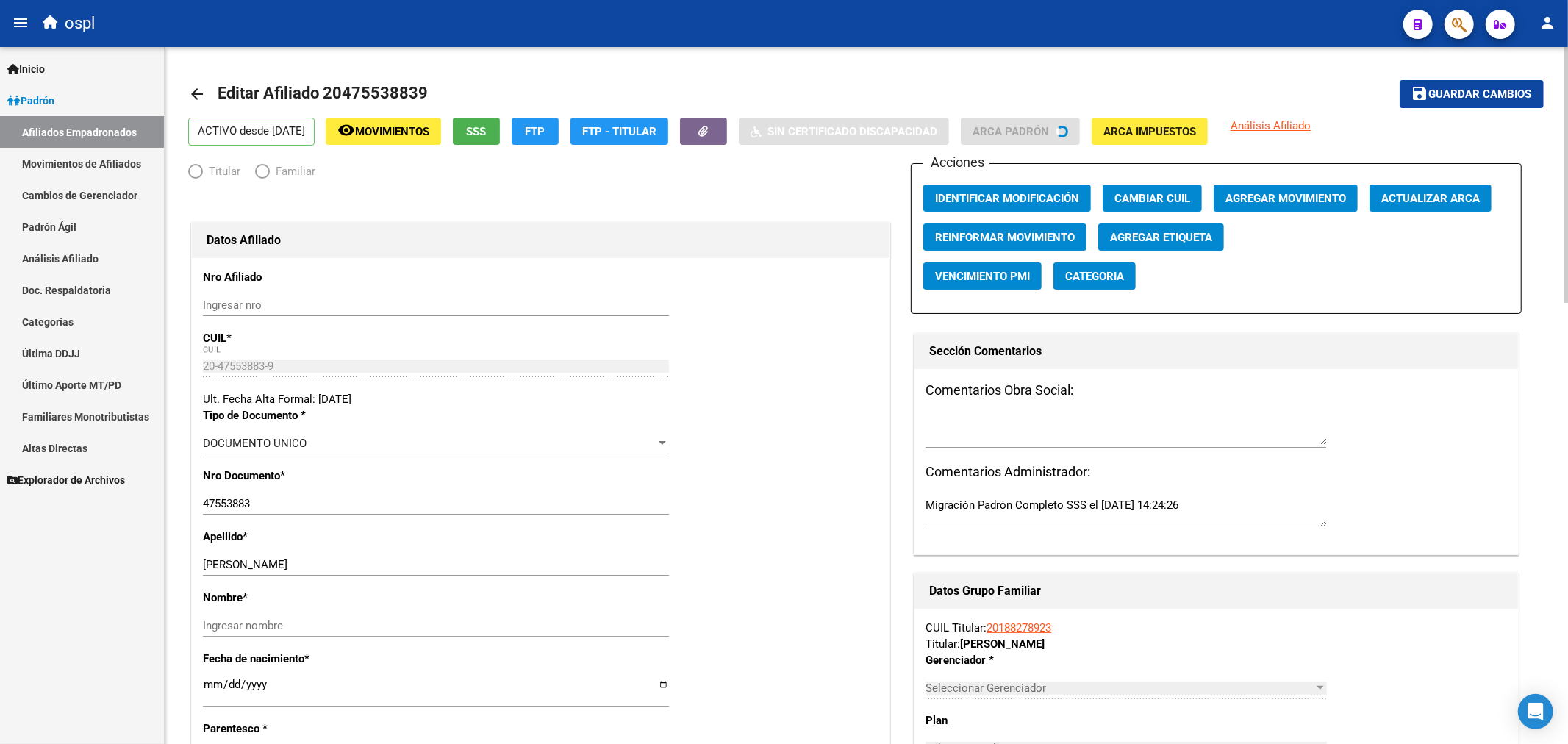
radio input "true"
type input "30-57507172-0"
click at [1331, 202] on span "Agregar Movimiento" at bounding box center [1286, 198] width 121 height 13
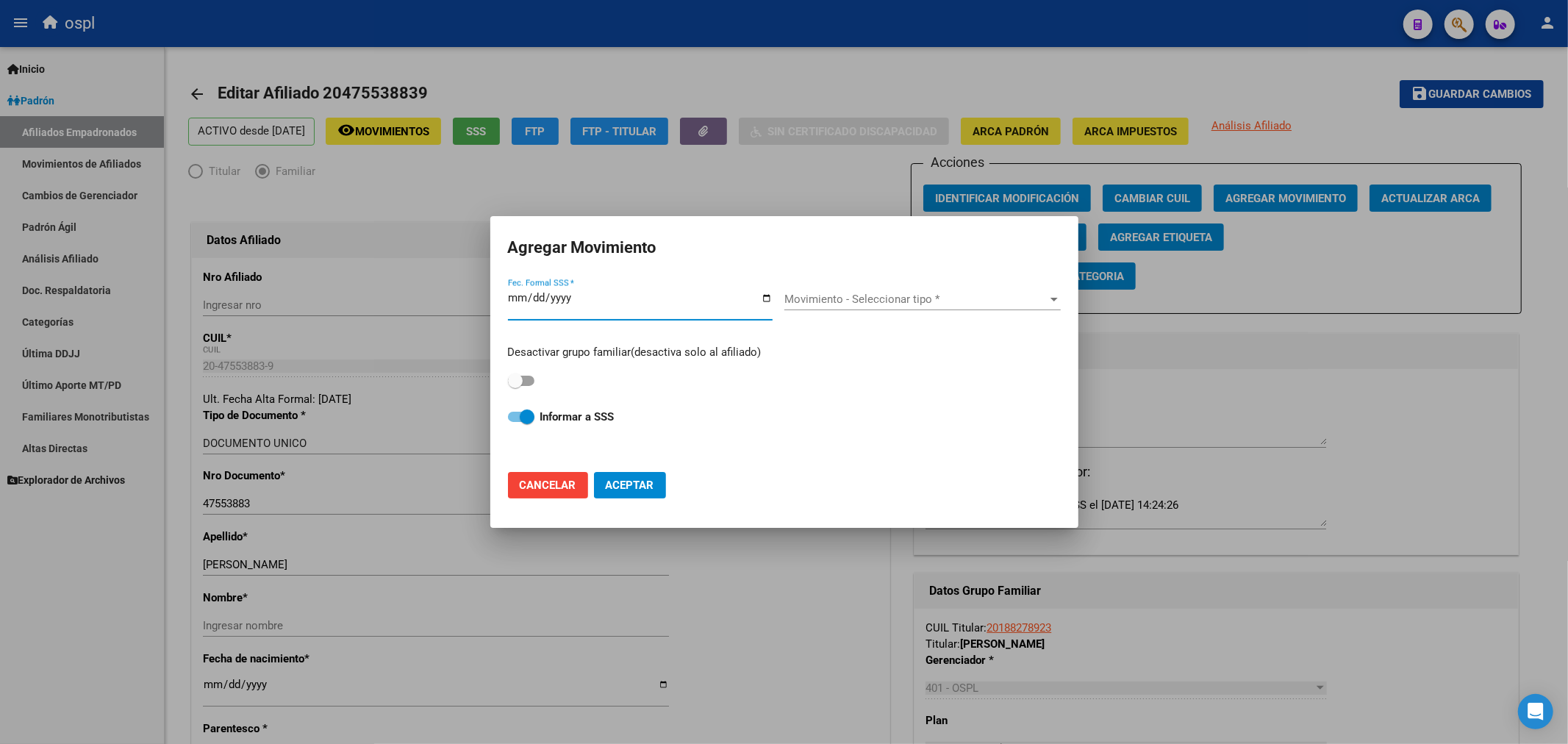
click at [766, 302] on input "Fec. Formal SSS *" at bounding box center [640, 304] width 265 height 24
type input "[DATE]"
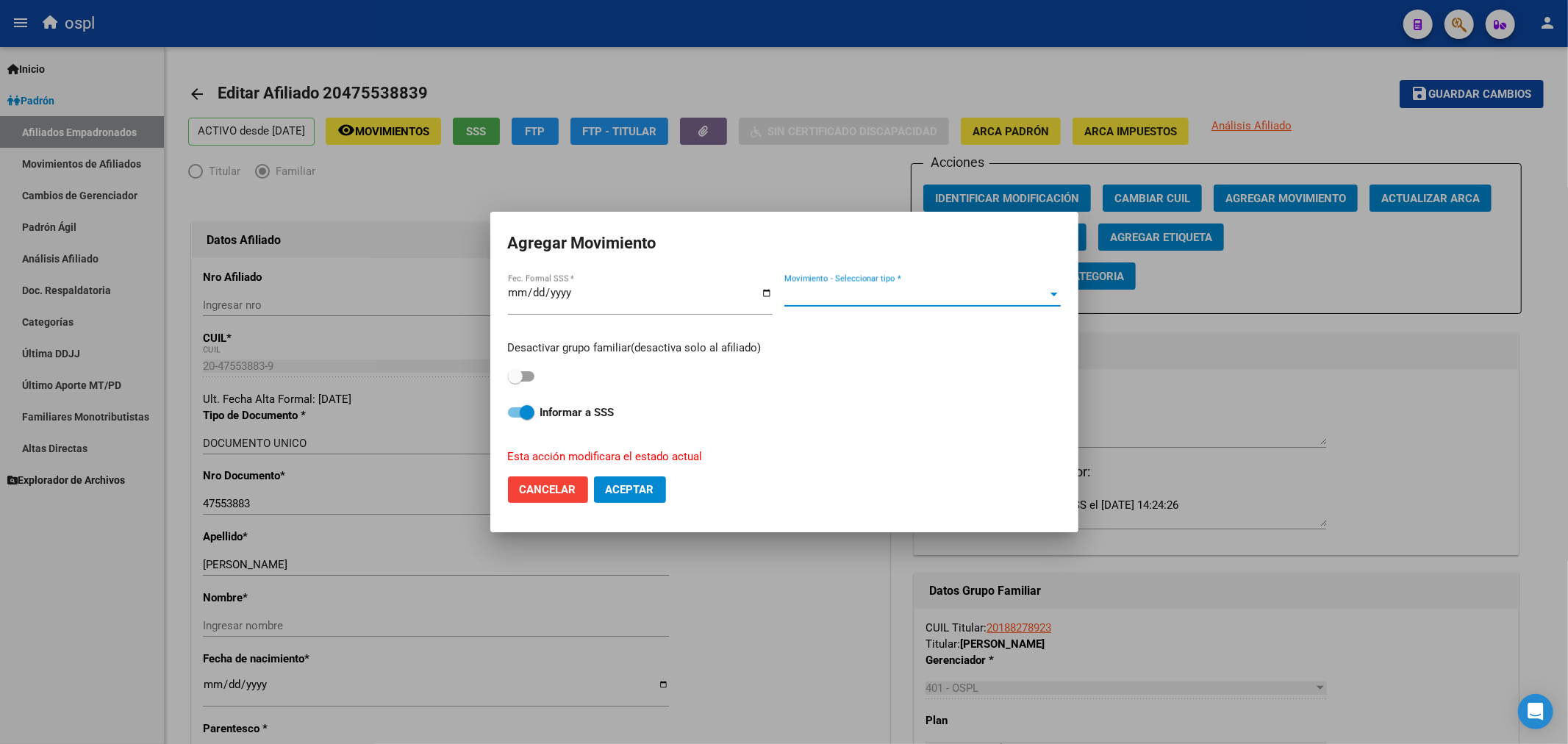
click at [855, 296] on span "Movimiento - Seleccionar tipo *" at bounding box center [916, 295] width 263 height 13
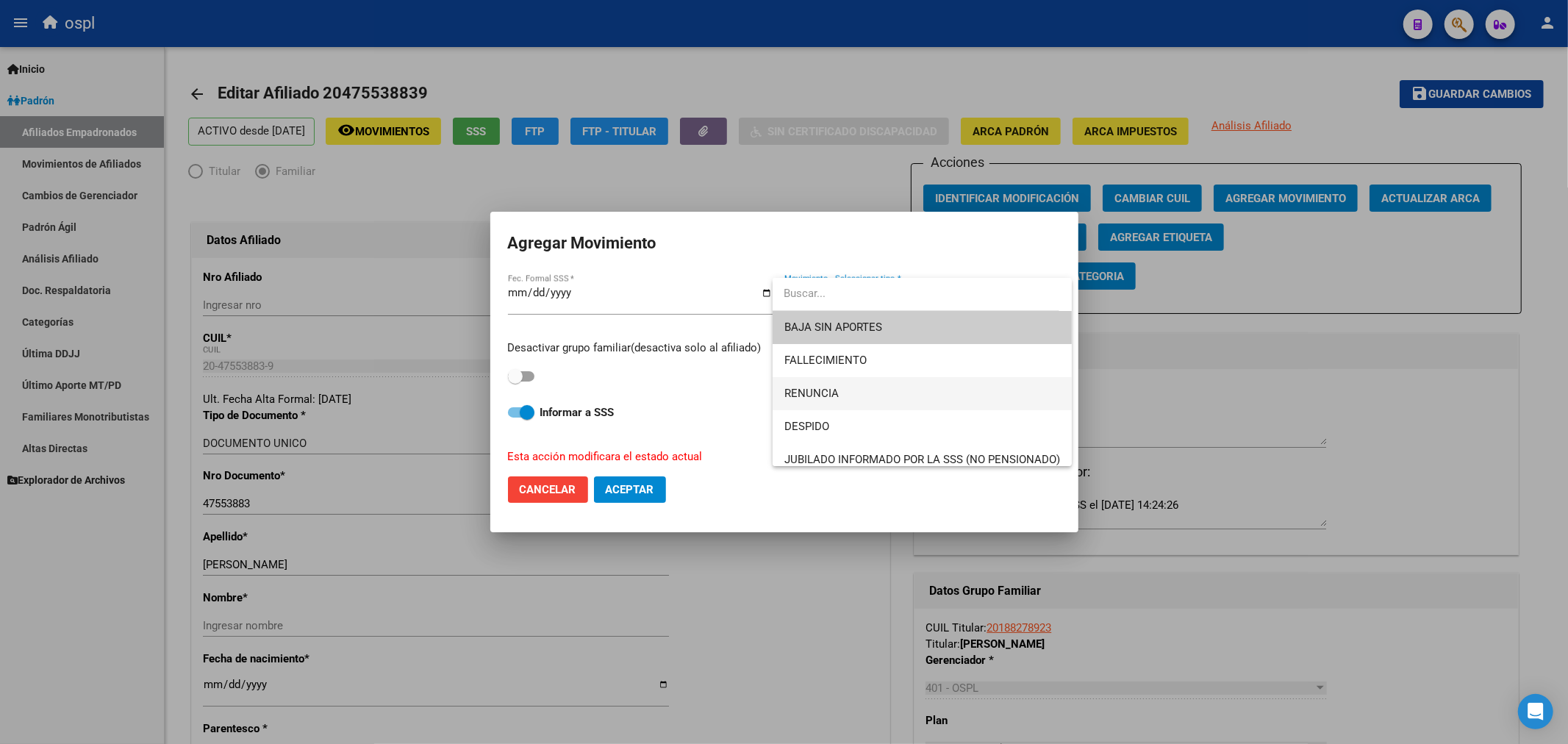
scroll to position [1068, 0]
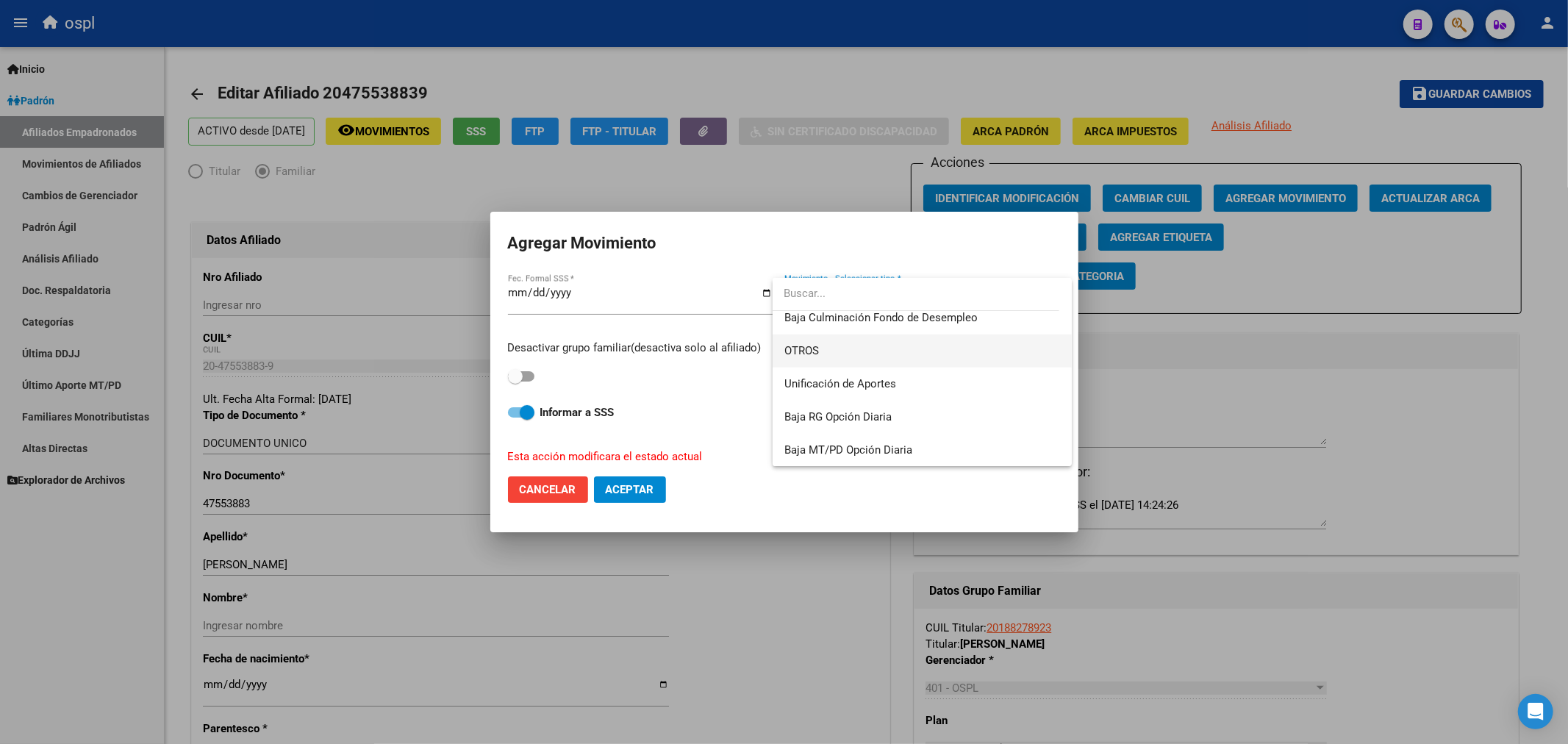
click at [846, 356] on span "OTROS" at bounding box center [922, 351] width 276 height 33
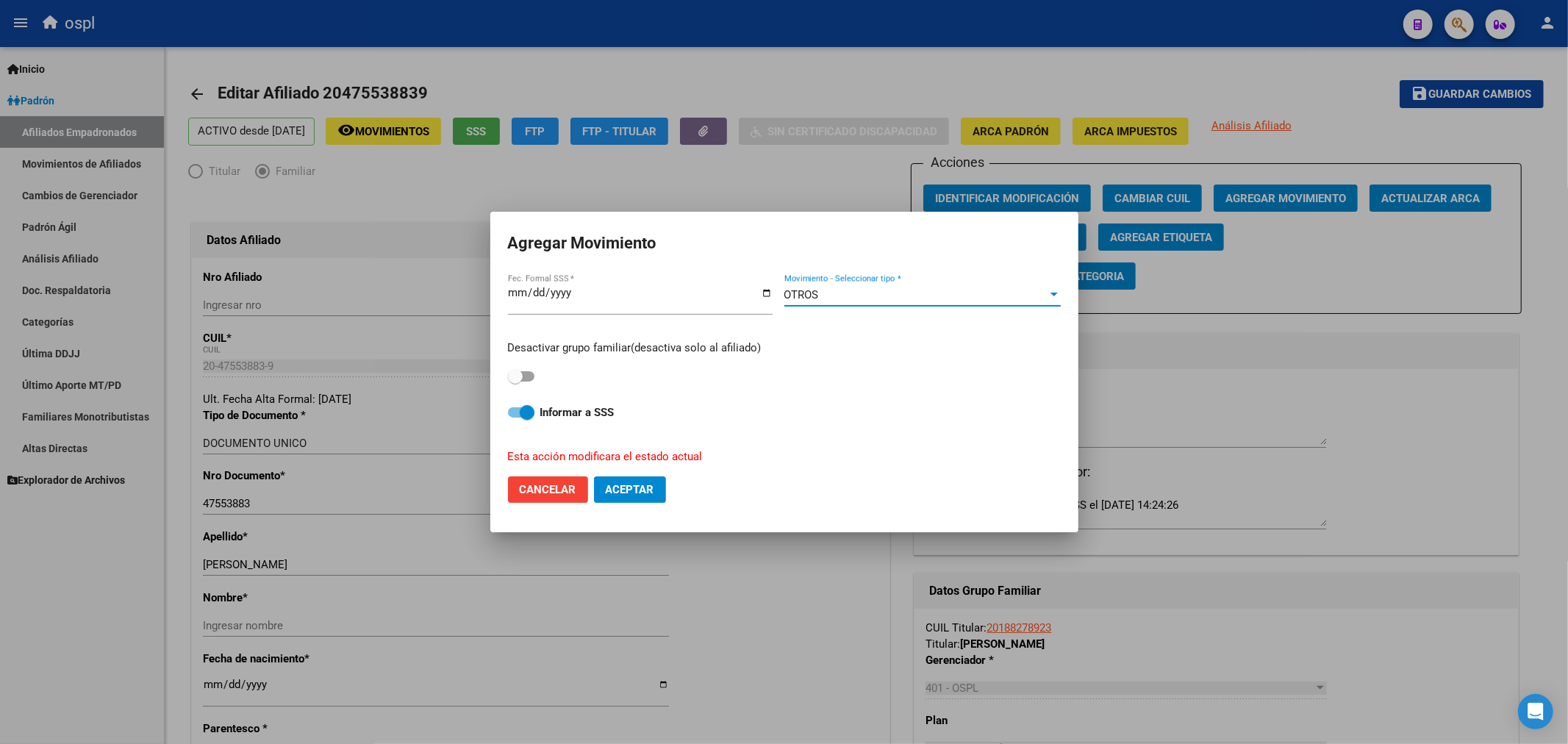
click at [530, 372] on span at bounding box center [521, 376] width 27 height 10
click at [515, 381] on input "checkbox" at bounding box center [515, 381] width 1 height 1
checkbox input "true"
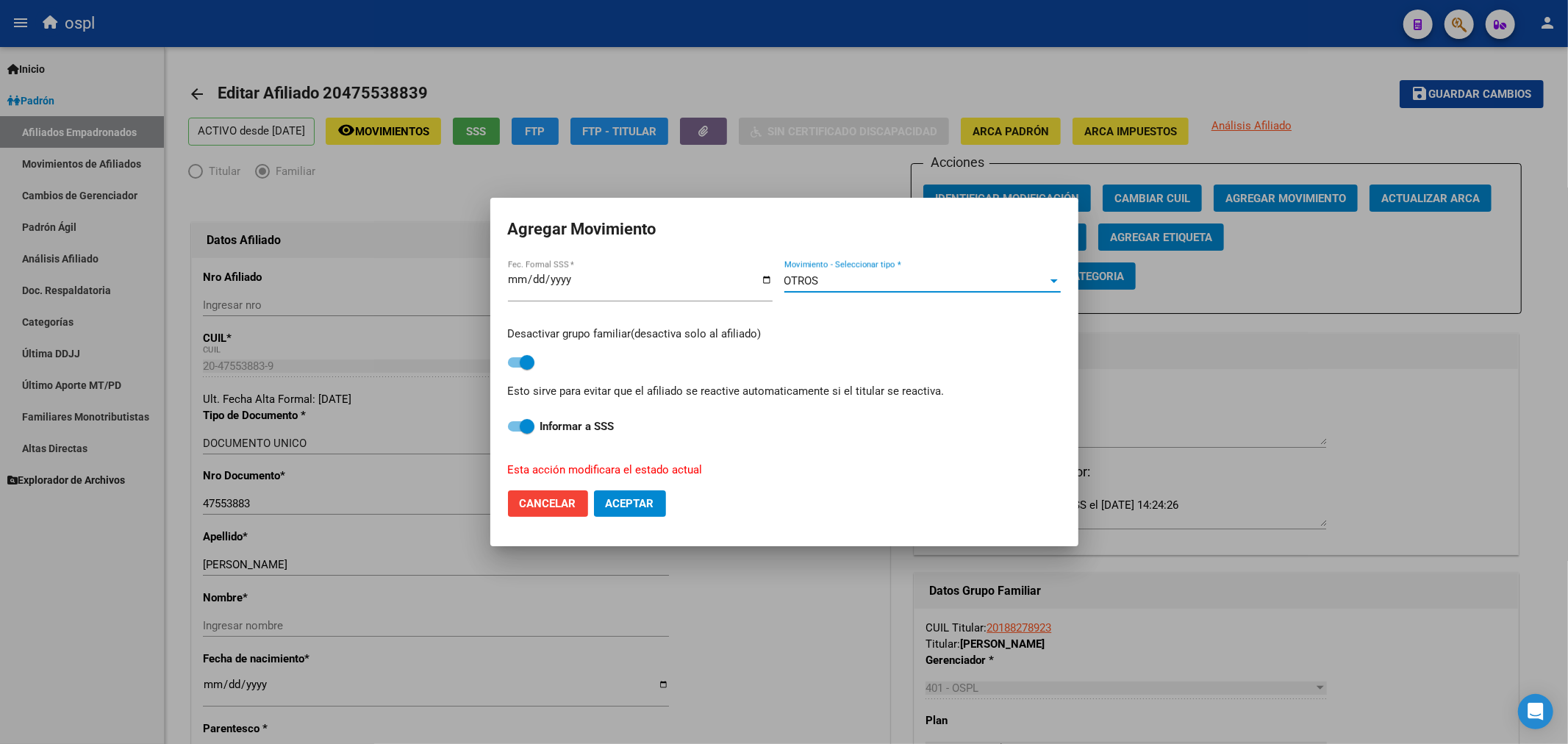
click at [849, 283] on div "OTROS" at bounding box center [916, 280] width 263 height 13
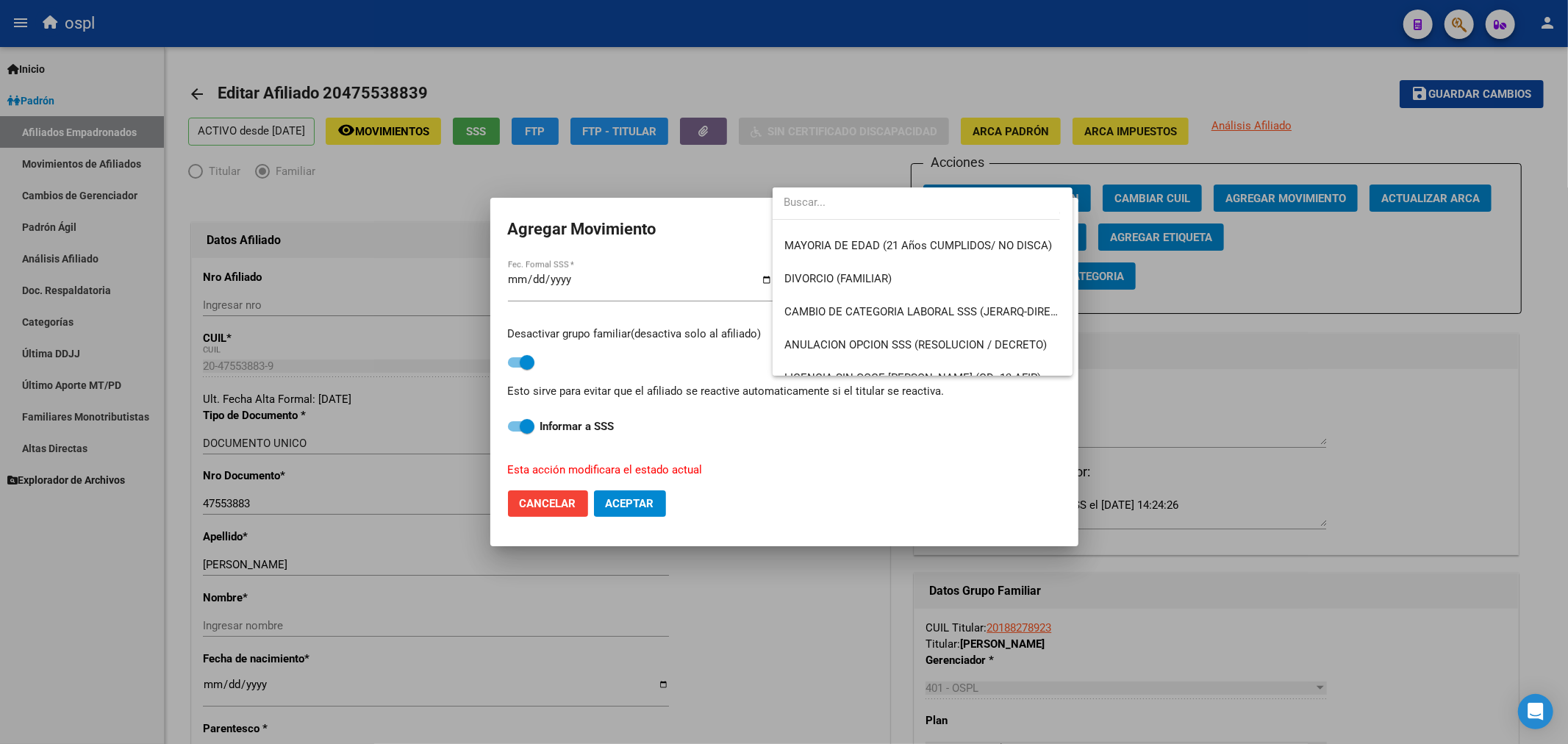
scroll to position [156, 0]
click at [842, 311] on span "CAMBIO DE CATEGORIA LABORAL SSS (JERARQ-DIREC)" at bounding box center [923, 312] width 277 height 13
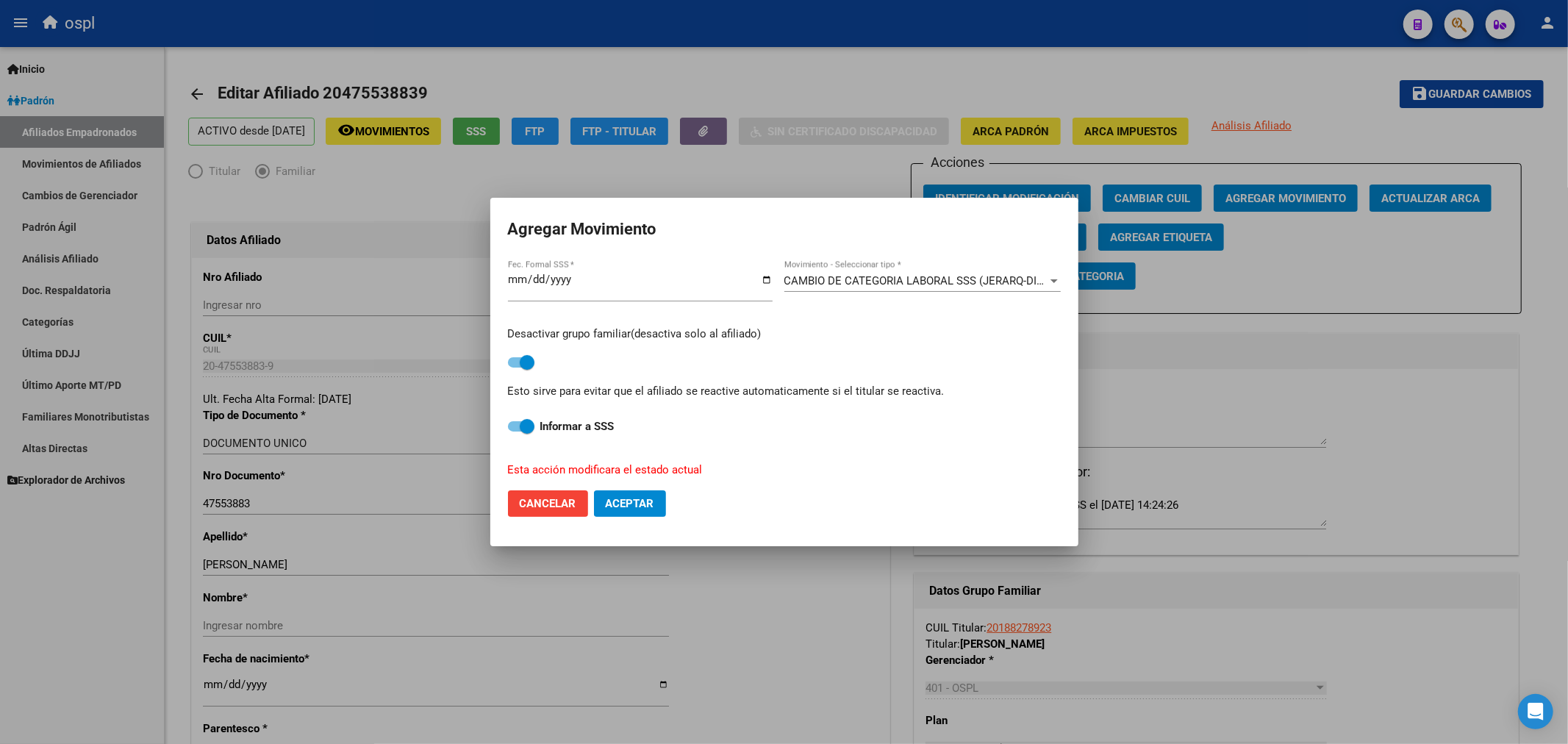
click at [612, 494] on button "Aceptar" at bounding box center [630, 503] width 72 height 27
checkbox input "false"
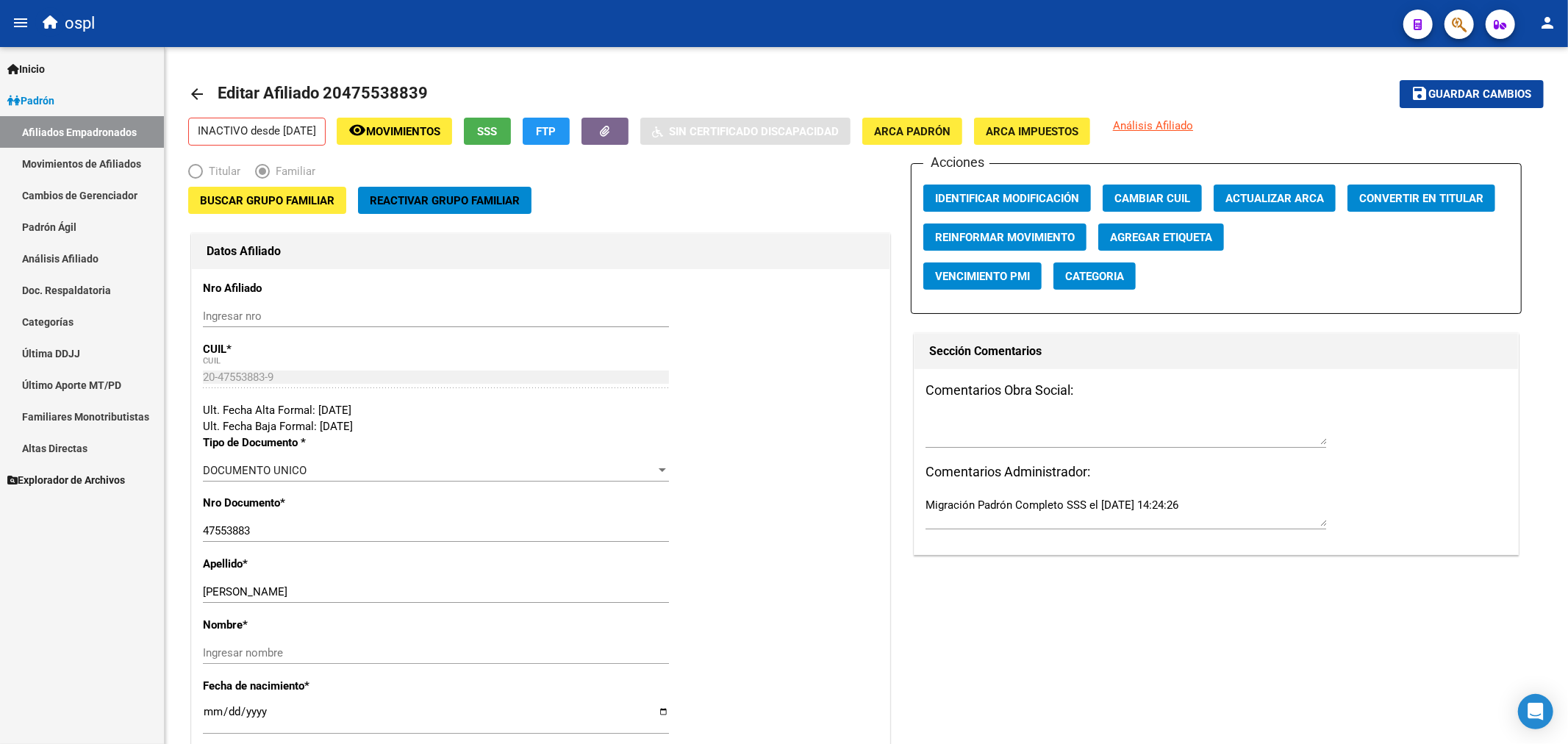
click at [87, 138] on link "Afiliados Empadronados" at bounding box center [82, 132] width 164 height 31
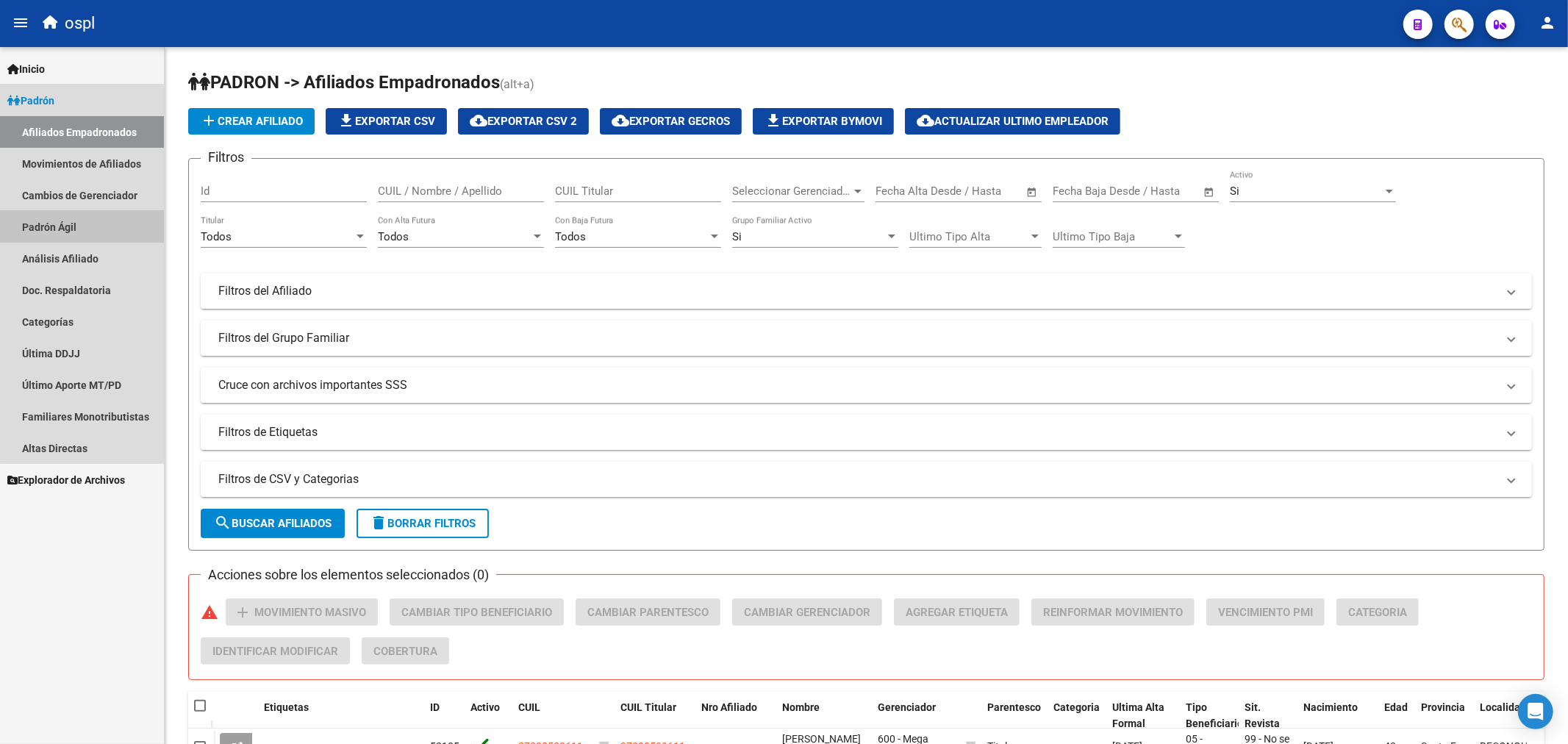
click at [114, 233] on link "Padrón Ágil" at bounding box center [82, 226] width 164 height 31
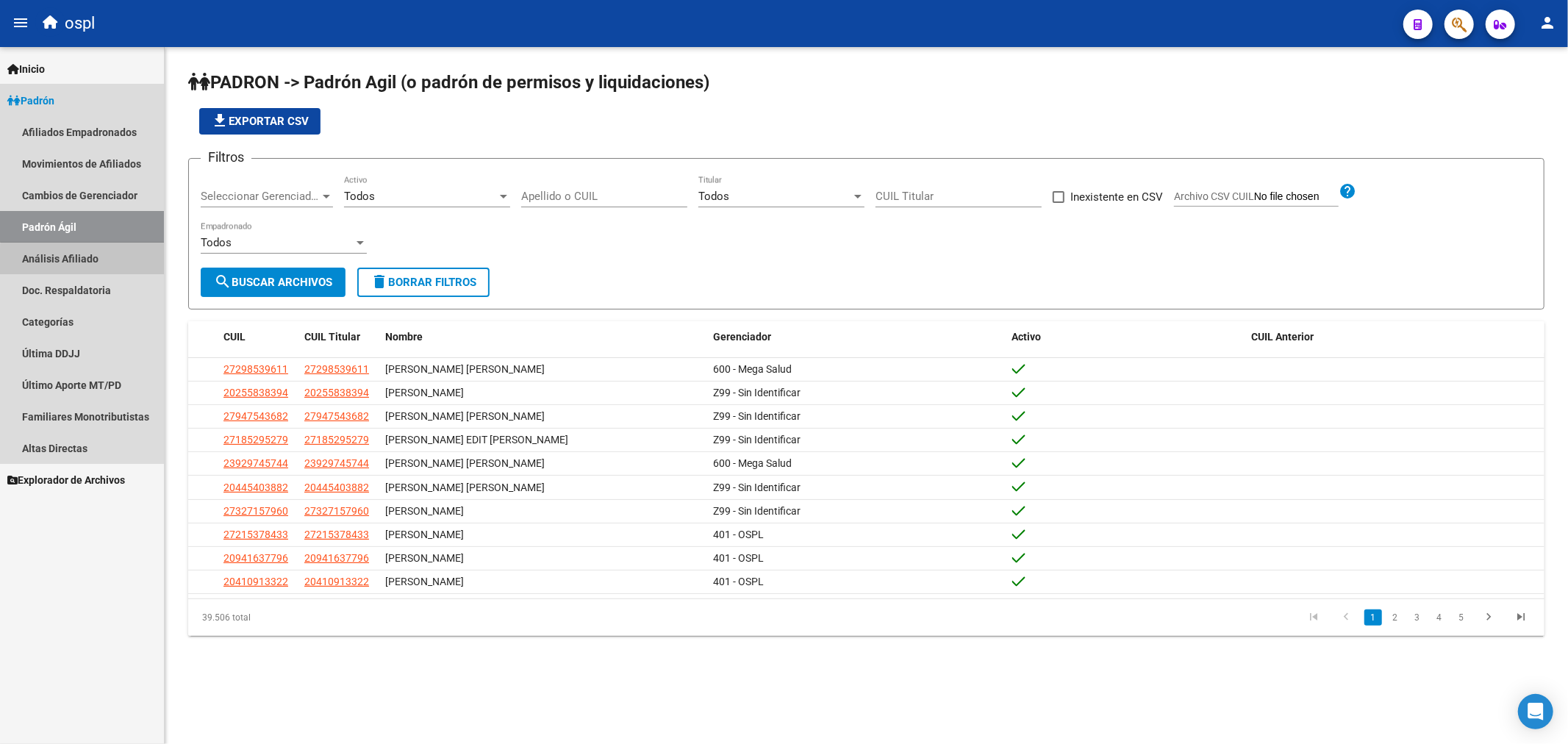
click at [107, 266] on link "Análisis Afiliado" at bounding box center [82, 258] width 164 height 31
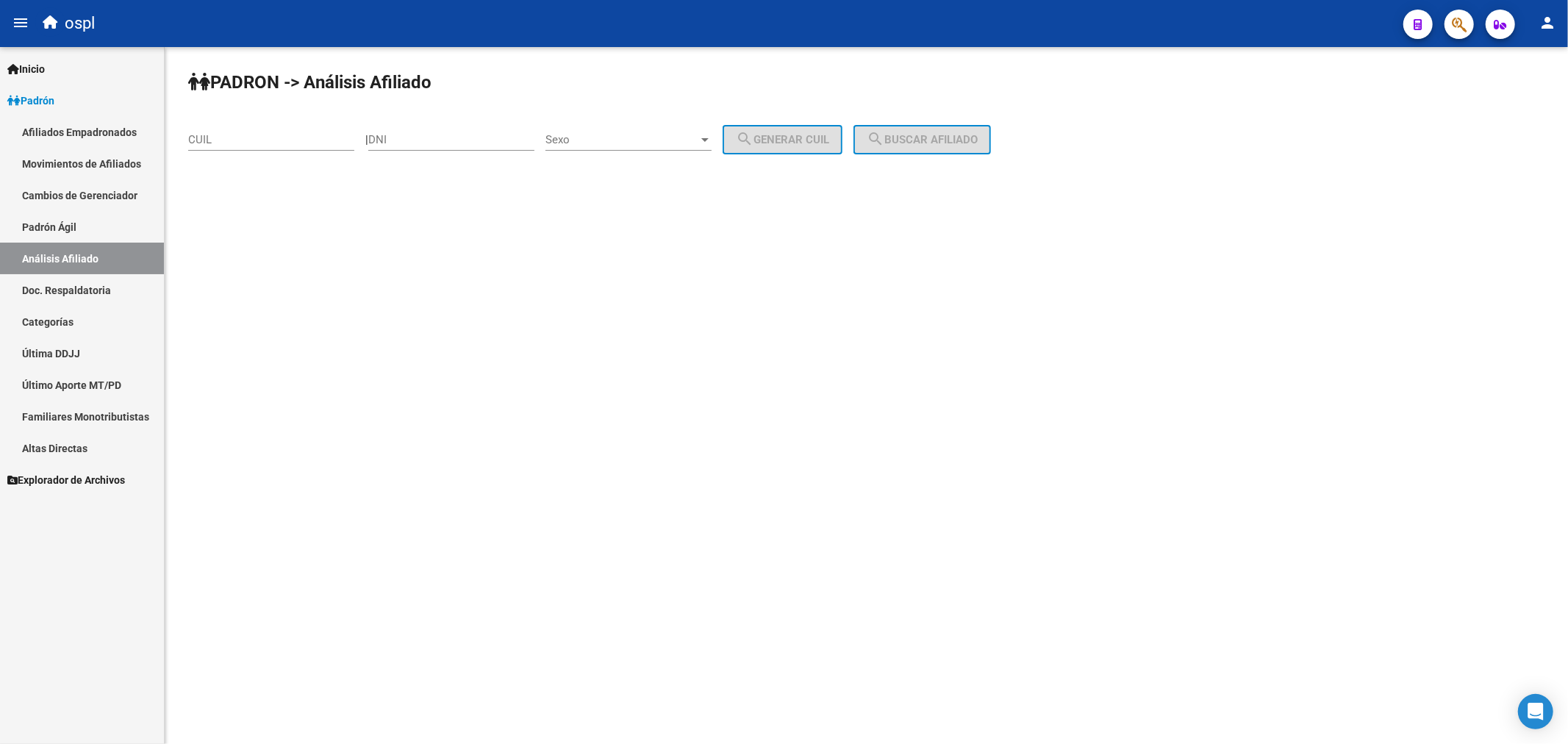
click at [277, 143] on input "CUIL" at bounding box center [270, 139] width 166 height 13
paste input "27-46959837-9"
type input "27-46959837-9"
click at [980, 129] on button "search Buscar afiliado" at bounding box center [922, 139] width 137 height 29
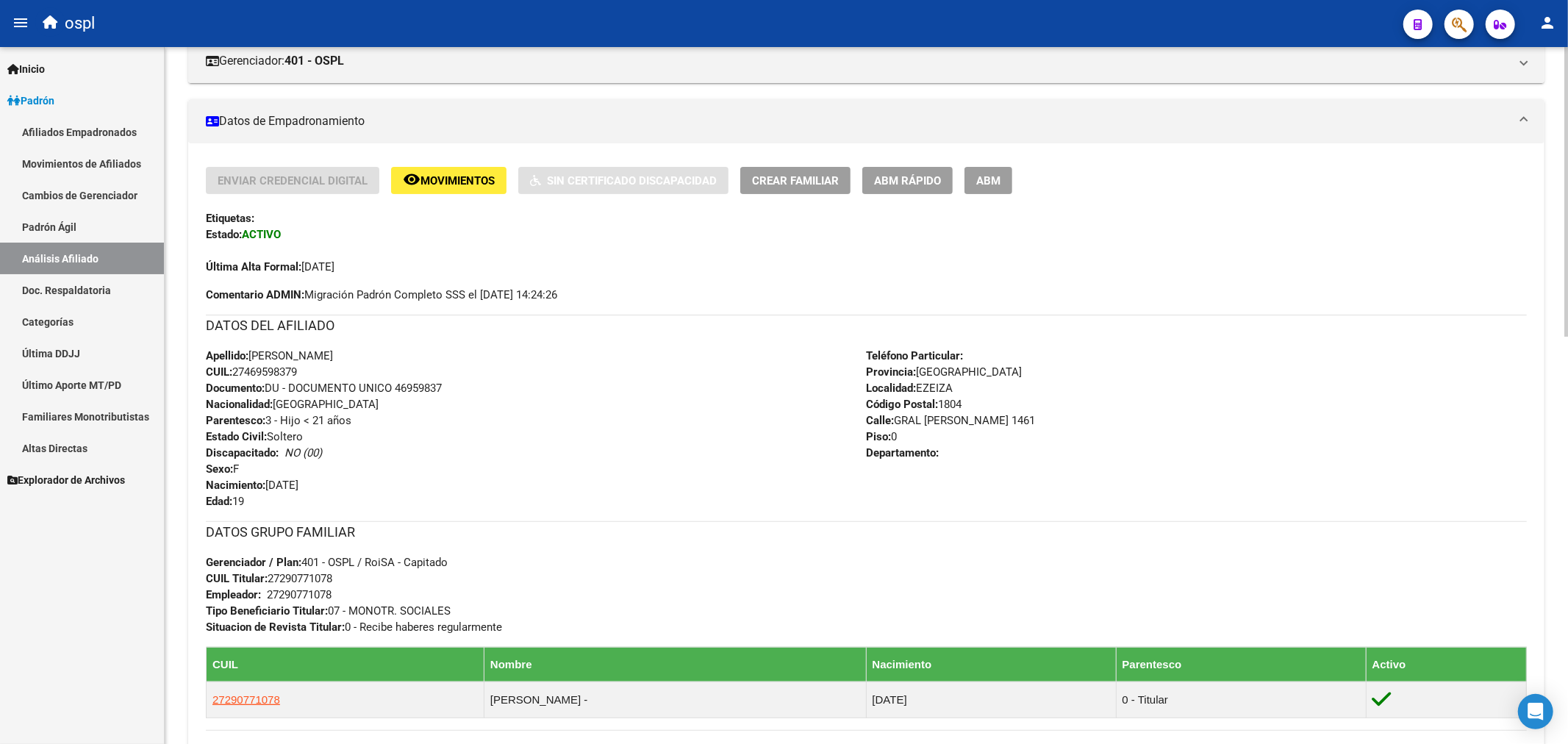
scroll to position [258, 0]
click at [992, 180] on span "ABM" at bounding box center [988, 181] width 24 height 13
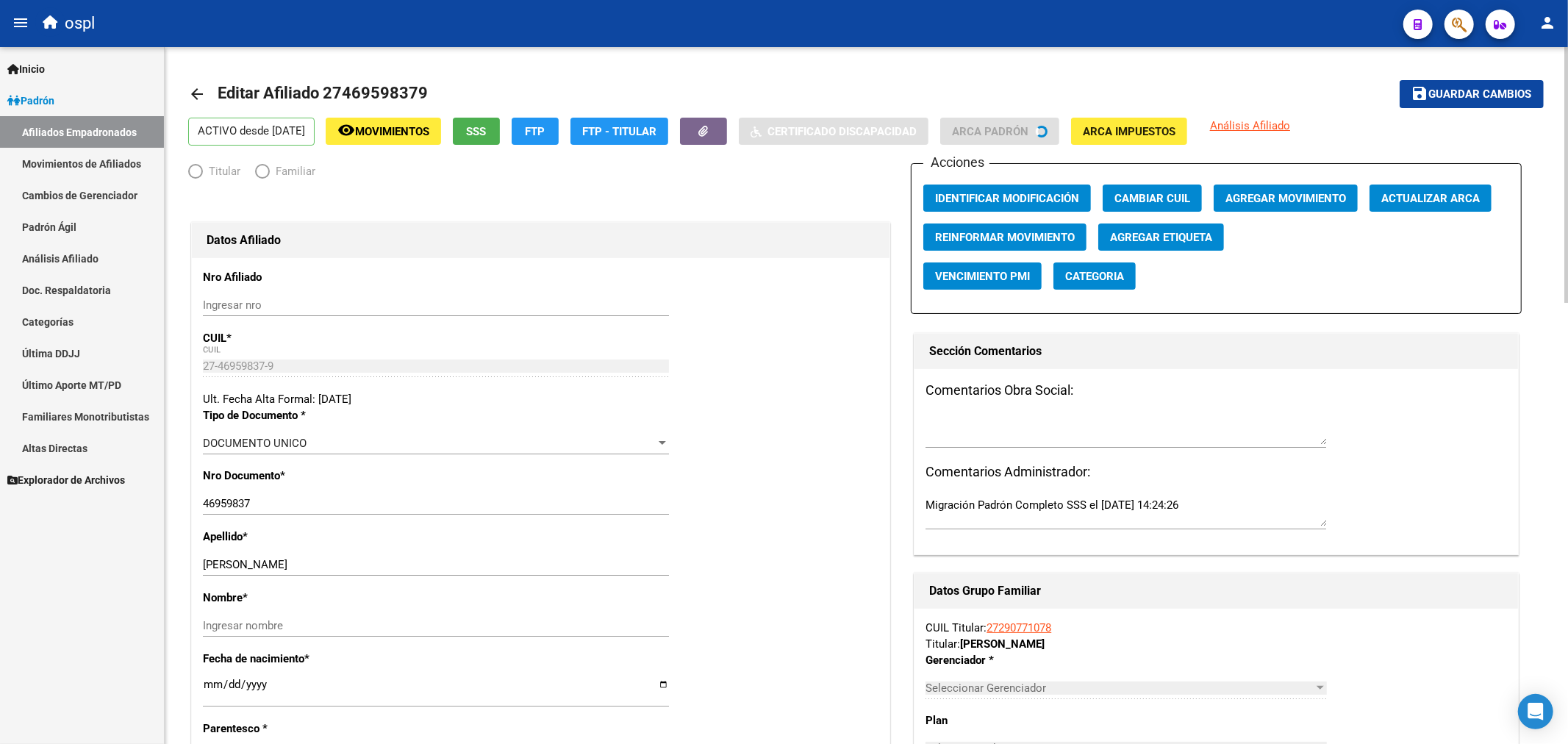
radio input "true"
type input "27-29077107-8"
click at [1281, 194] on span "Agregar Movimiento" at bounding box center [1286, 198] width 121 height 13
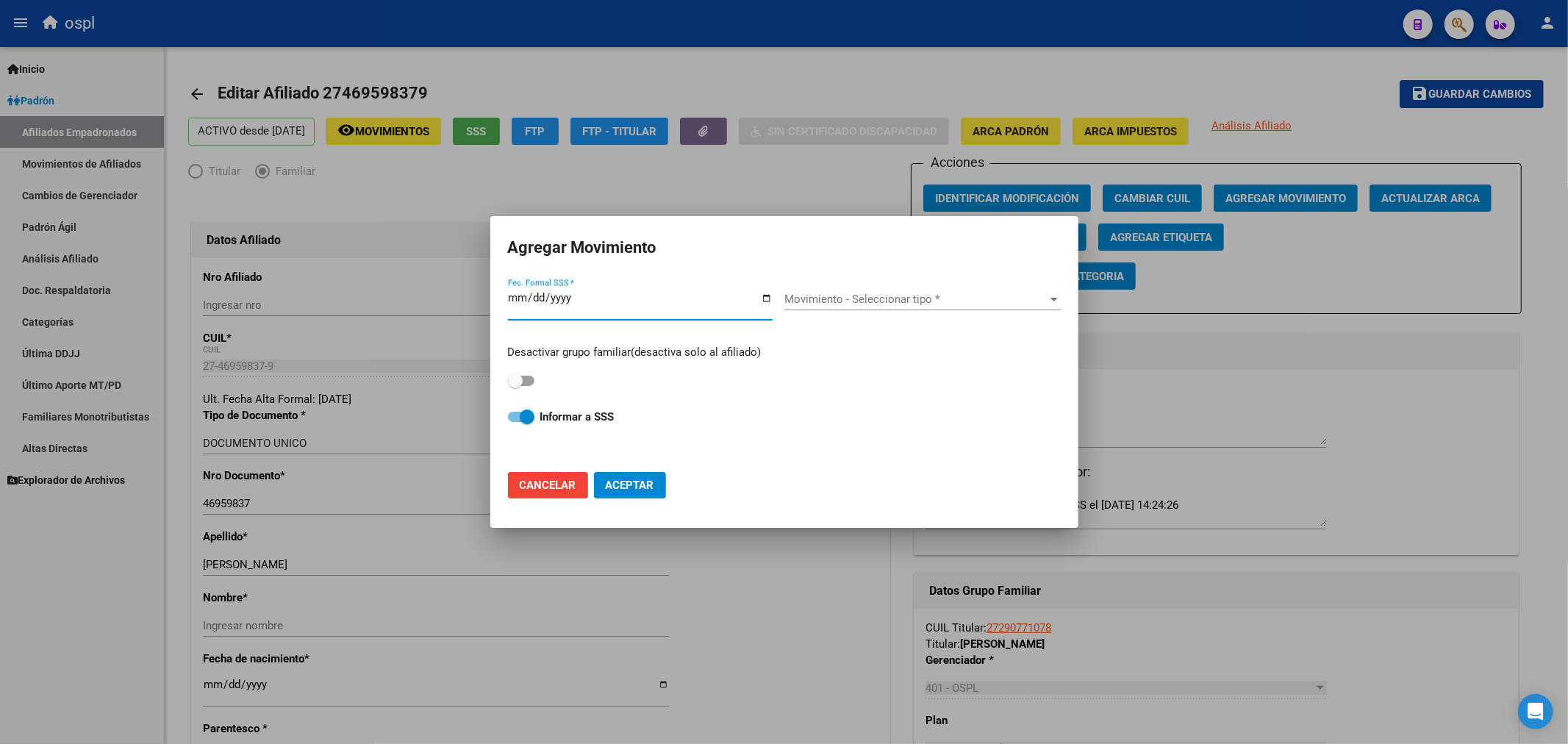
click at [770, 292] on input "Fec. Formal SSS *" at bounding box center [640, 304] width 265 height 24
click at [759, 296] on input "Fec. Formal SSS *" at bounding box center [640, 304] width 265 height 24
click at [763, 297] on input "Fec. Formal SSS *" at bounding box center [640, 304] width 265 height 24
type input "[DATE]"
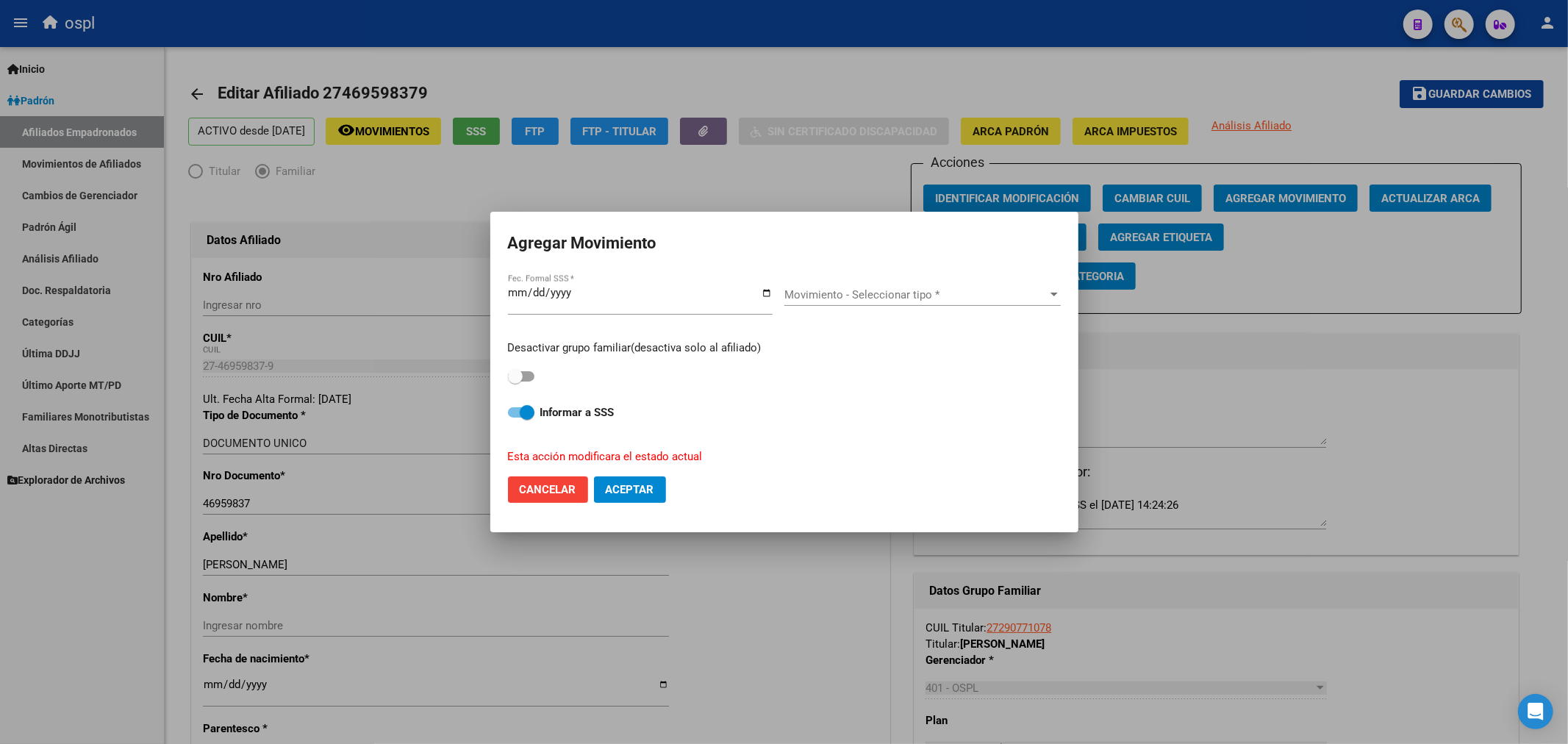
click at [818, 287] on div "Movimiento - Seleccionar tipo * Movimiento - Seleccionar tipo *" at bounding box center [923, 295] width 277 height 22
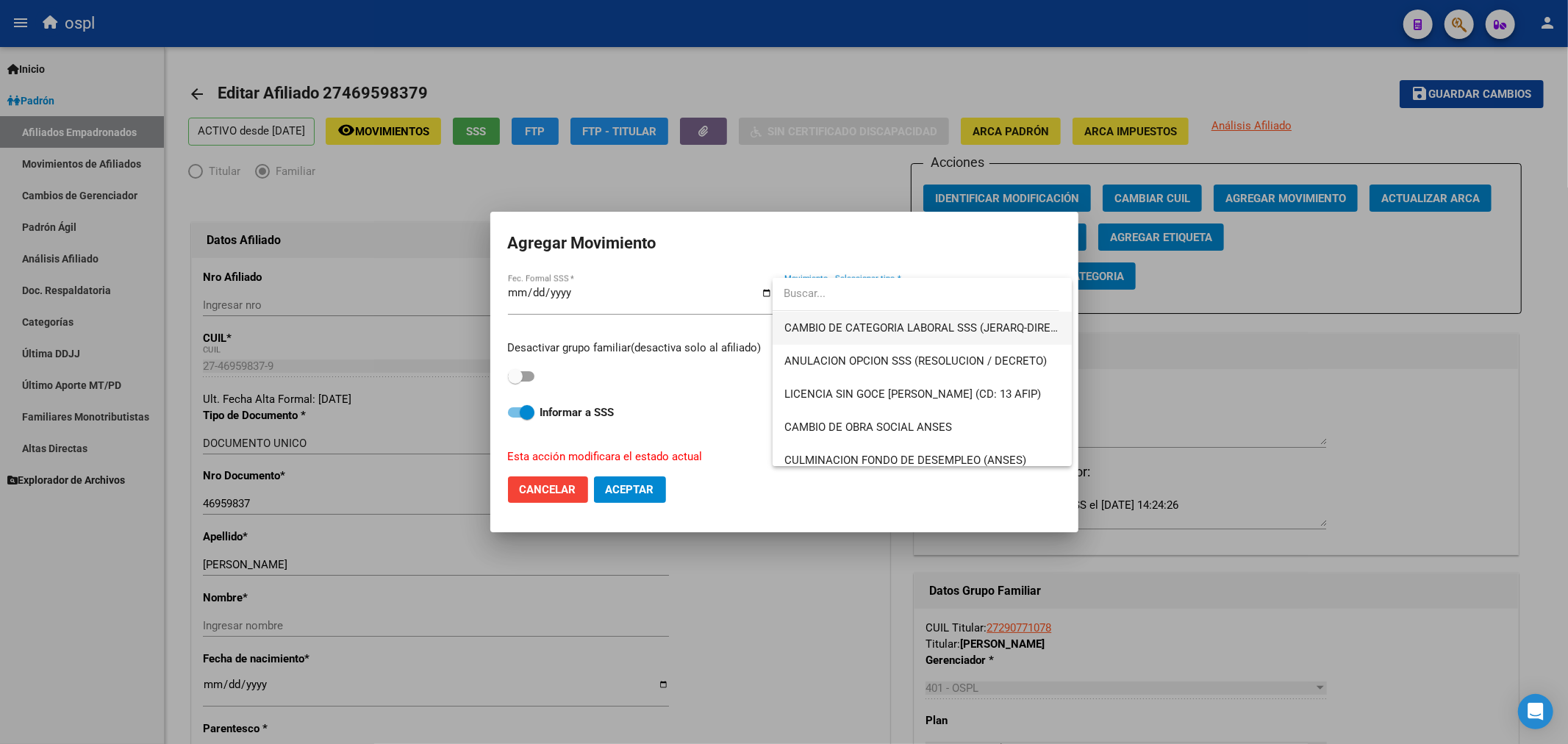
scroll to position [230, 0]
click at [983, 320] on span "CAMBIO DE CATEGORIA LABORAL SSS (JERARQ-DIREC)" at bounding box center [922, 329] width 276 height 33
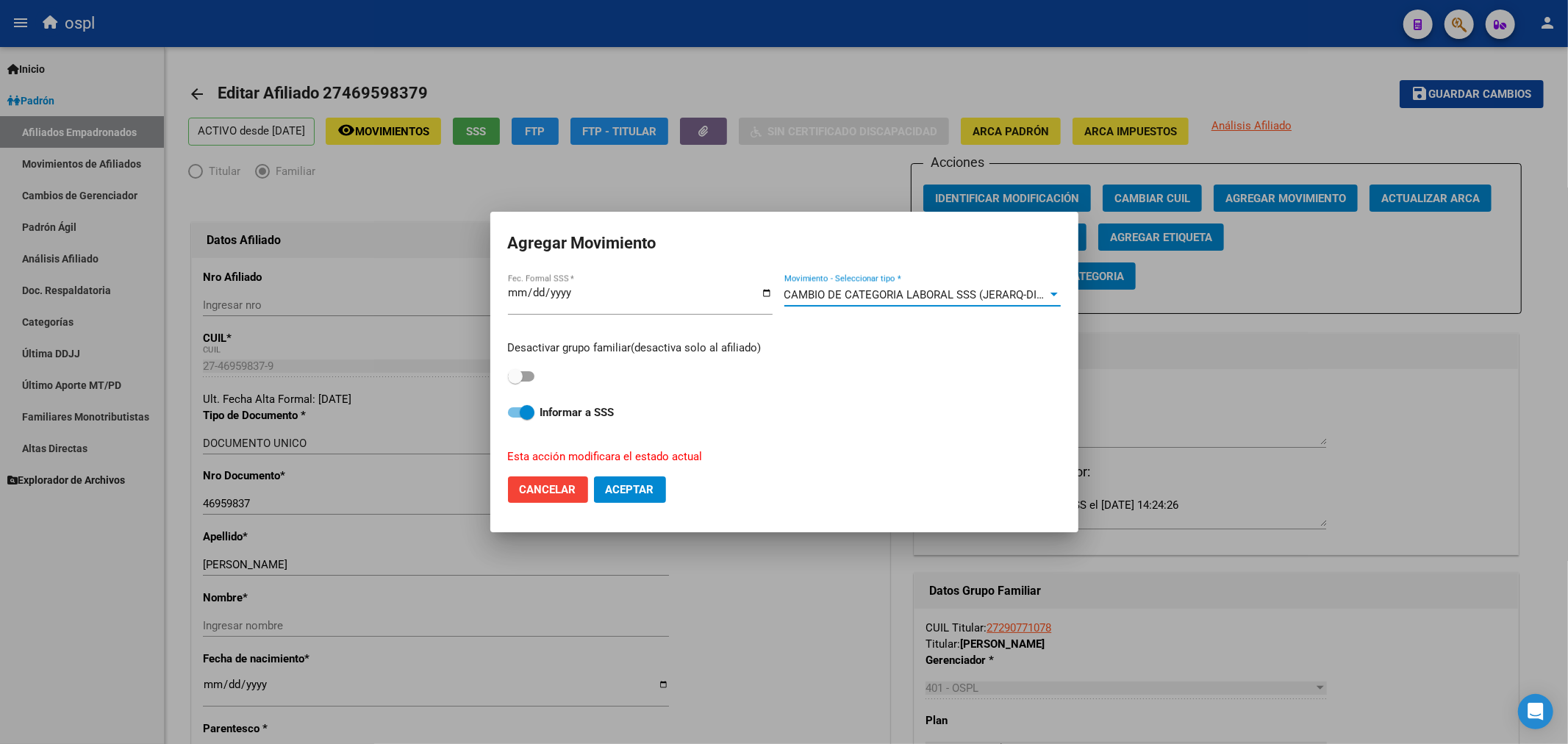
click at [535, 385] on div "Desactivar grupo familiar(desactiva solo al afiliado)" at bounding box center [784, 363] width 553 height 47
click at [522, 383] on span at bounding box center [515, 377] width 15 height 15
click at [515, 382] on input "checkbox" at bounding box center [515, 381] width 1 height 1
checkbox input "true"
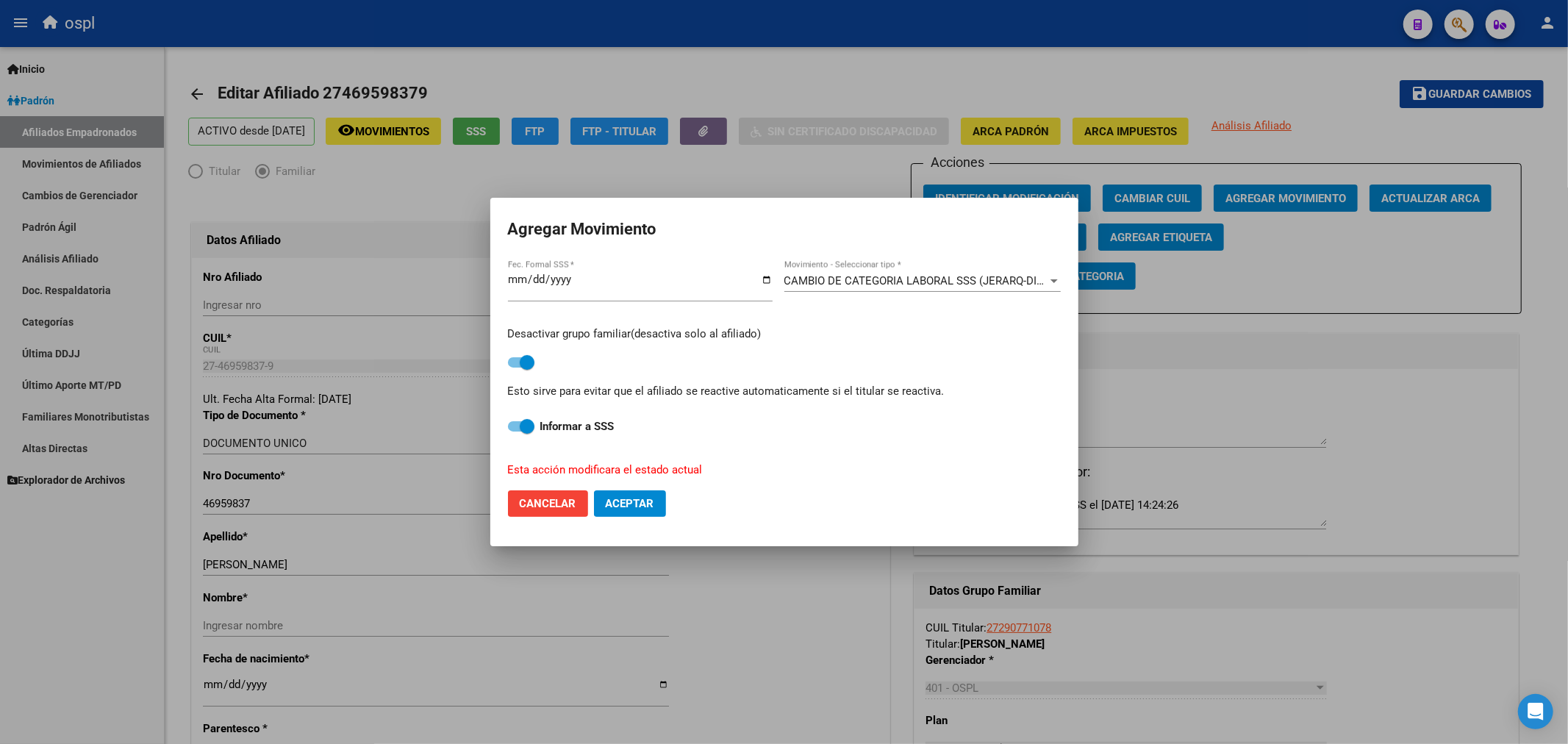
click at [526, 422] on span at bounding box center [527, 426] width 15 height 15
click at [515, 432] on input "Informar a SSS" at bounding box center [515, 432] width 1 height 1
checkbox input "false"
click at [621, 495] on button "Aceptar" at bounding box center [630, 503] width 72 height 27
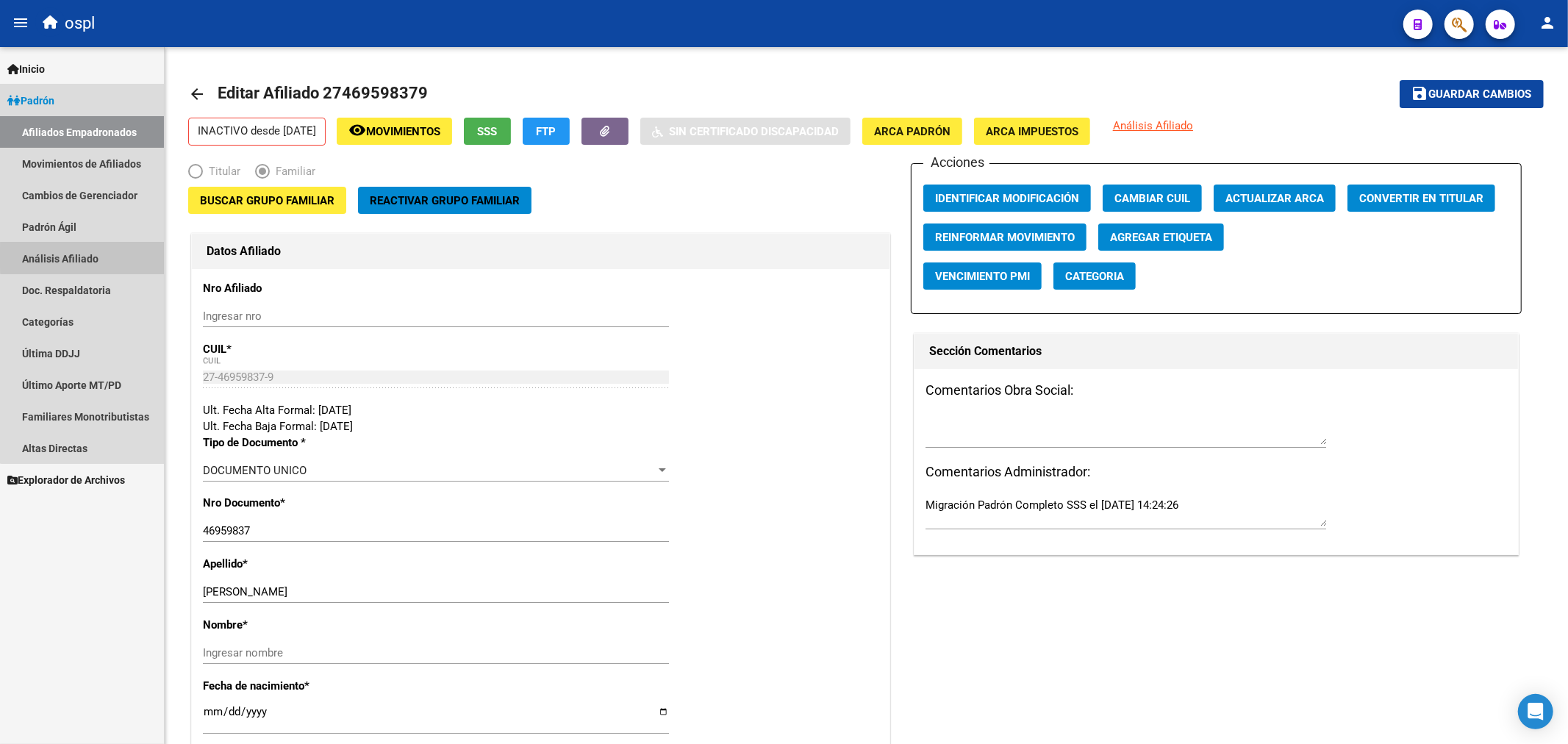
click at [83, 257] on link "Análisis Afiliado" at bounding box center [82, 258] width 164 height 31
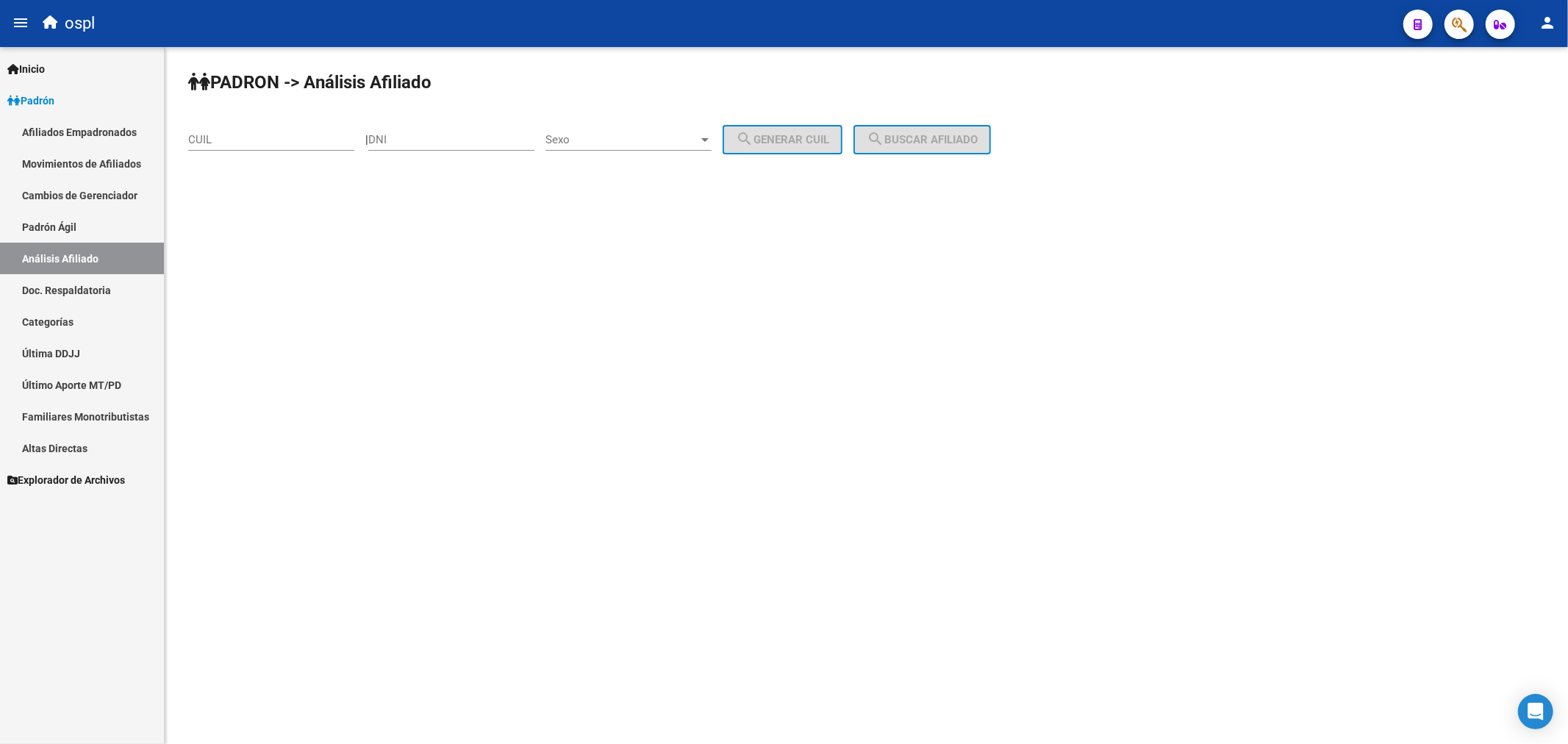
click at [239, 128] on div "CUIL" at bounding box center [270, 135] width 166 height 31
paste input "27-94282928-6"
type input "27-94282928-6"
click at [970, 139] on span "search Buscar afiliado" at bounding box center [922, 139] width 111 height 13
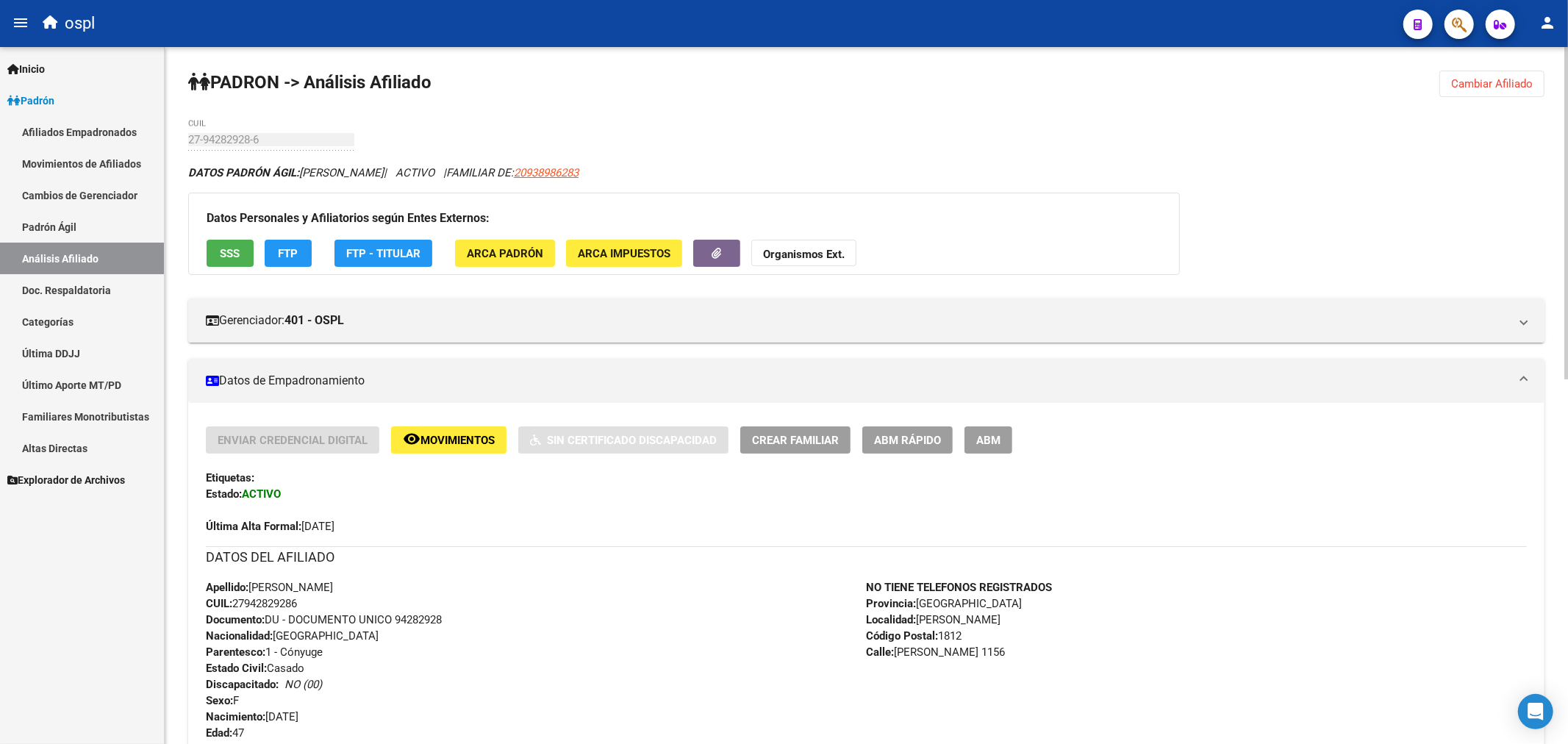
click at [994, 443] on span "ABM" at bounding box center [988, 440] width 24 height 13
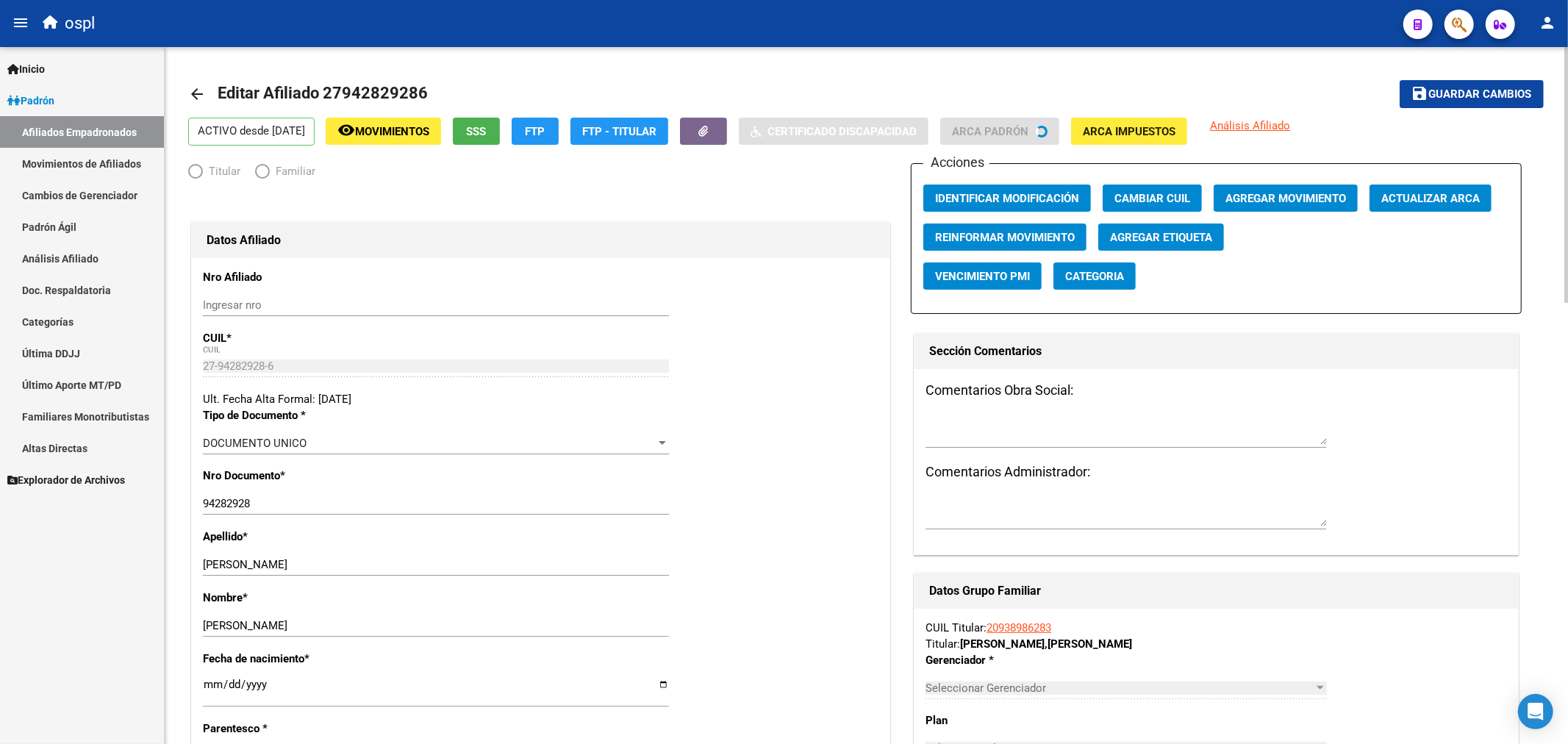
radio input "true"
type input "30-67622810-8"
click at [1262, 196] on span "Agregar Movimiento" at bounding box center [1286, 198] width 121 height 13
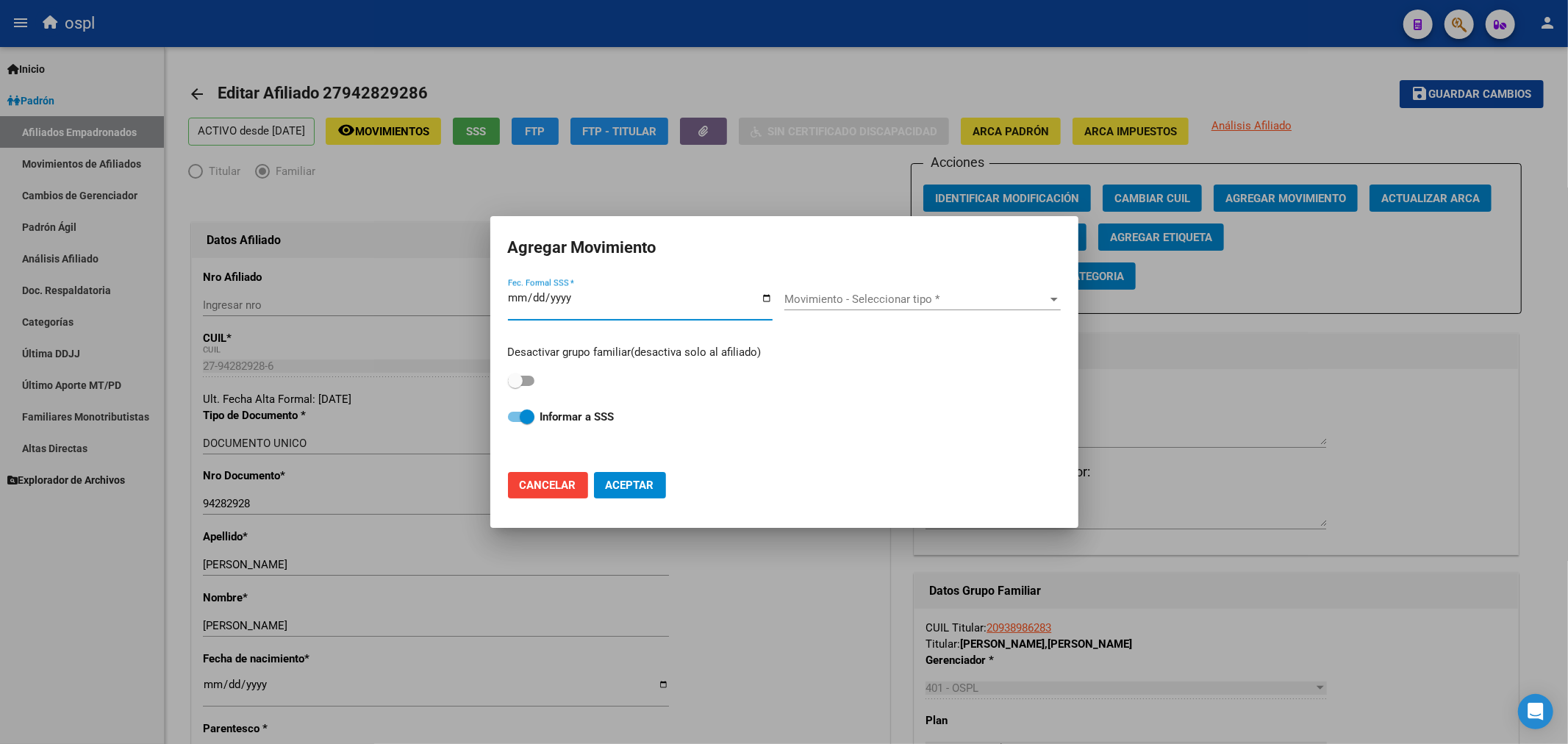
click at [763, 298] on input "Fec. Formal SSS *" at bounding box center [640, 304] width 265 height 24
type input "[DATE]"
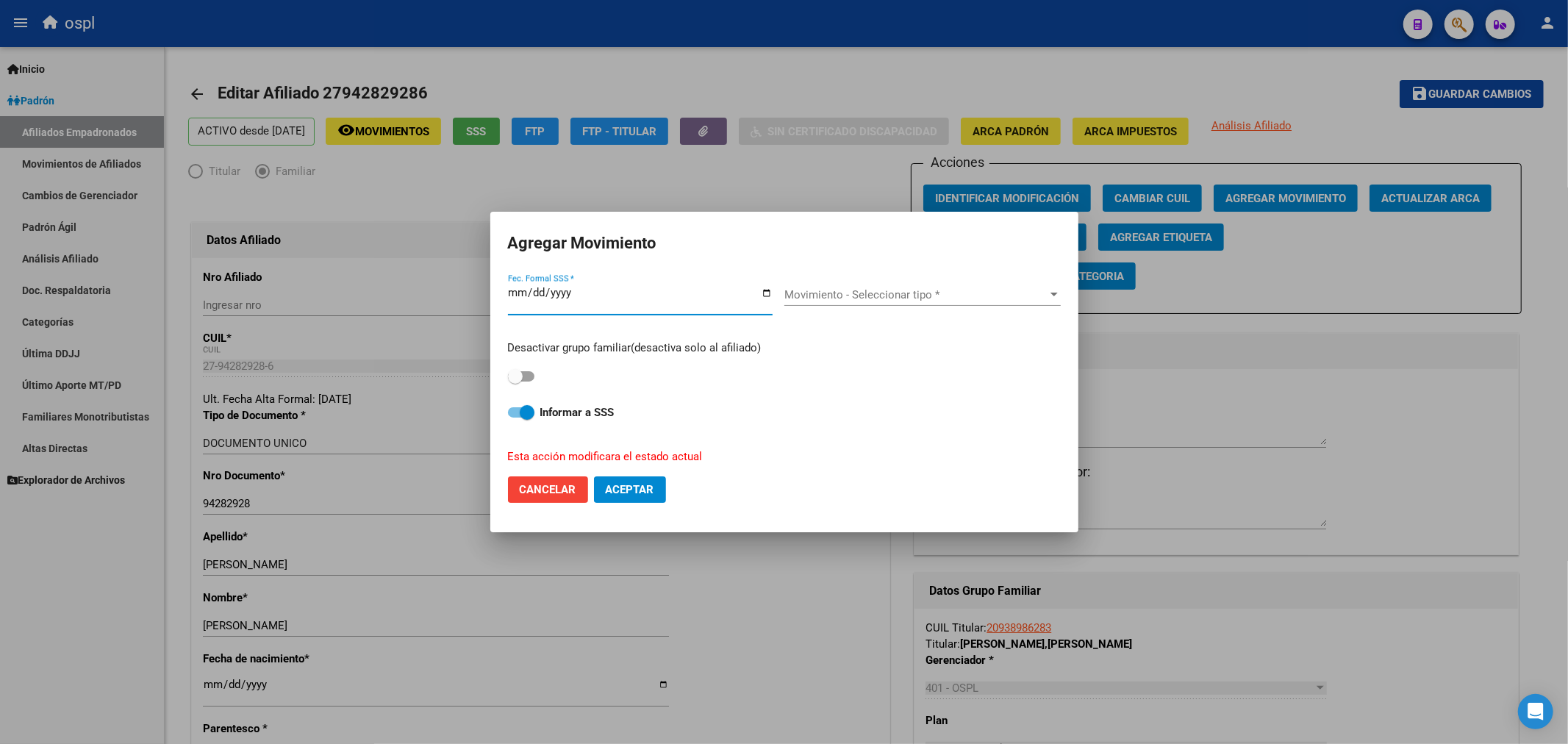
click at [763, 300] on input "[DATE]" at bounding box center [640, 299] width 265 height 24
click at [837, 290] on span "Movimiento - Seleccionar tipo *" at bounding box center [916, 295] width 263 height 13
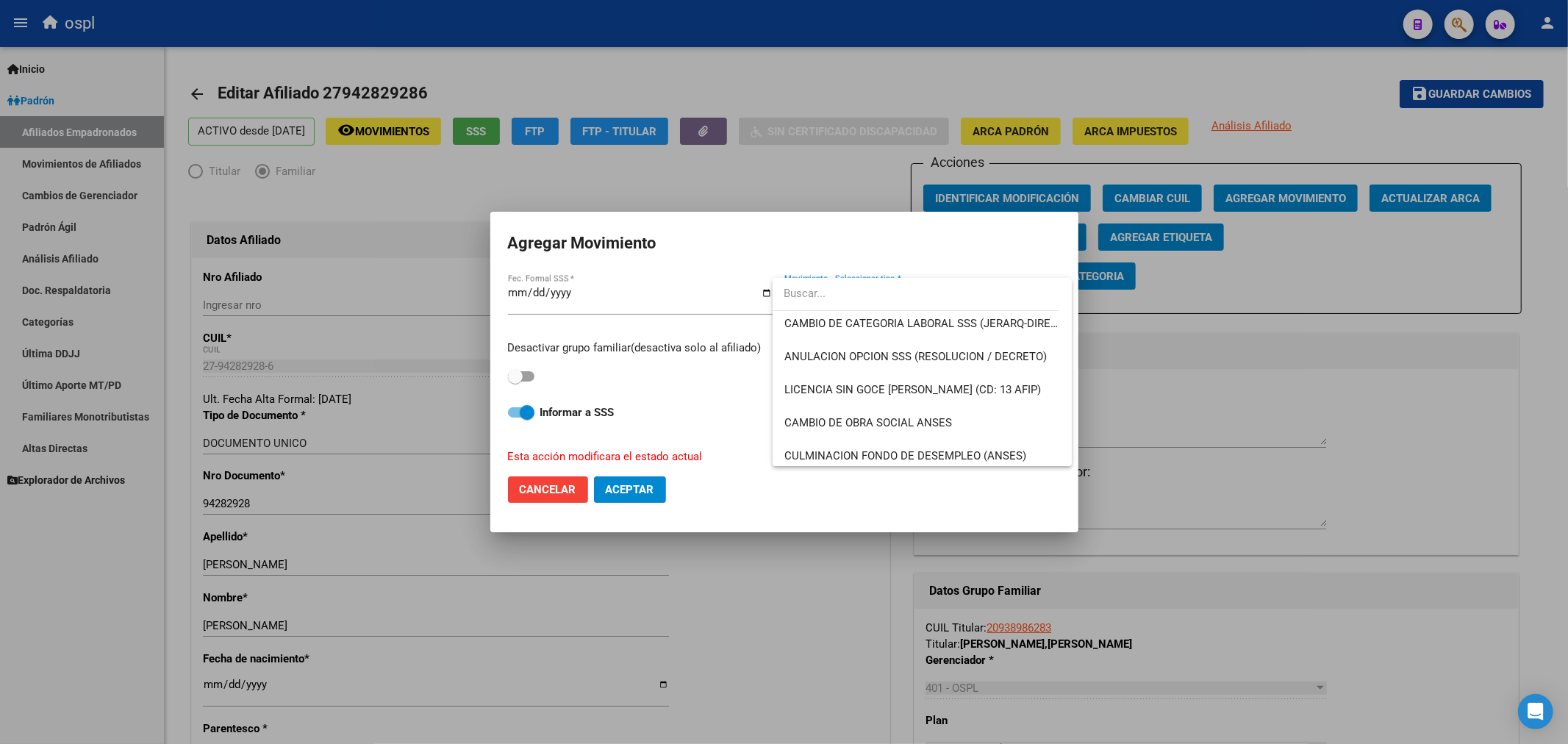
scroll to position [233, 0]
click at [836, 331] on span "CAMBIO DE CATEGORIA LABORAL SSS (JERARQ-DIREC)" at bounding box center [923, 325] width 277 height 13
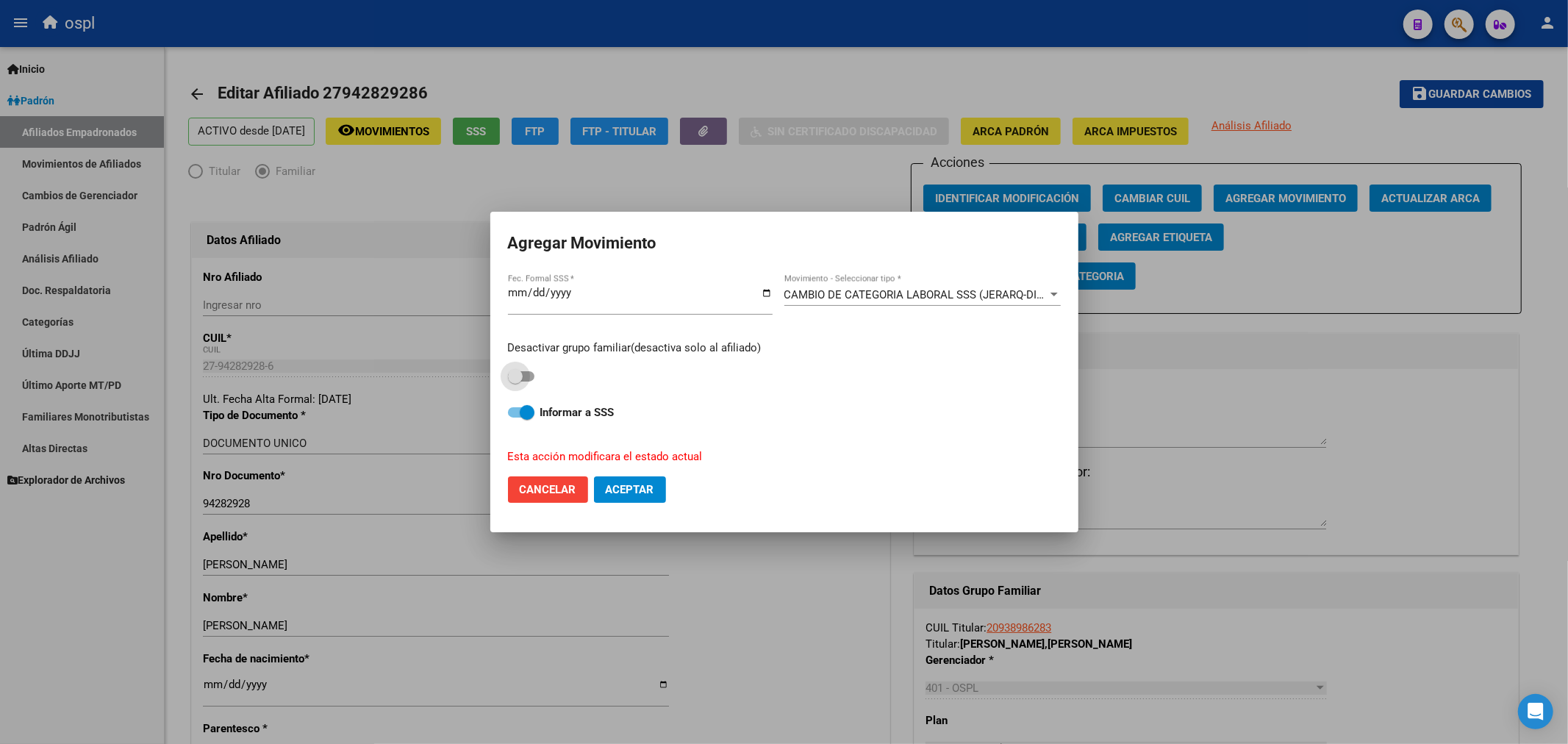
click at [520, 377] on span at bounding box center [515, 377] width 15 height 15
click at [515, 381] on input "checkbox" at bounding box center [515, 381] width 1 height 1
checkbox input "true"
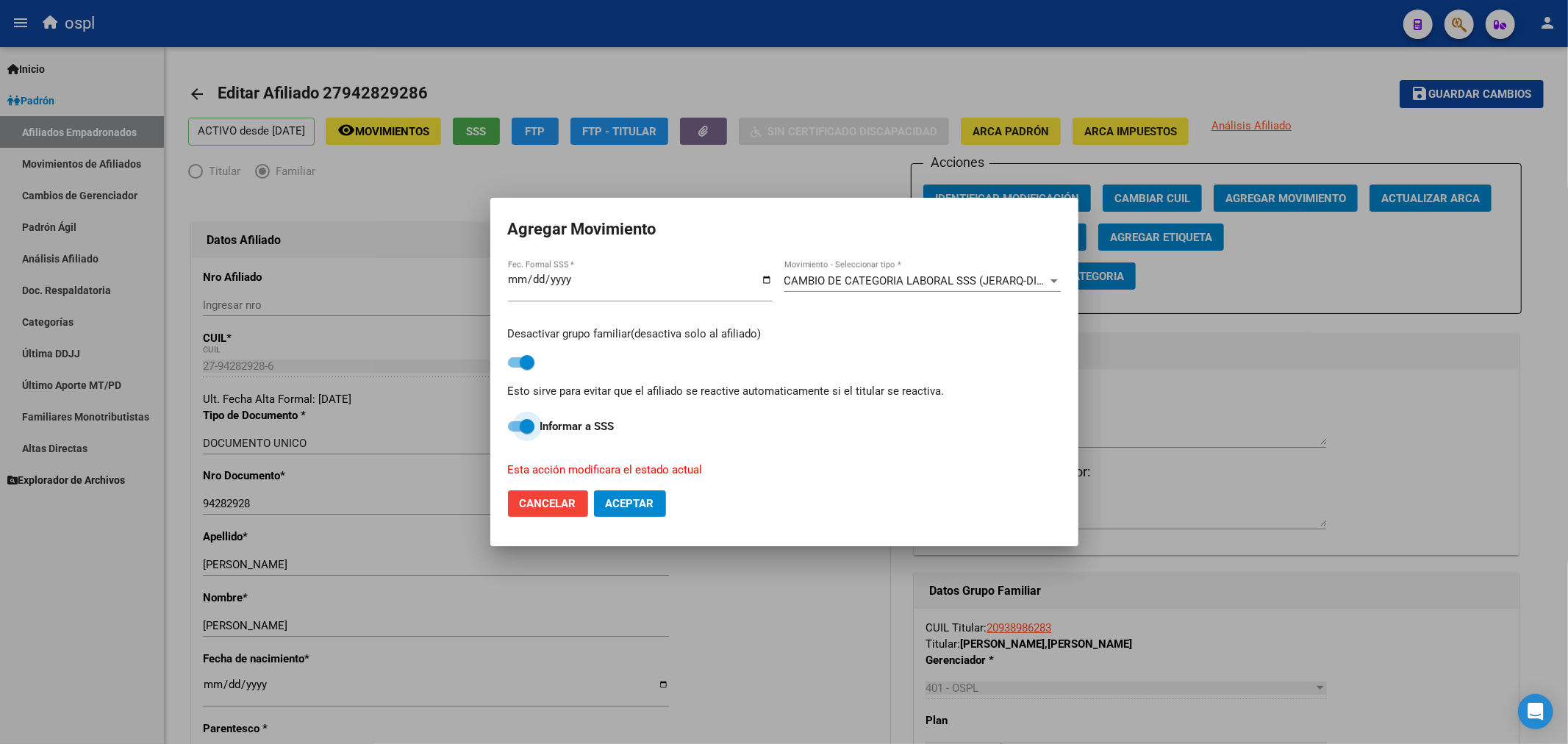
click at [524, 419] on span at bounding box center [527, 426] width 15 height 15
click at [515, 432] on input "Informar a SSS" at bounding box center [515, 432] width 1 height 1
checkbox input "false"
click at [634, 504] on span "Aceptar" at bounding box center [630, 503] width 49 height 13
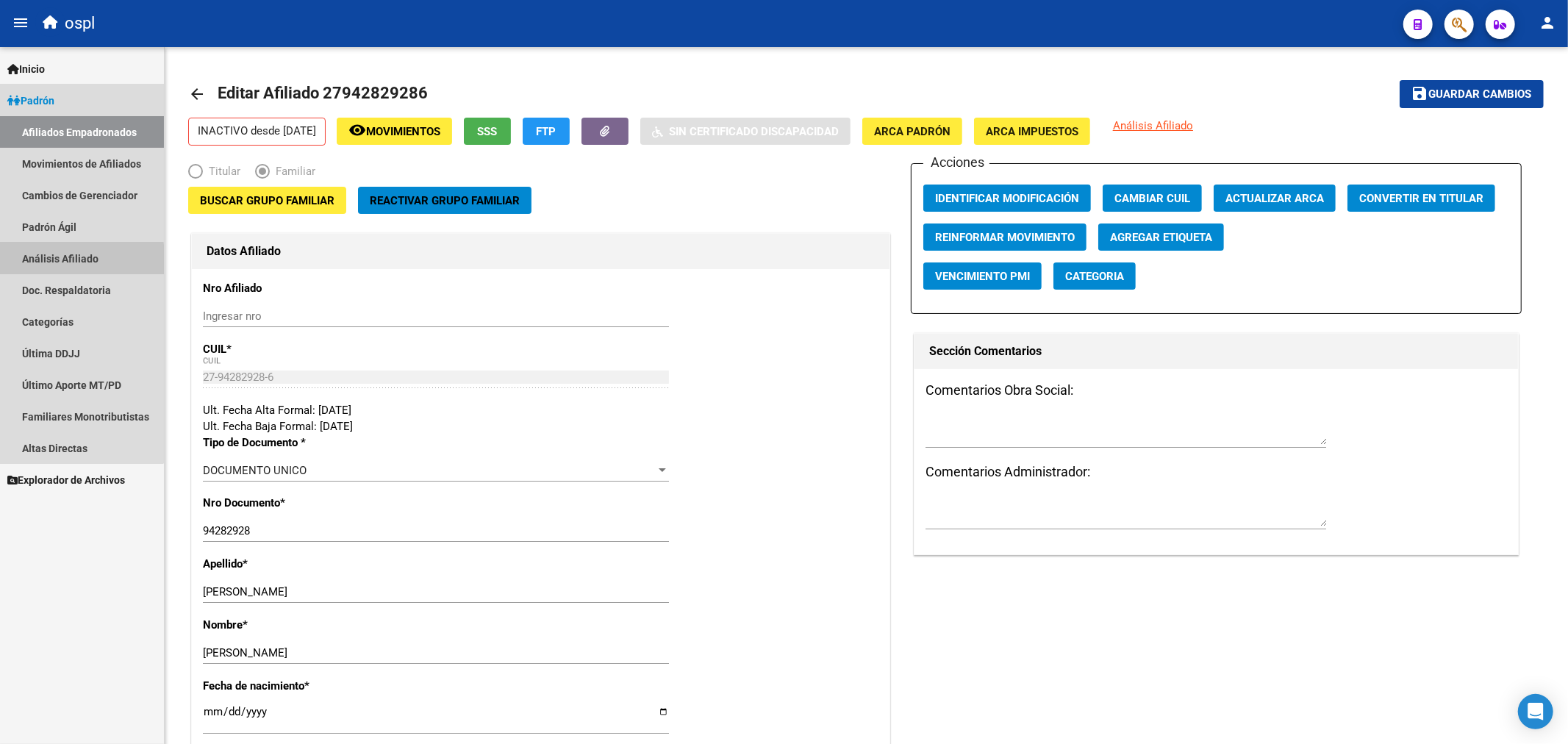
click at [29, 263] on link "Análisis Afiliado" at bounding box center [82, 258] width 164 height 31
